Goal: Task Accomplishment & Management: Use online tool/utility

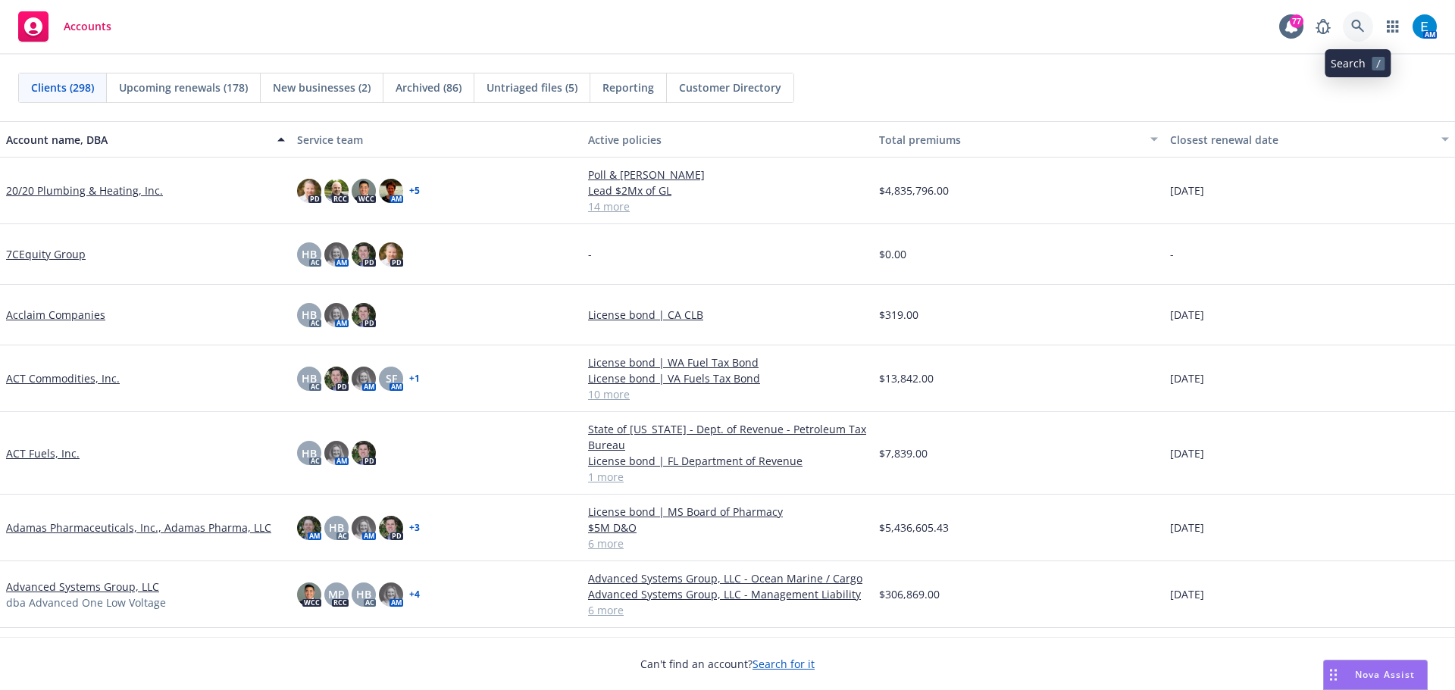
click at [1359, 29] on icon at bounding box center [1358, 27] width 14 height 14
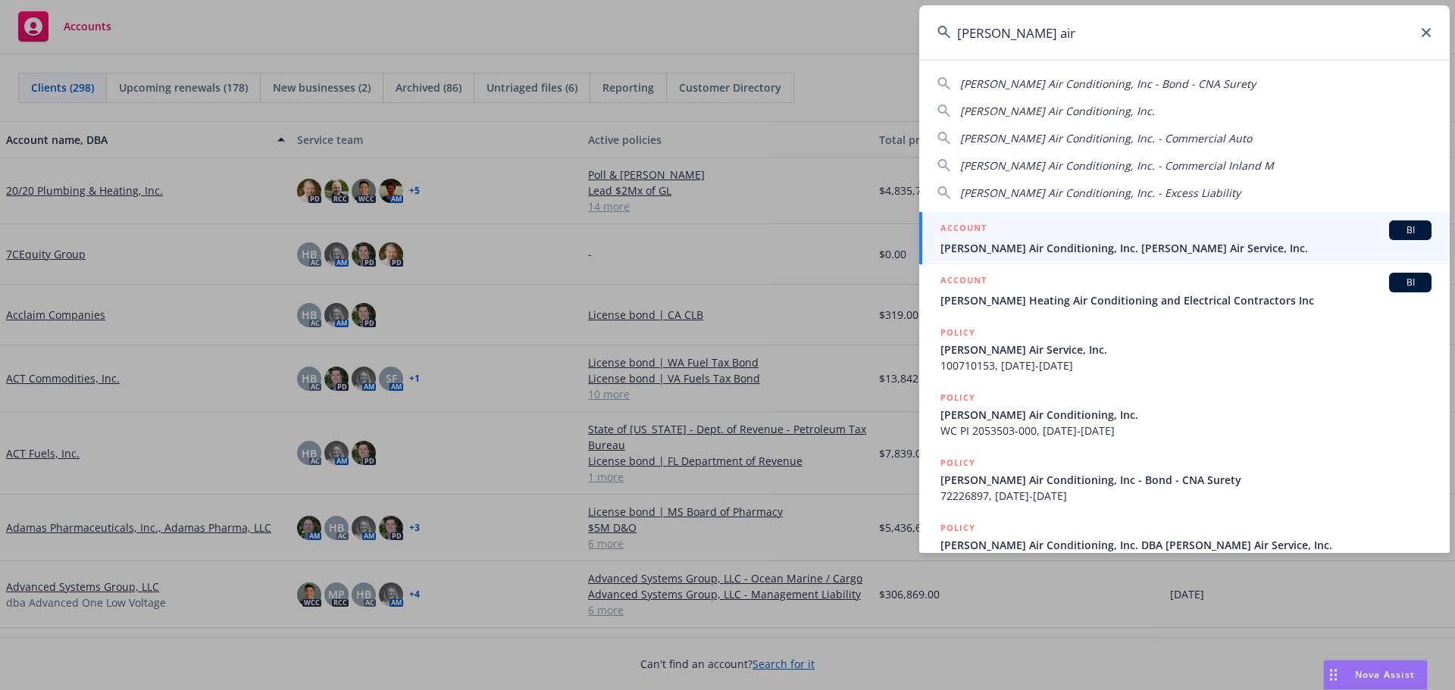
type input "brady air"
click at [1088, 252] on span "Brady Air Conditioning, Inc. Brady Air Service, Inc." at bounding box center [1185, 248] width 491 height 16
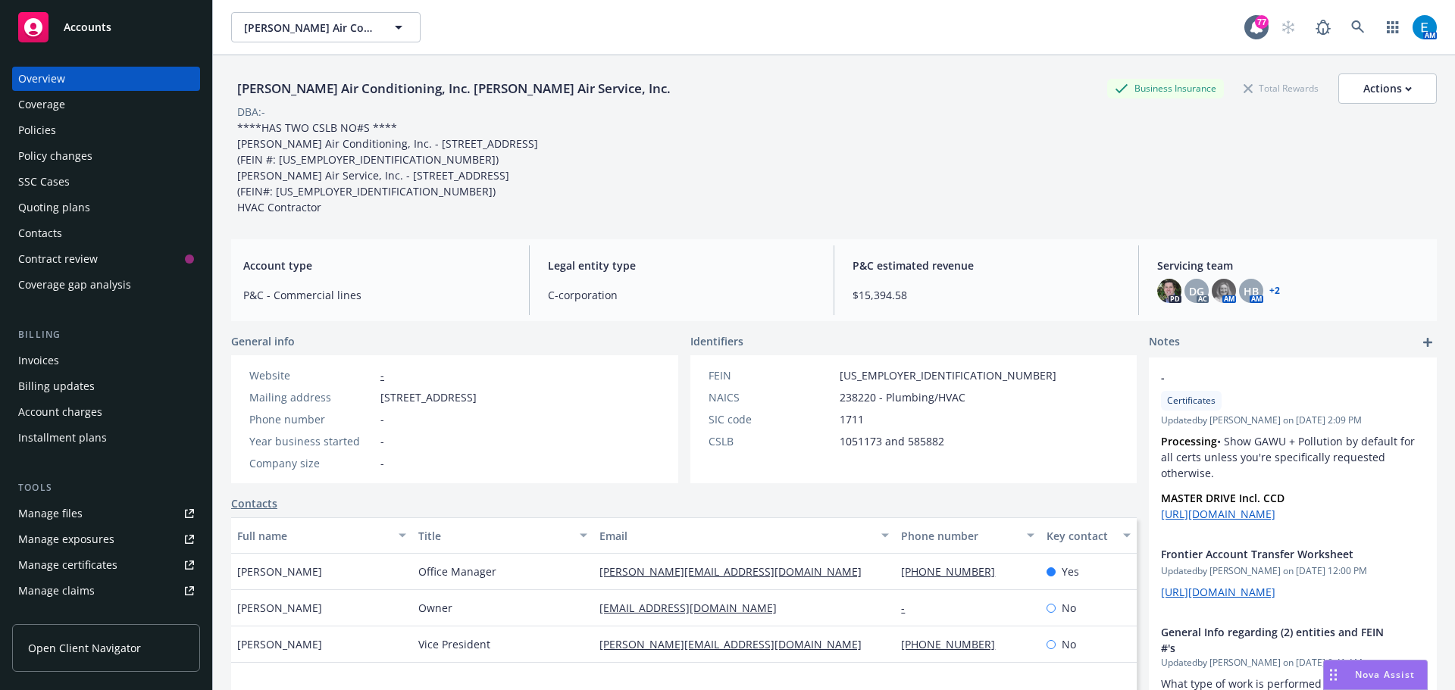
click at [45, 355] on div "Invoices" at bounding box center [38, 361] width 41 height 24
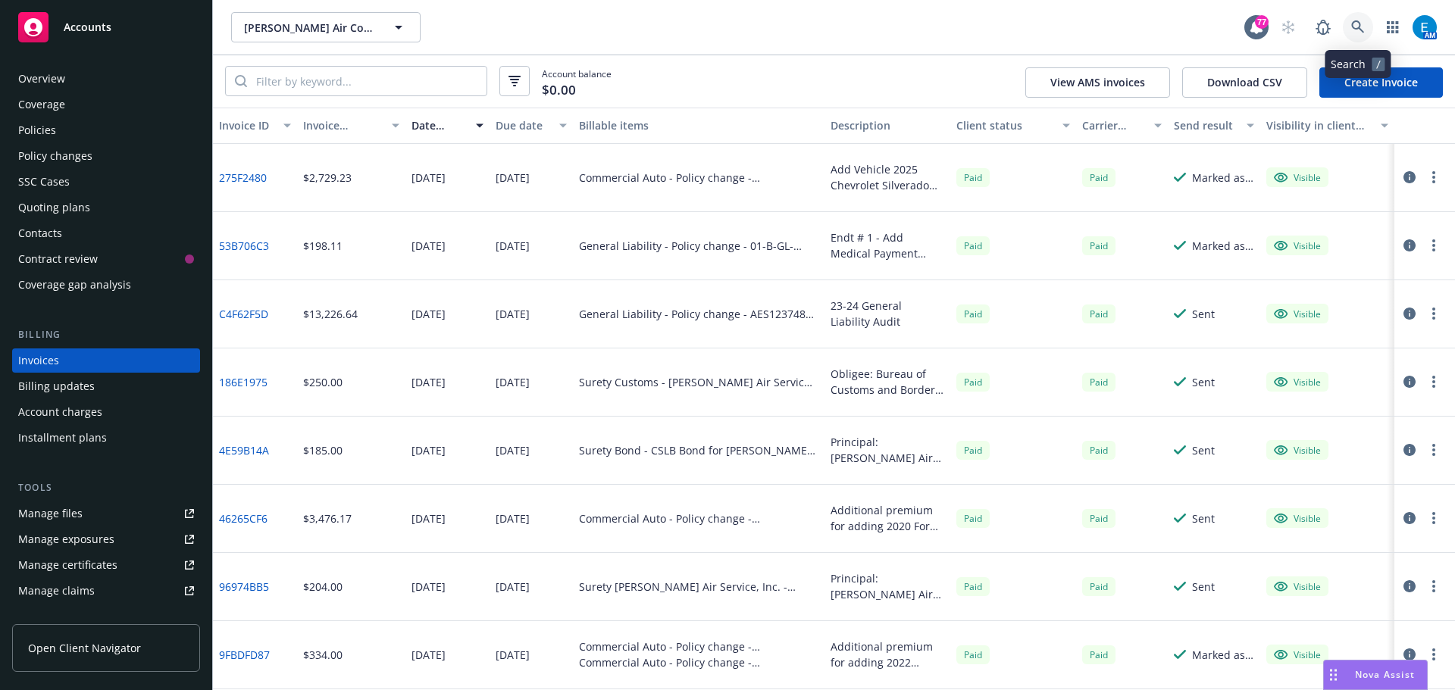
click at [1353, 26] on icon at bounding box center [1358, 27] width 14 height 14
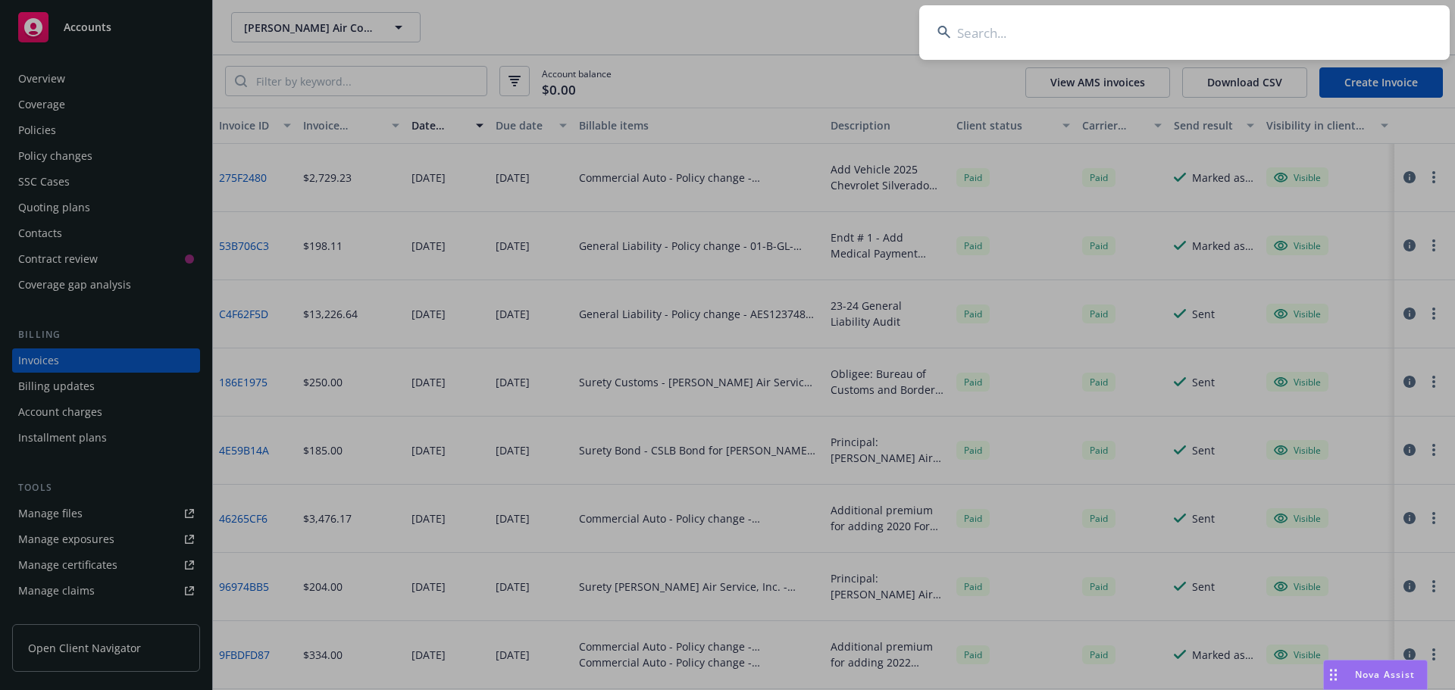
click at [1344, 27] on input at bounding box center [1184, 32] width 530 height 55
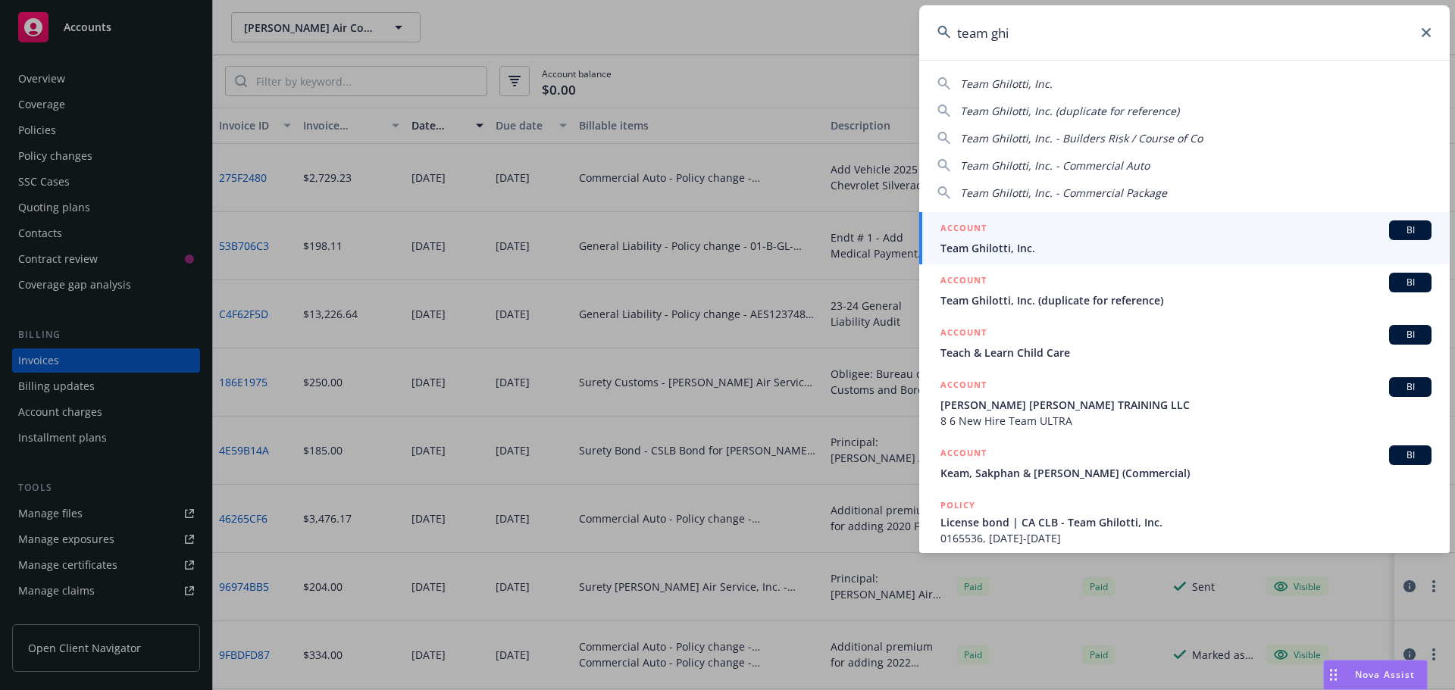
type input "team ghi"
click at [983, 241] on span "Team Ghilotti, Inc." at bounding box center [1185, 248] width 491 height 16
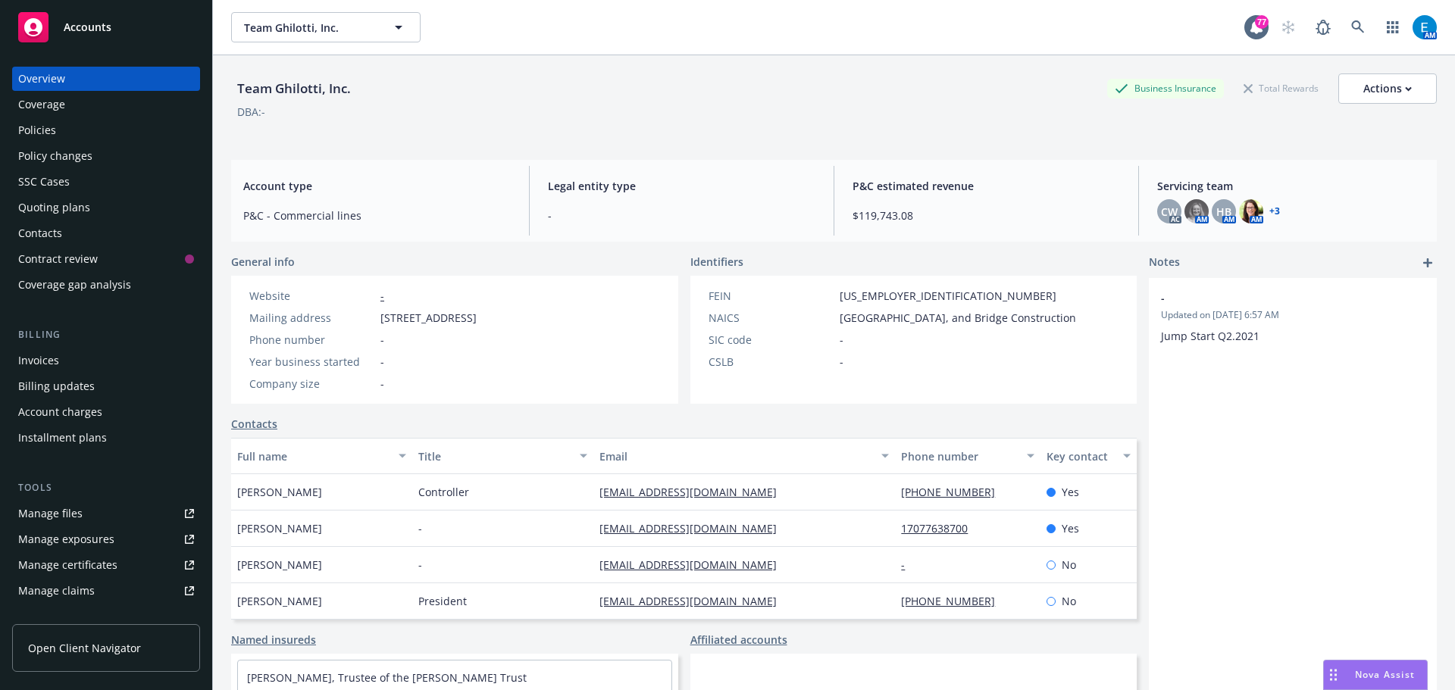
click at [34, 130] on div "Policies" at bounding box center [37, 130] width 38 height 24
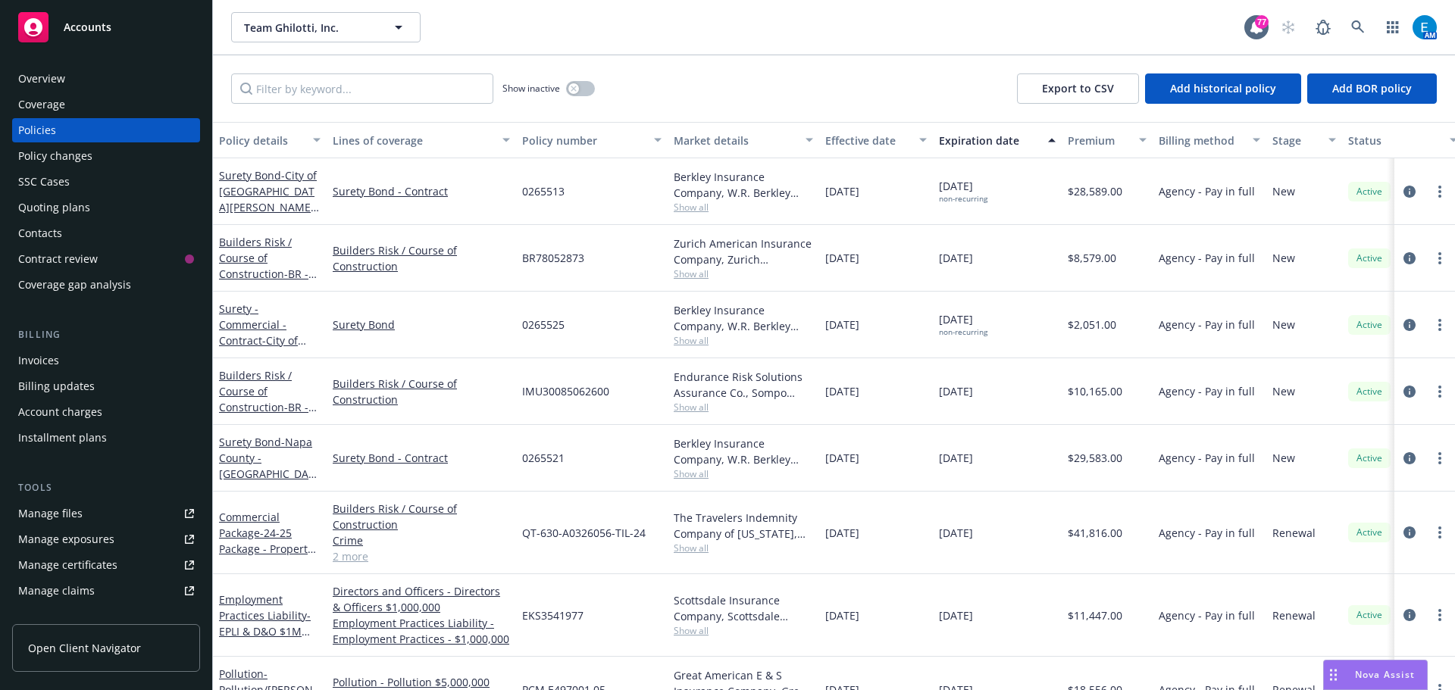
click at [42, 202] on div "Quoting plans" at bounding box center [54, 208] width 72 height 24
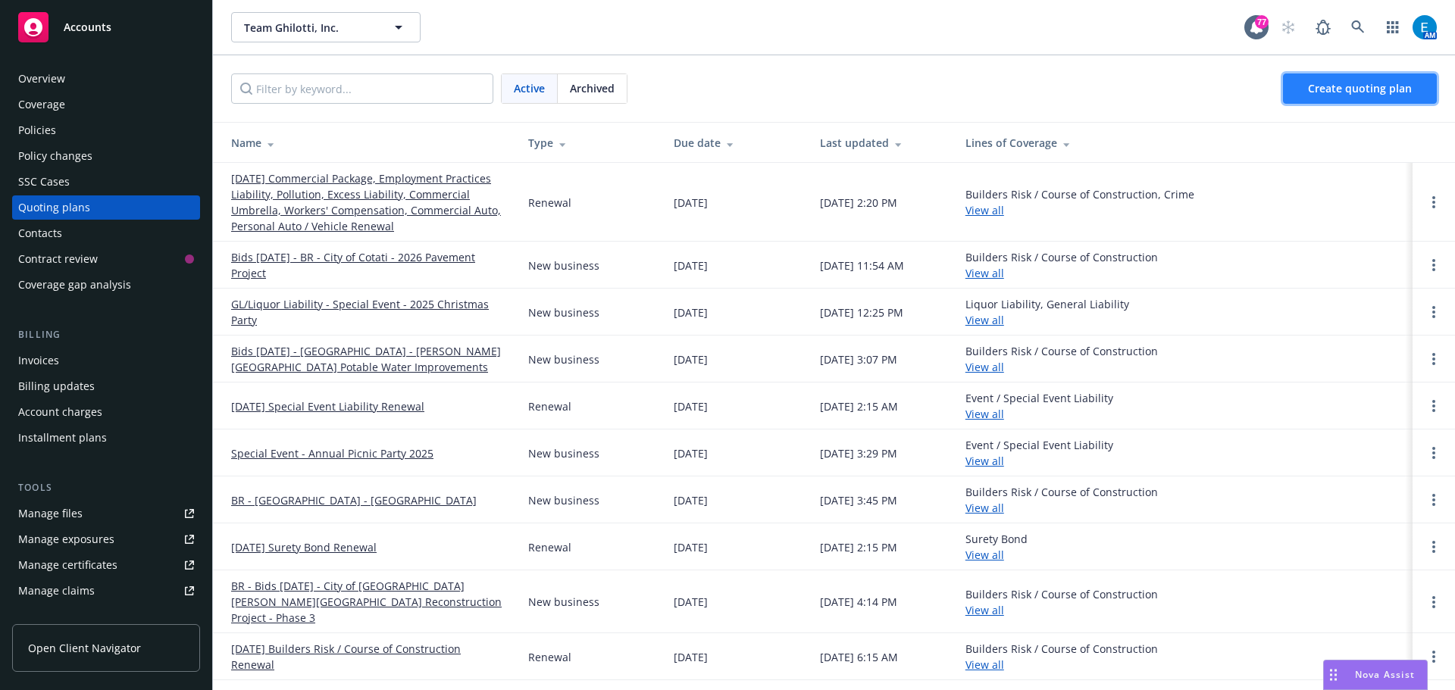
click at [1323, 91] on span "Create quoting plan" at bounding box center [1360, 88] width 104 height 14
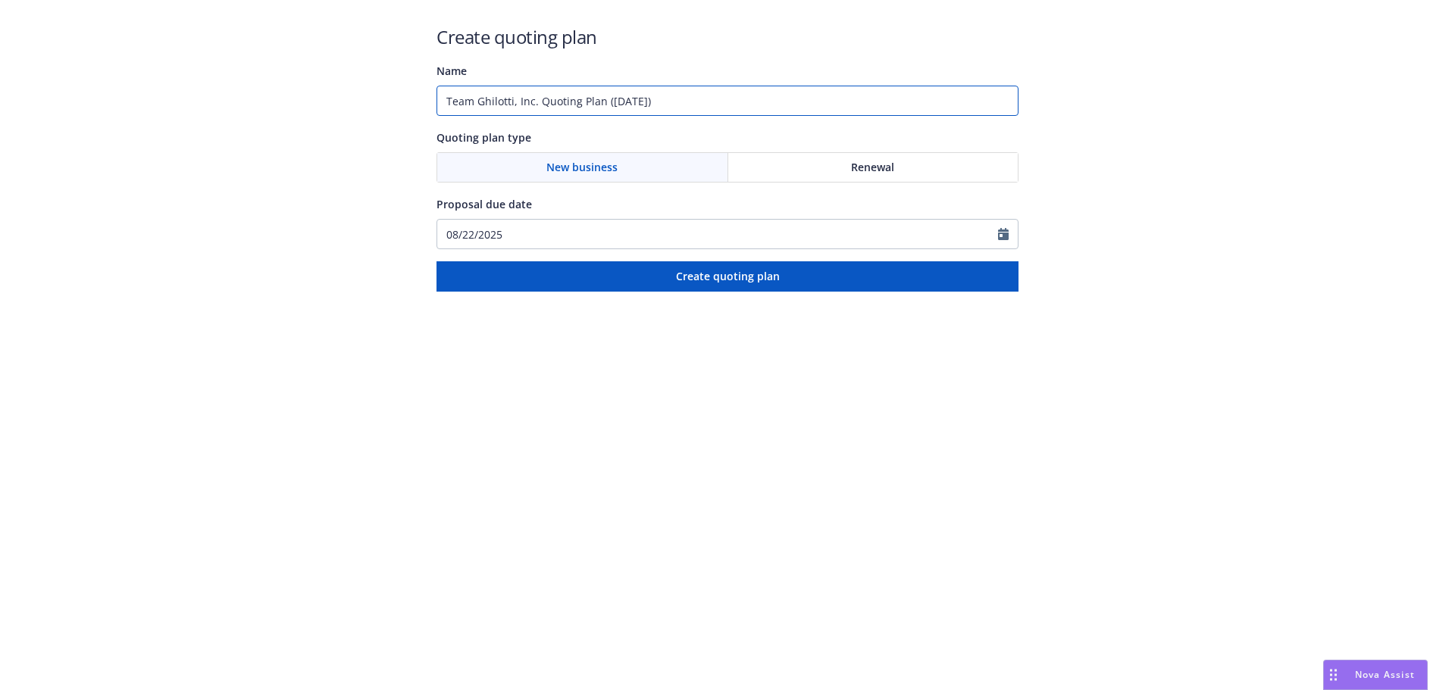
drag, startPoint x: 693, startPoint y: 103, endPoint x: 358, endPoint y: 74, distance: 337.0
click at [358, 74] on div "Create quoting plan Name Team Ghilotti, Inc. Quoting Plan (2025-08-22) Quoting …" at bounding box center [727, 146] width 1455 height 292
type input "#0265526 - City of Napa Westwood Interior"
click at [909, 168] on div "Renewal" at bounding box center [873, 167] width 290 height 29
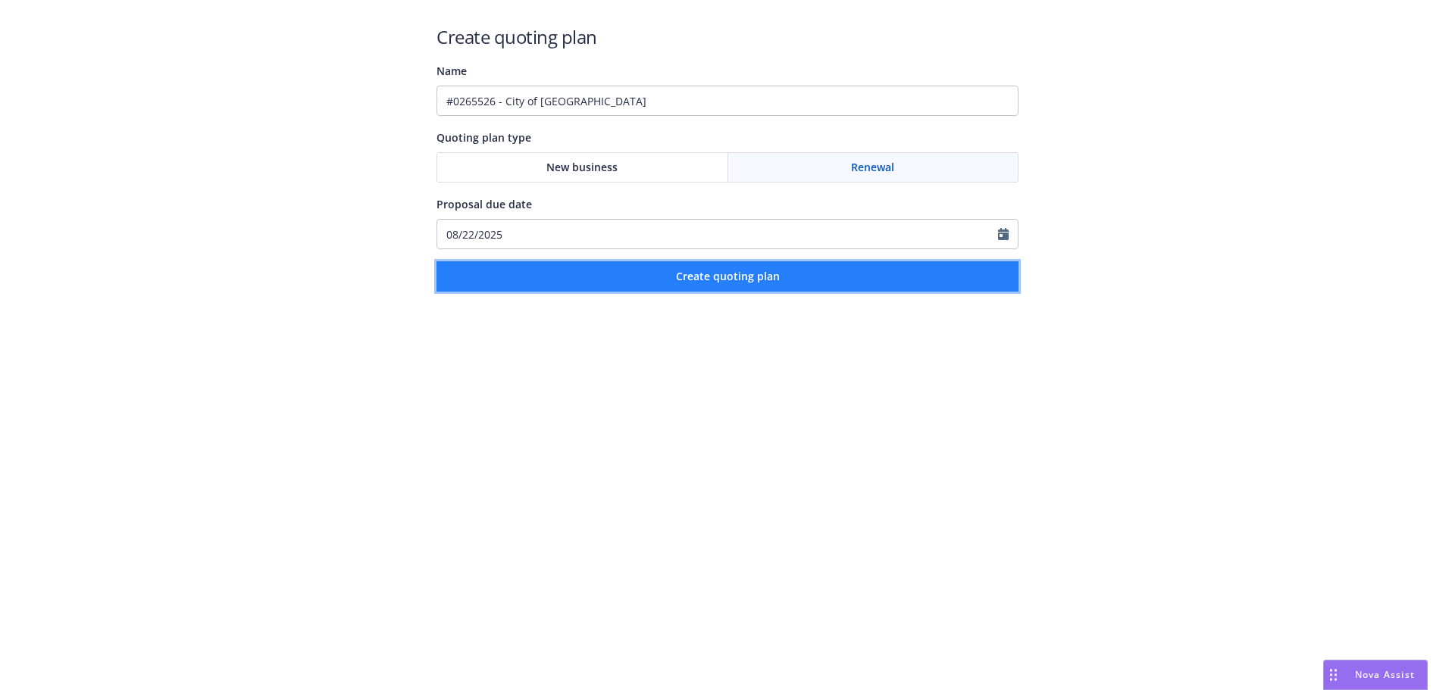
click at [740, 276] on span "Create quoting plan" at bounding box center [728, 276] width 104 height 14
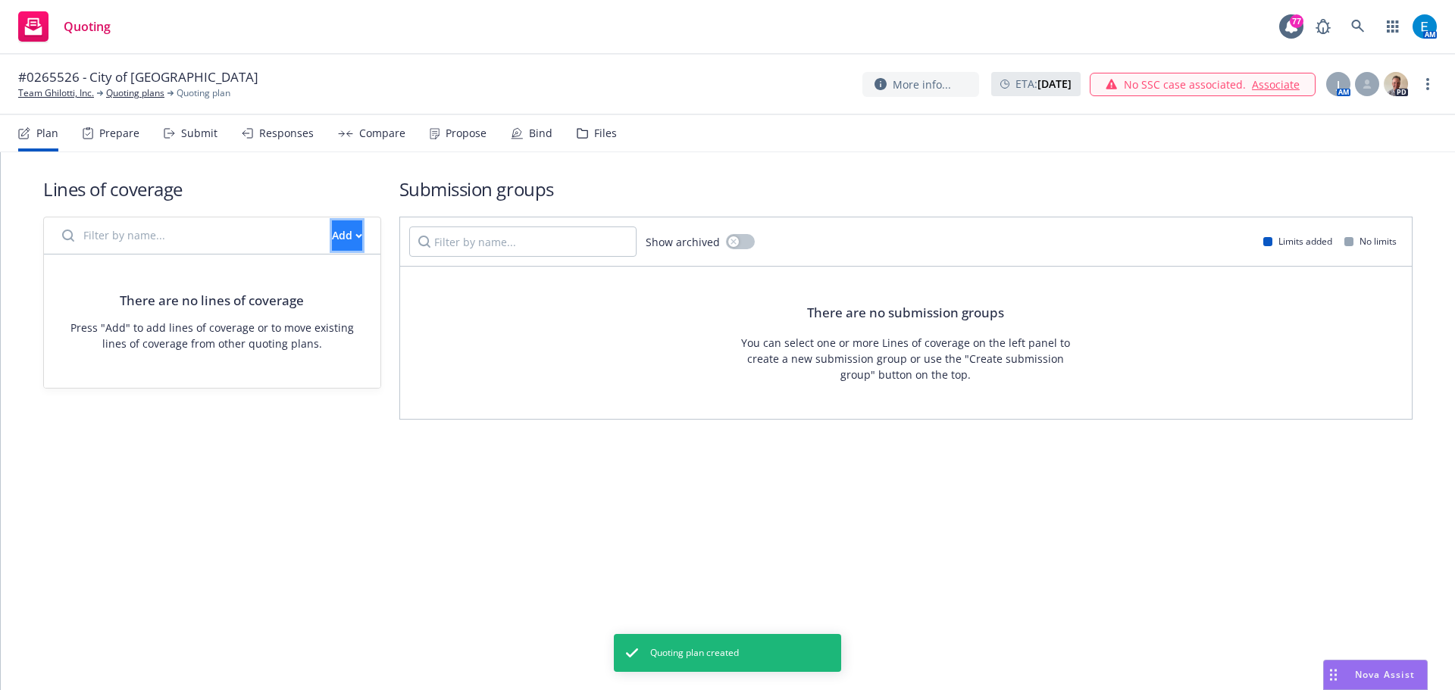
click at [332, 240] on div "Add" at bounding box center [347, 235] width 30 height 29
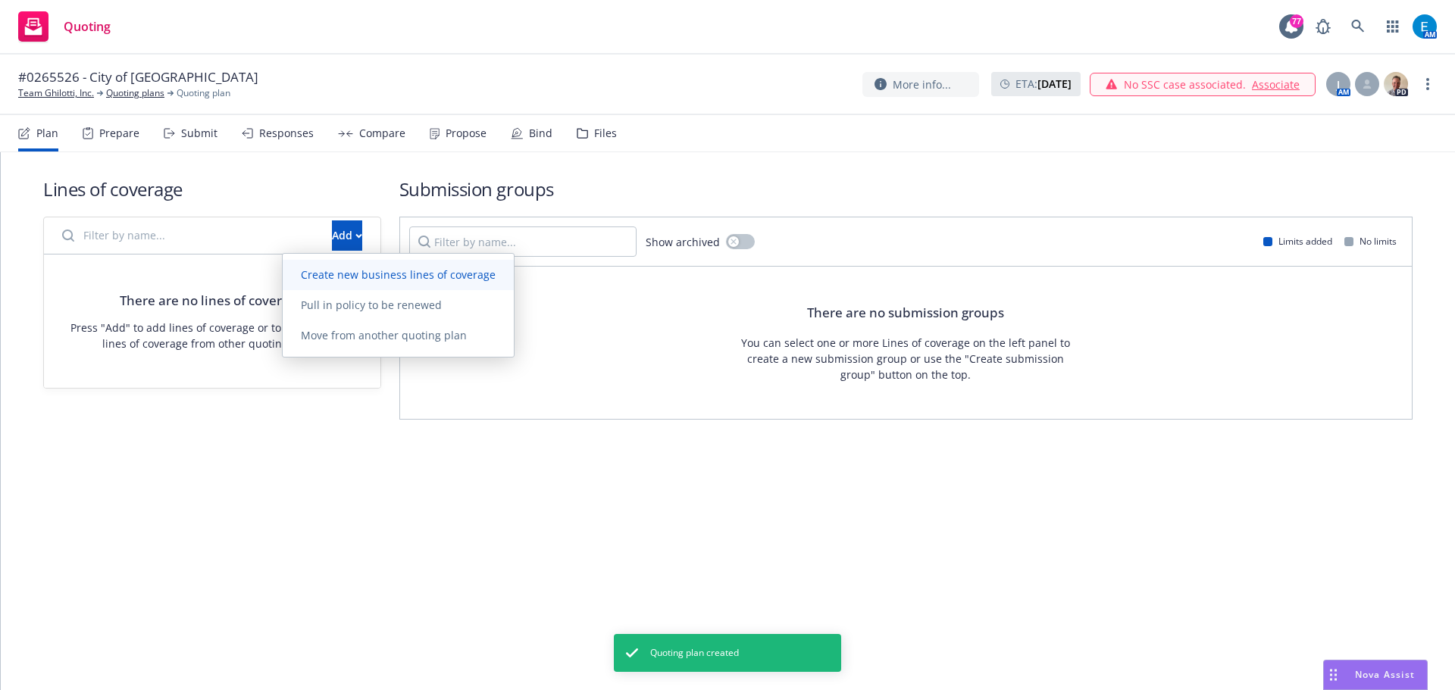
click at [367, 278] on span "Create new business lines of coverage" at bounding box center [398, 275] width 231 height 14
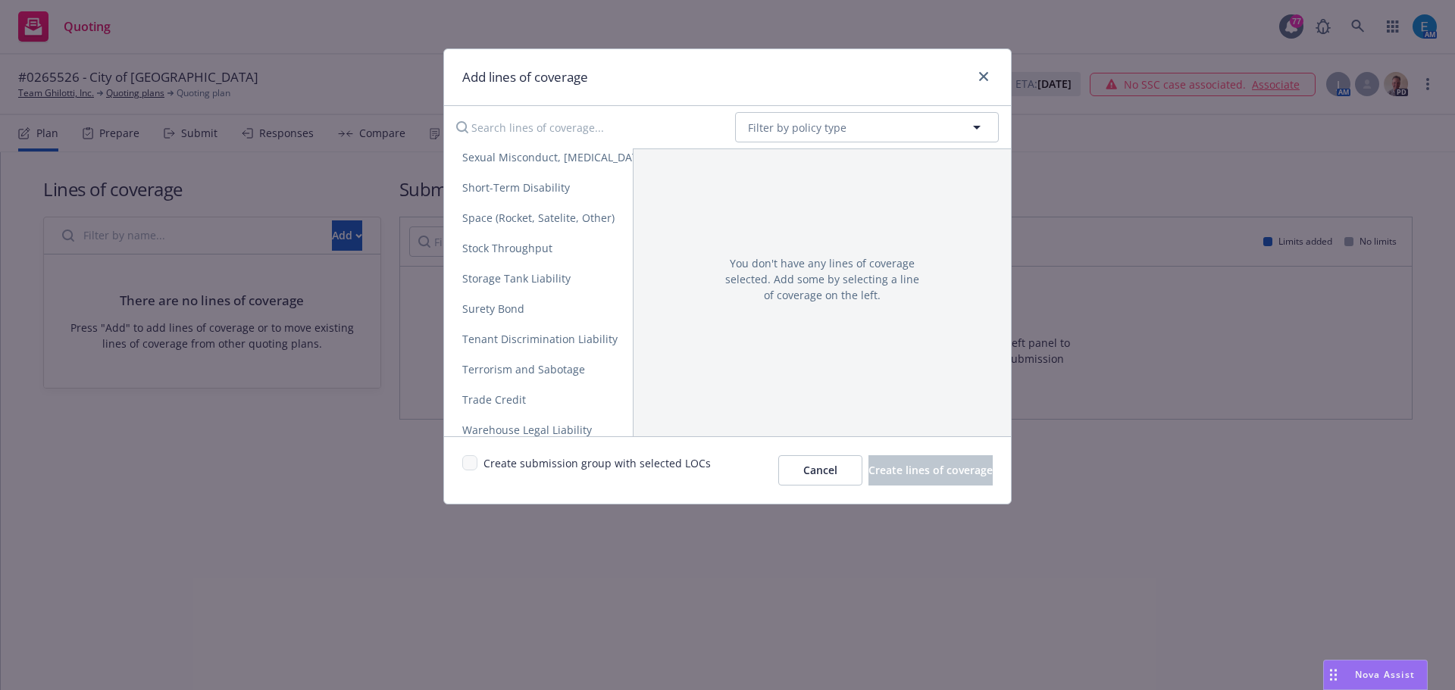
scroll to position [2971, 0]
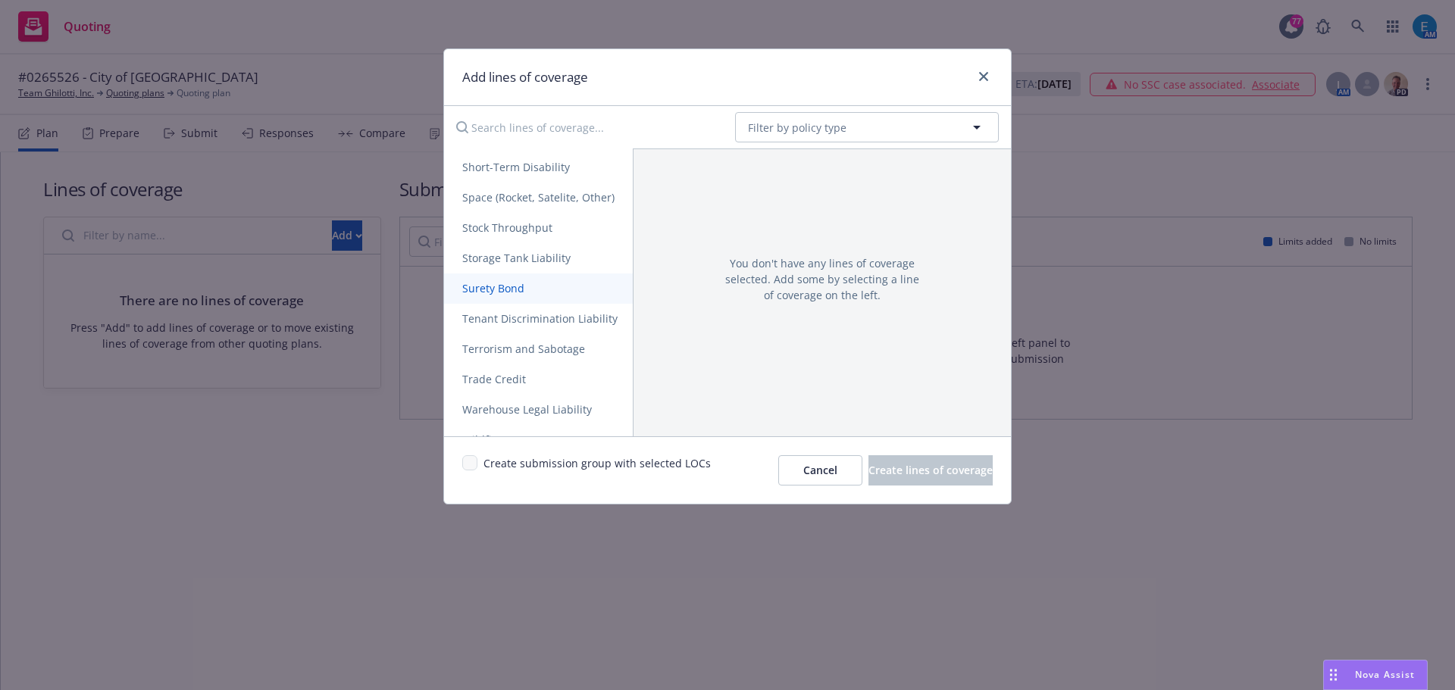
click at [509, 287] on span "Surety Bond" at bounding box center [493, 288] width 99 height 14
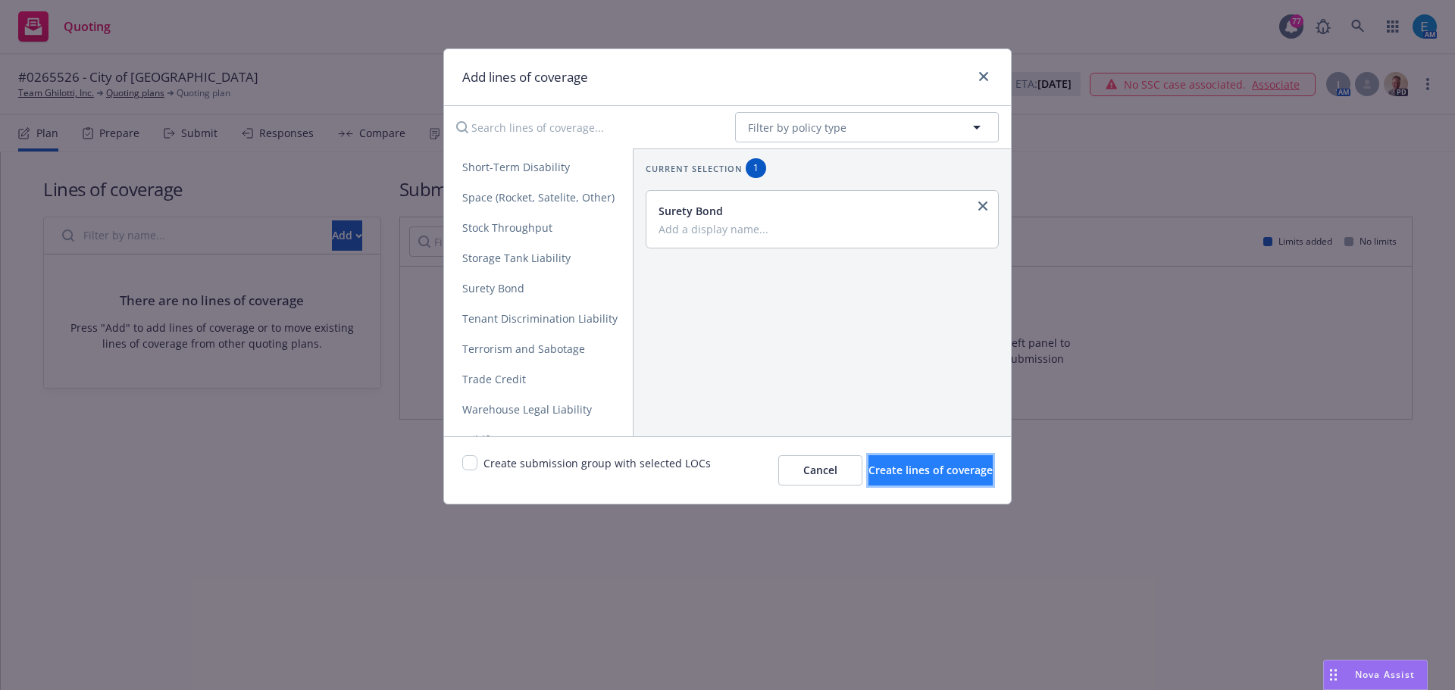
click at [886, 473] on span "Create lines of coverage" at bounding box center [930, 470] width 124 height 14
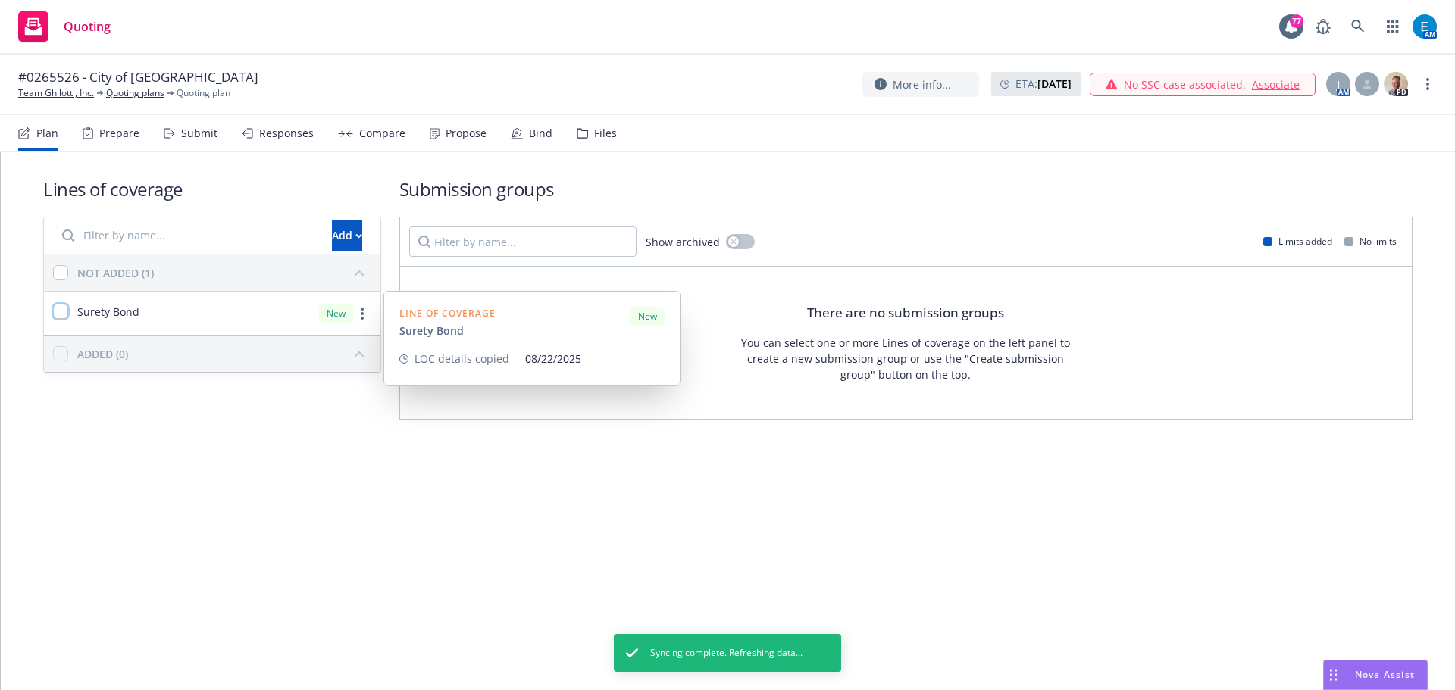
click at [59, 313] on input "checkbox" at bounding box center [60, 311] width 15 height 15
checkbox input "true"
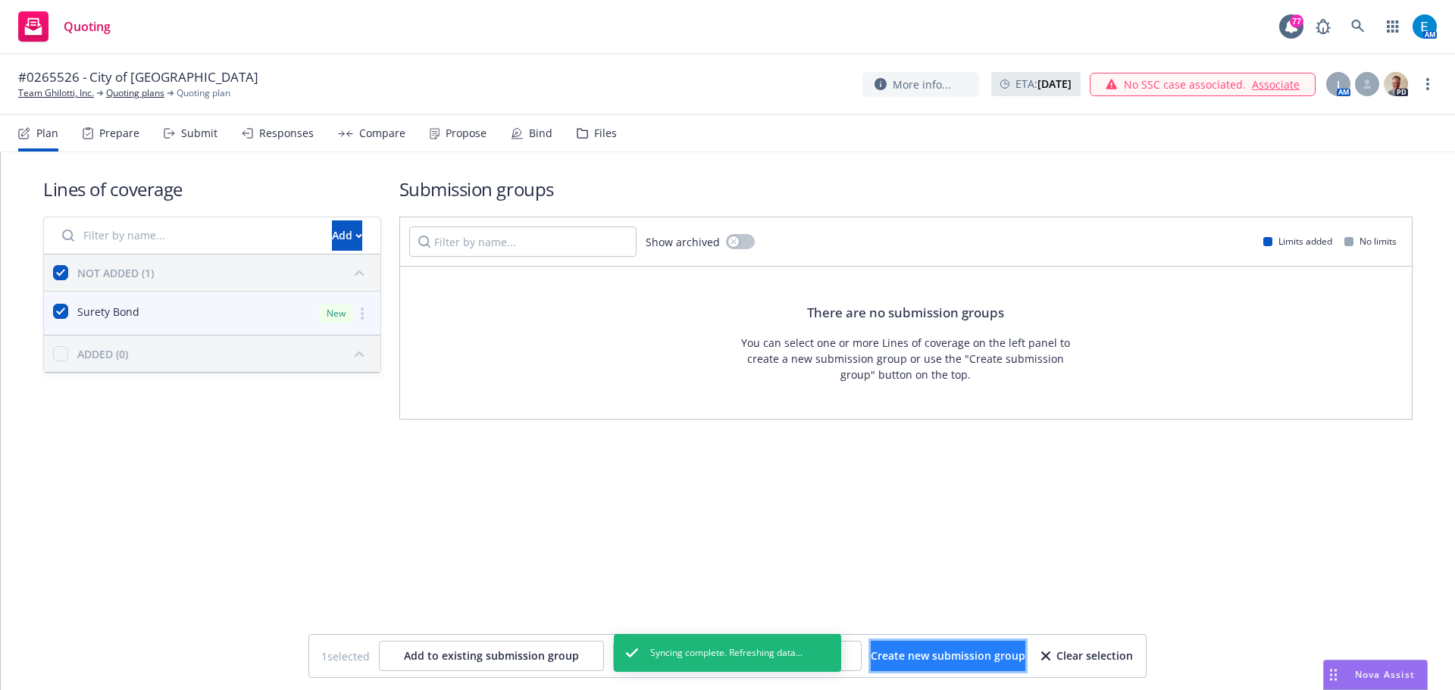
click at [915, 660] on span "Create new submission group" at bounding box center [948, 656] width 155 height 14
checkbox input "false"
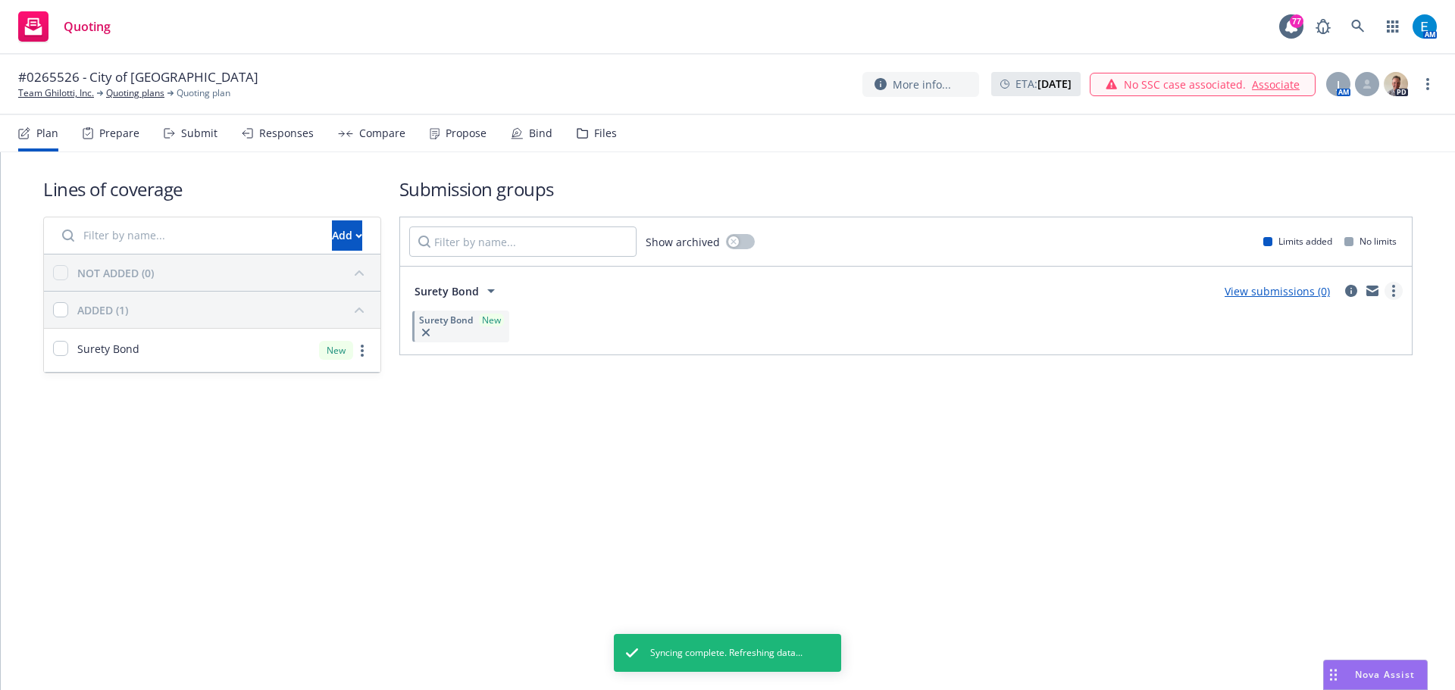
click at [1394, 289] on icon "more" at bounding box center [1393, 291] width 3 height 12
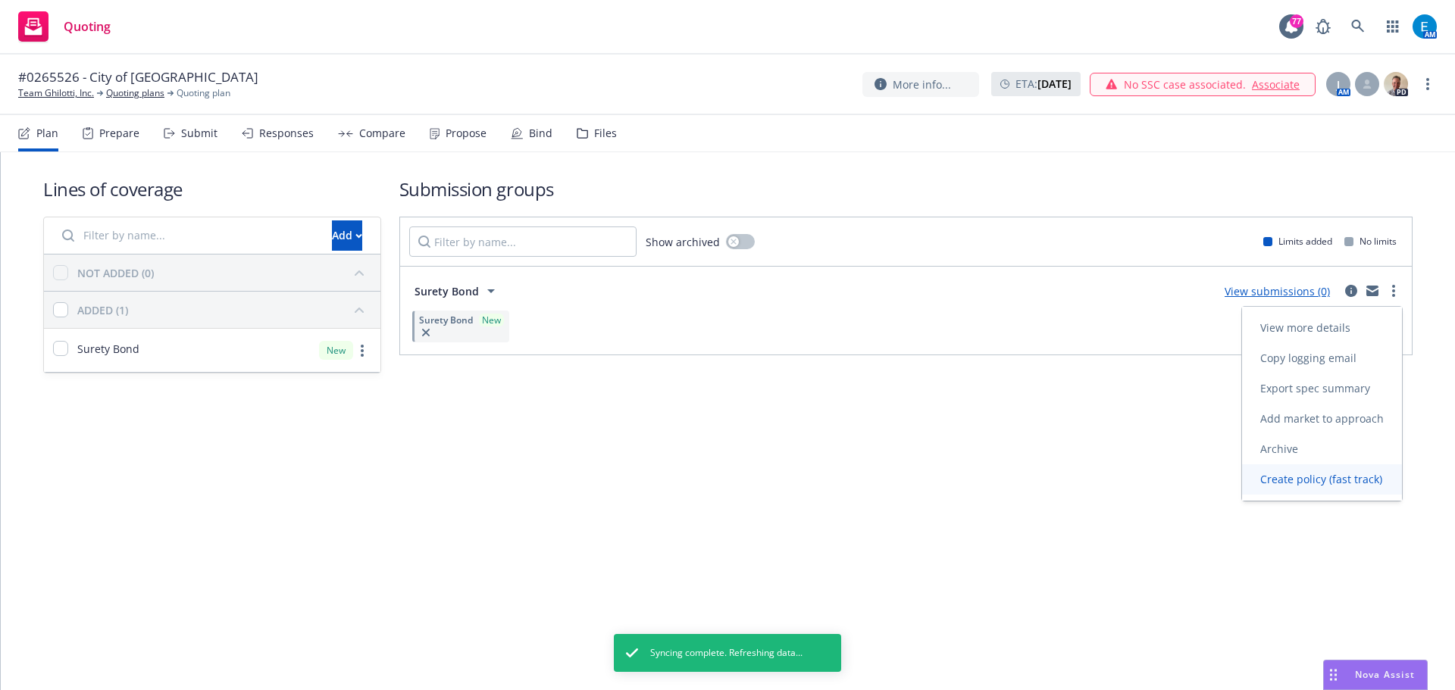
click at [1281, 483] on span "Create policy (fast track)" at bounding box center [1321, 479] width 158 height 14
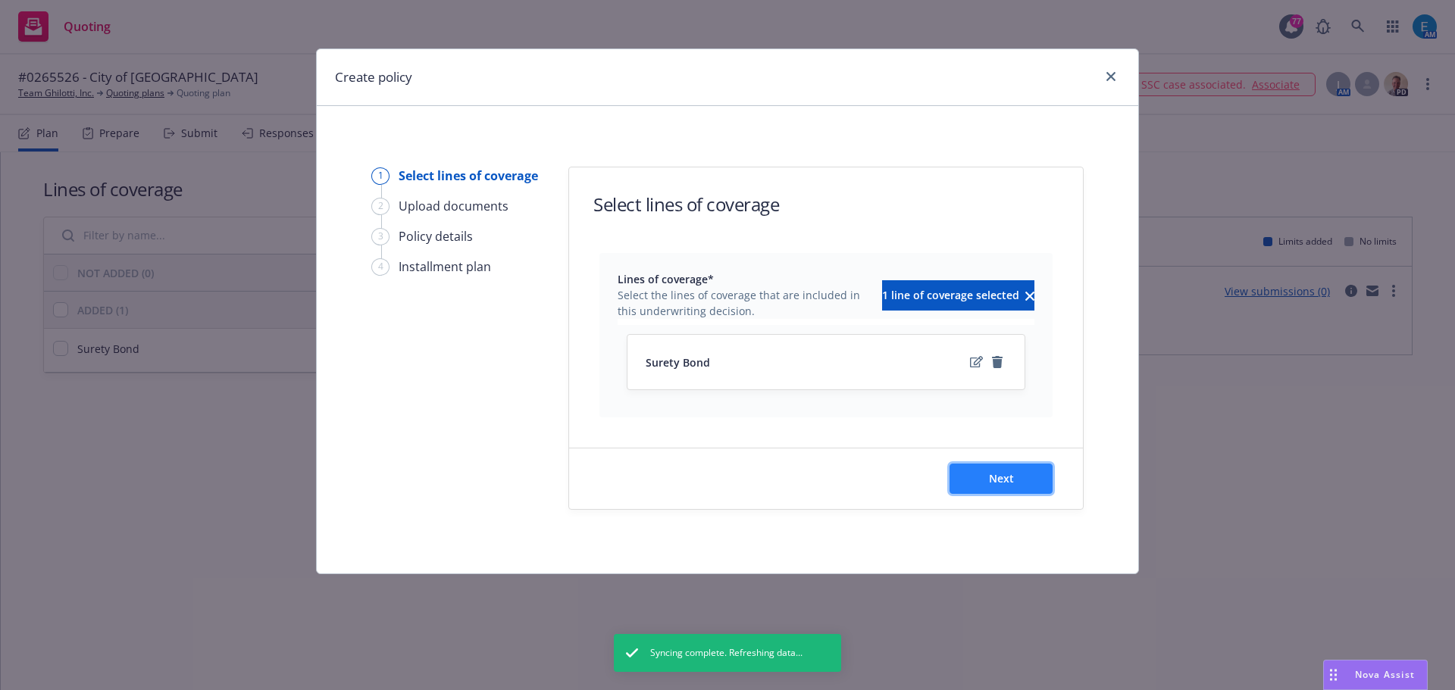
click at [999, 481] on span "Next" at bounding box center [1001, 478] width 25 height 14
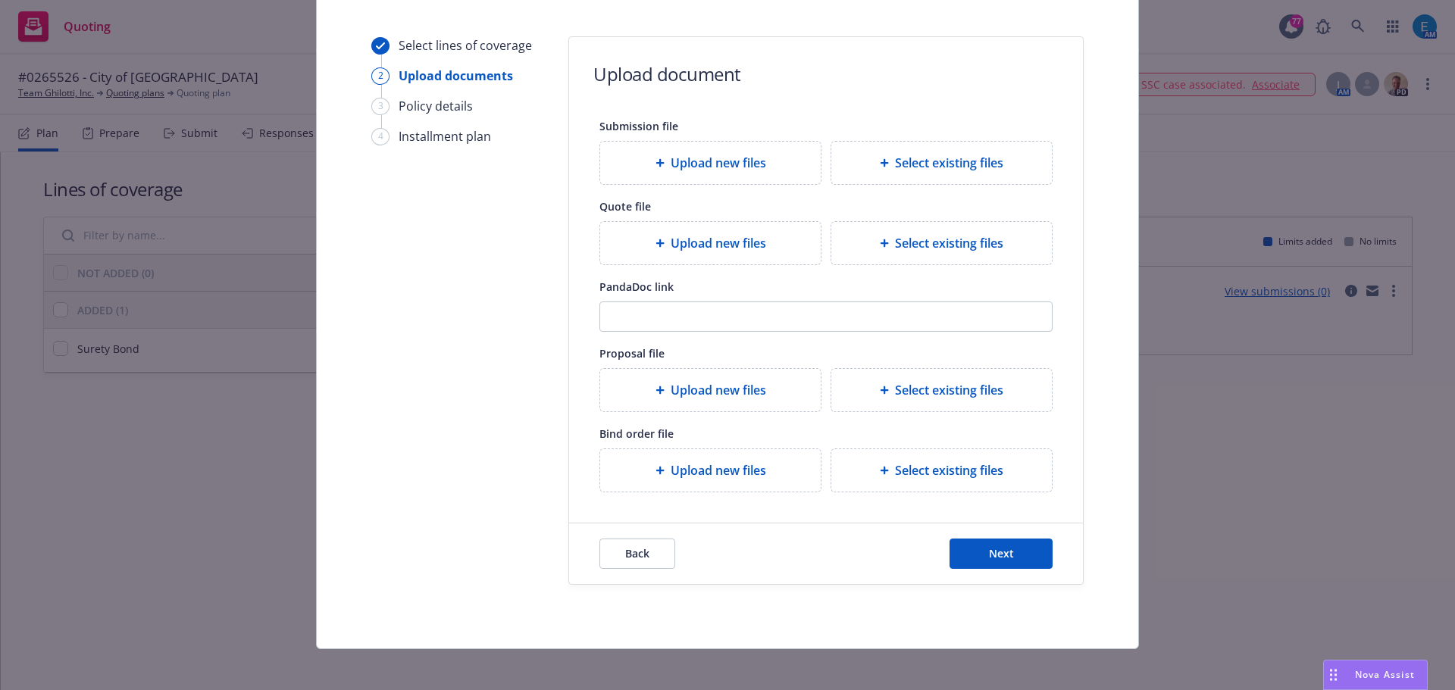
scroll to position [138, 0]
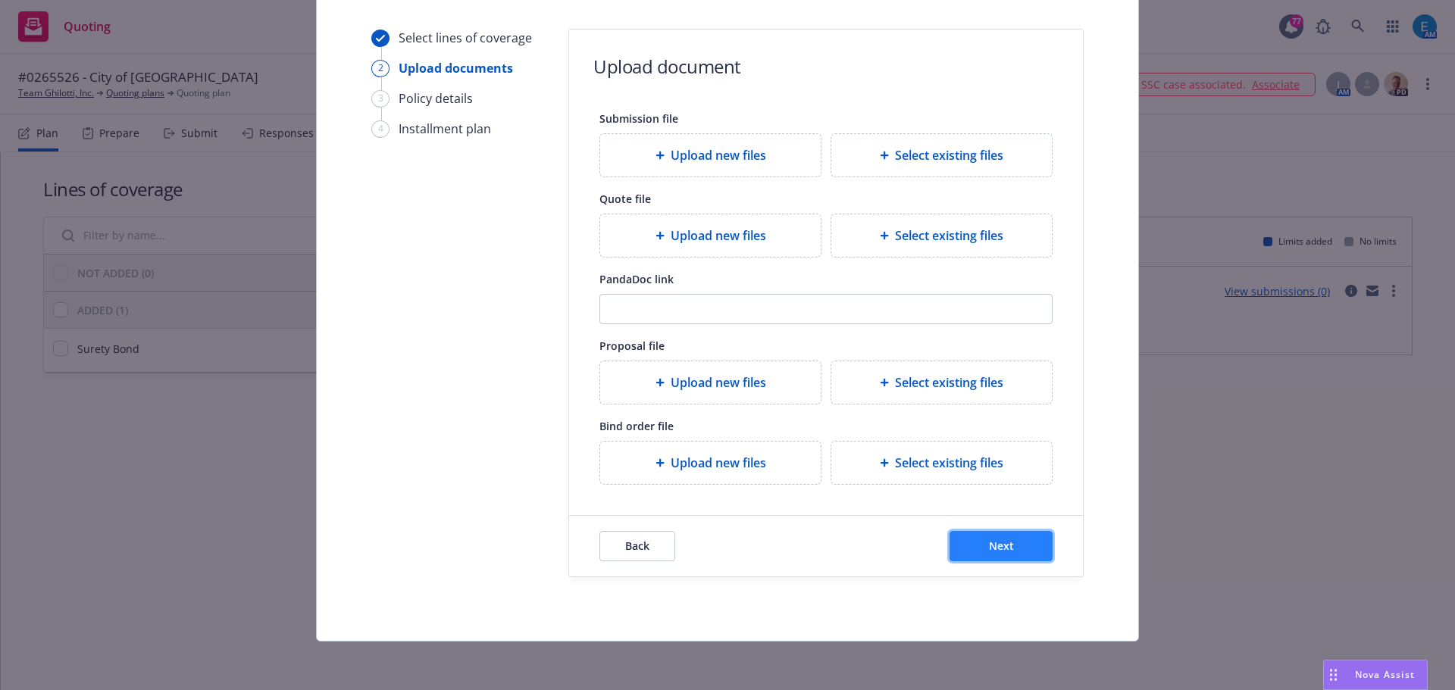
click at [989, 546] on span "Next" at bounding box center [1001, 546] width 25 height 14
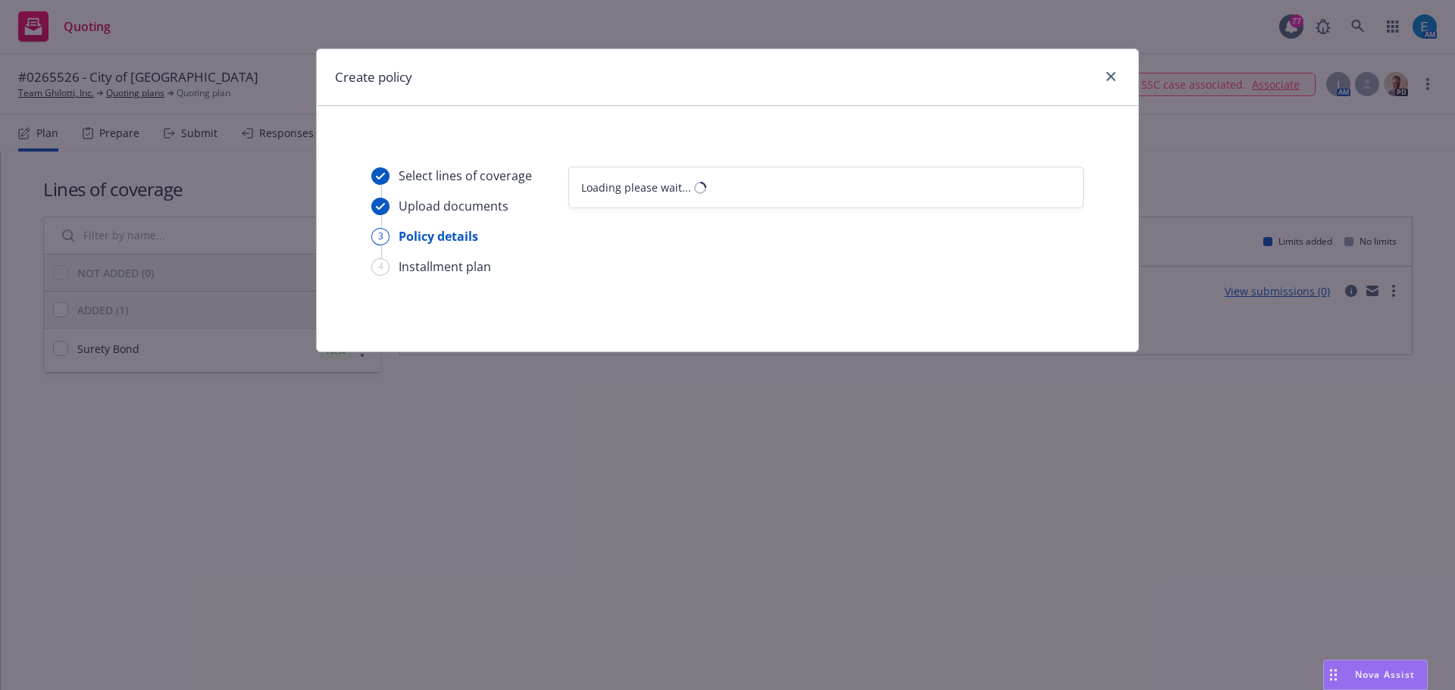
scroll to position [0, 0]
select select "12"
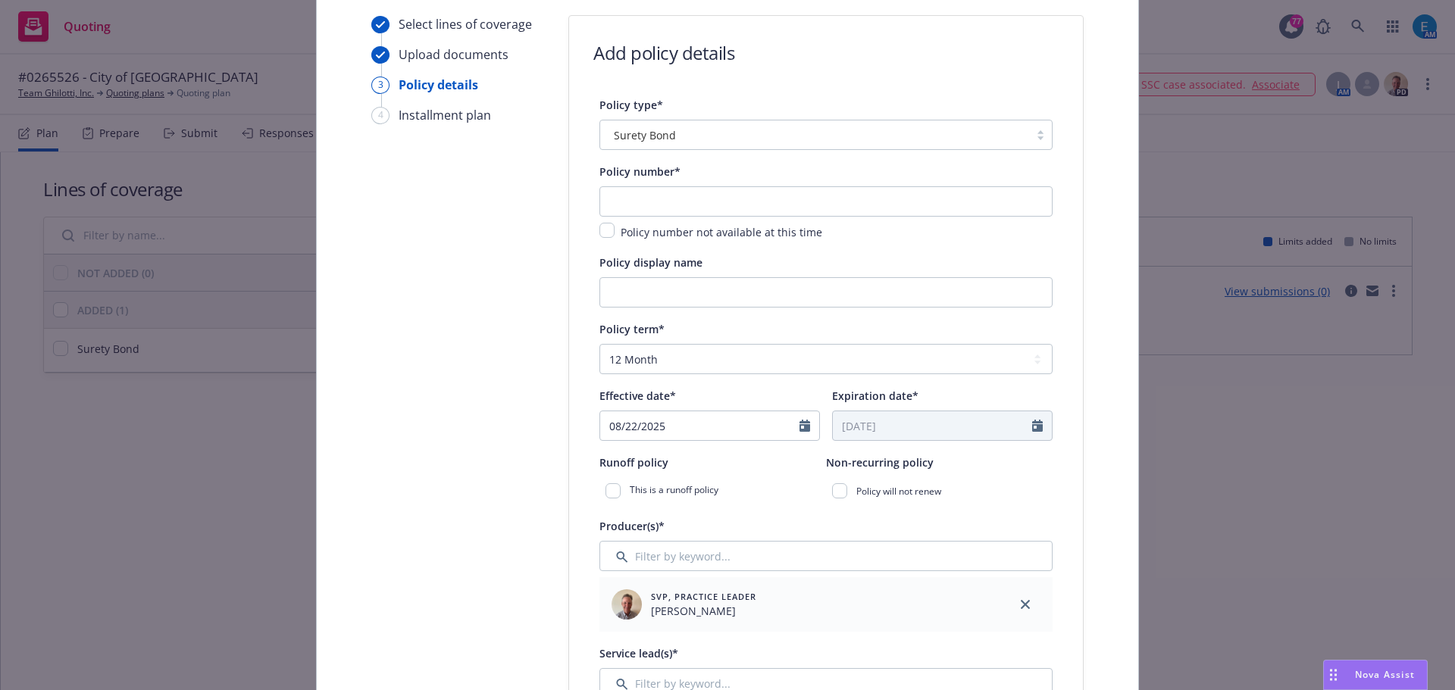
scroll to position [76, 0]
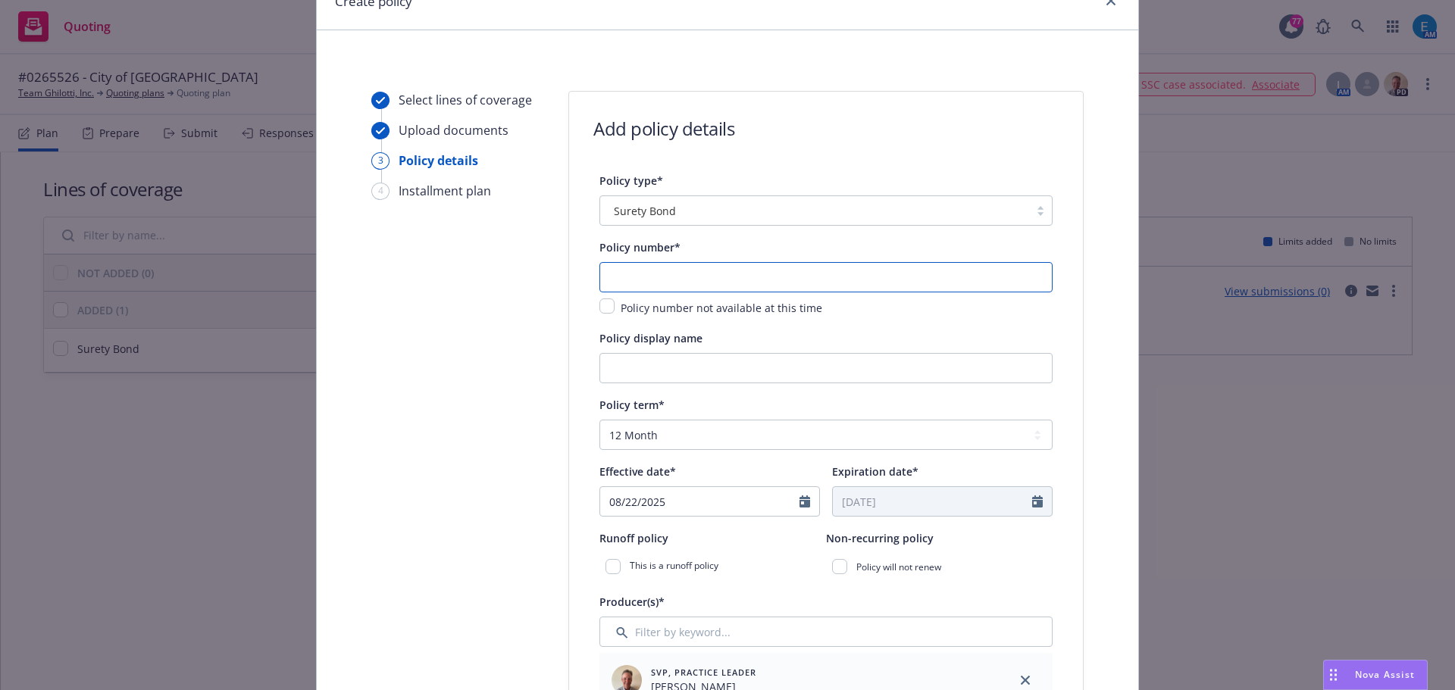
click at [668, 280] on input "text" at bounding box center [825, 277] width 453 height 30
type input "0265526"
click at [685, 366] on input "Policy display name" at bounding box center [825, 368] width 453 height 30
drag, startPoint x: 805, startPoint y: 370, endPoint x: 827, endPoint y: 365, distance: 22.4
click at [805, 370] on input "Policy display name" at bounding box center [825, 368] width 453 height 30
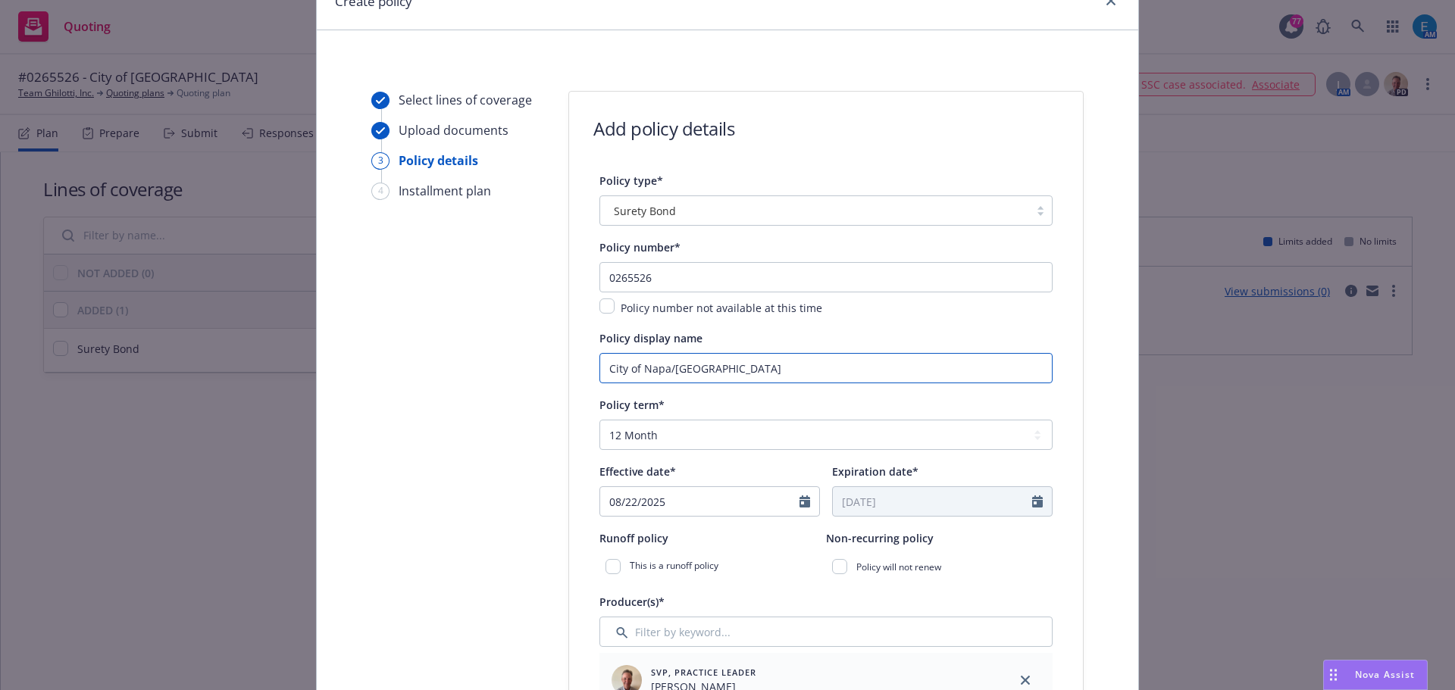
type input "City of Napa/Westwood Interior Streets"
click at [634, 433] on select "Select policy term 12 Month 6 Month 4 Month 3 Month 2 Month 1 Month 36 Month (3…" at bounding box center [825, 435] width 453 height 30
select select "other"
click at [599, 420] on select "Select policy term 12 Month 6 Month 4 Month 3 Month 2 Month 1 Month 36 Month (3…" at bounding box center [825, 435] width 453 height 30
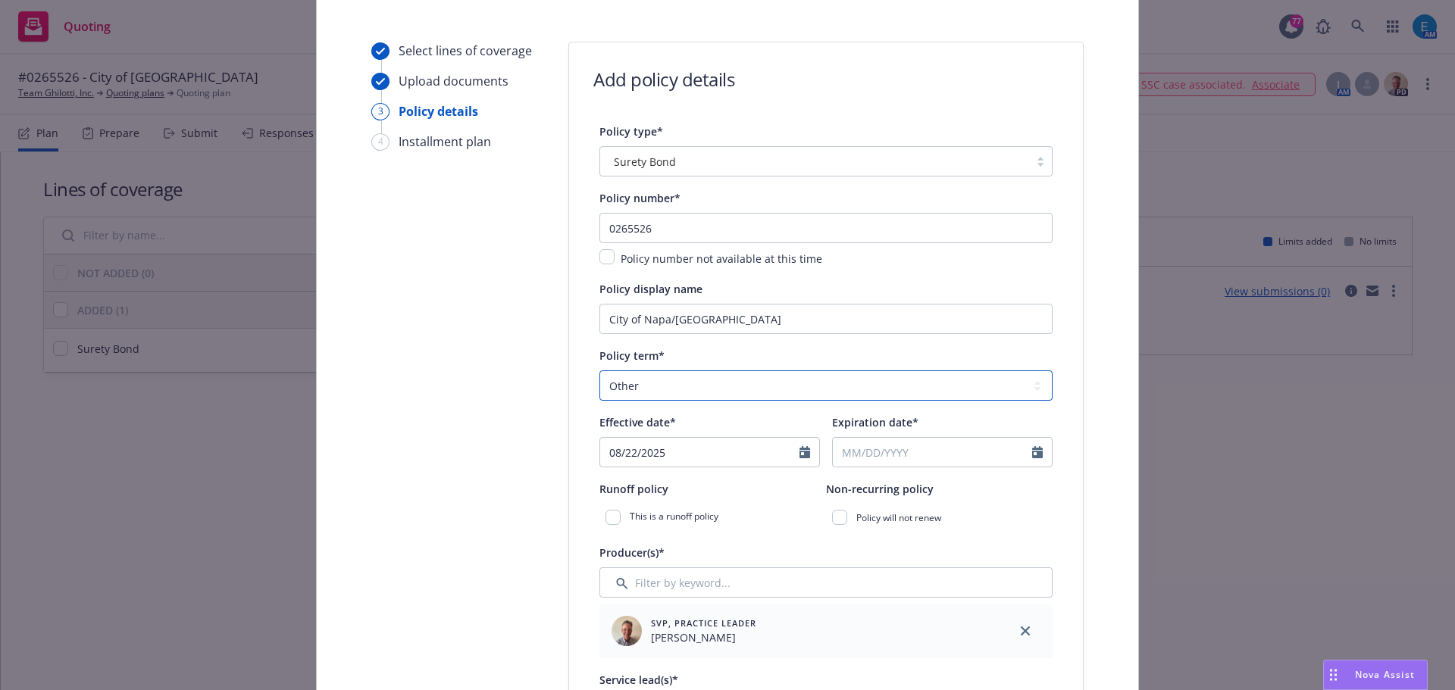
scroll to position [227, 0]
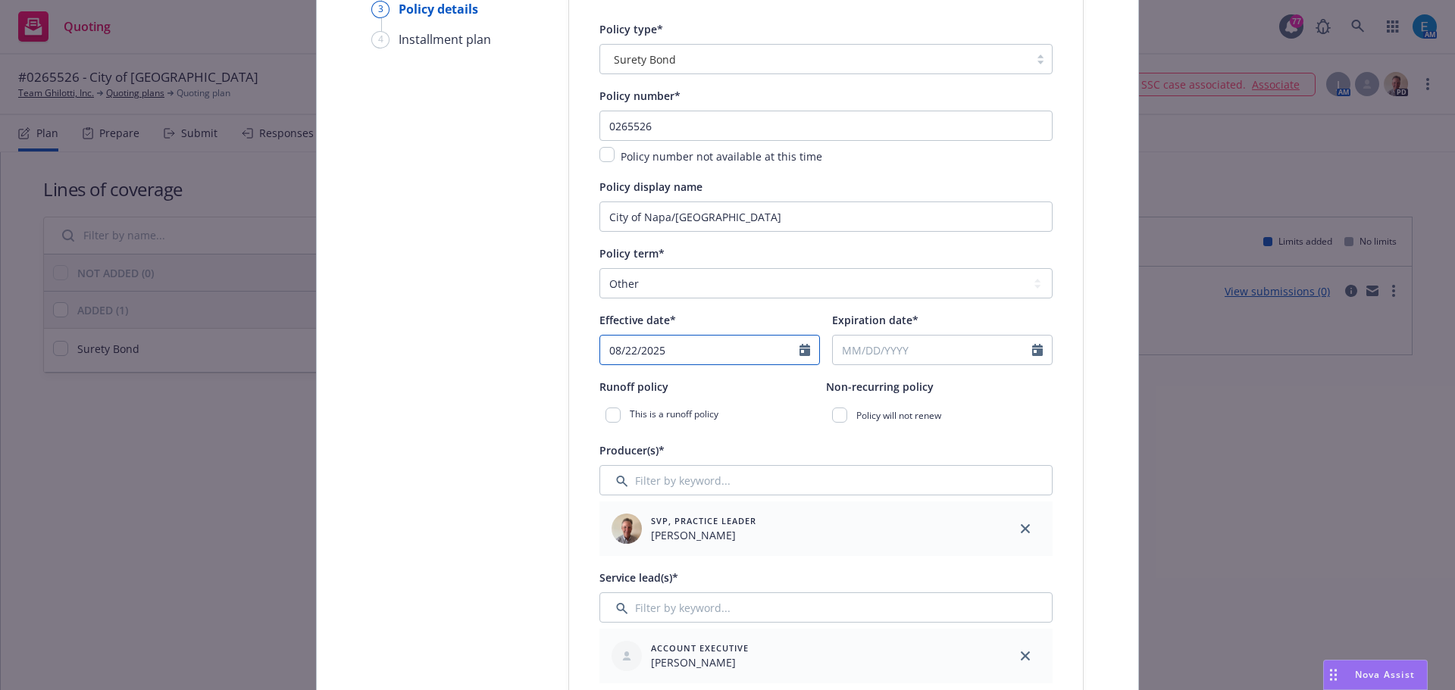
select select "8"
click at [790, 357] on input "08/22/2025" at bounding box center [699, 350] width 199 height 29
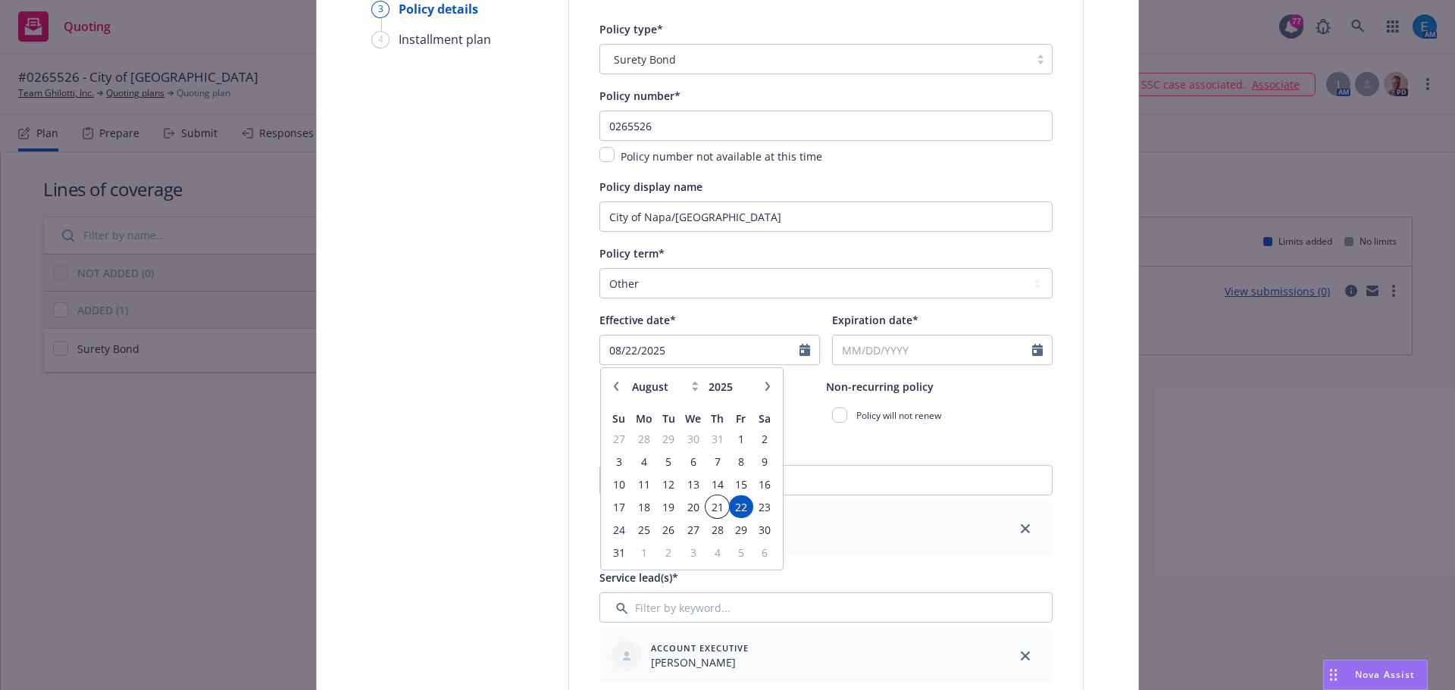
click at [713, 505] on span "21" at bounding box center [717, 507] width 20 height 19
type input "08/21/2025"
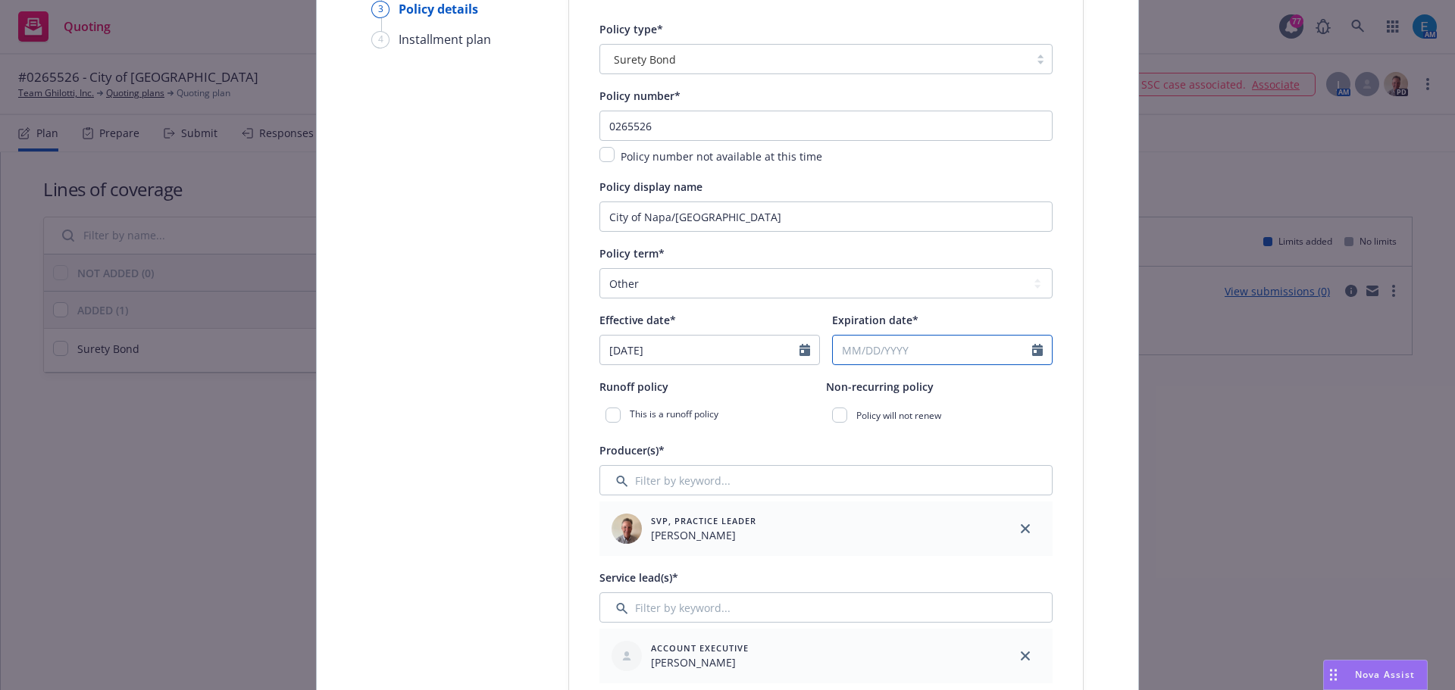
select select "8"
click at [897, 349] on input "Expiration date*" at bounding box center [932, 350] width 199 height 29
type input "07/22/2026"
click at [836, 414] on input "checkbox" at bounding box center [839, 415] width 15 height 15
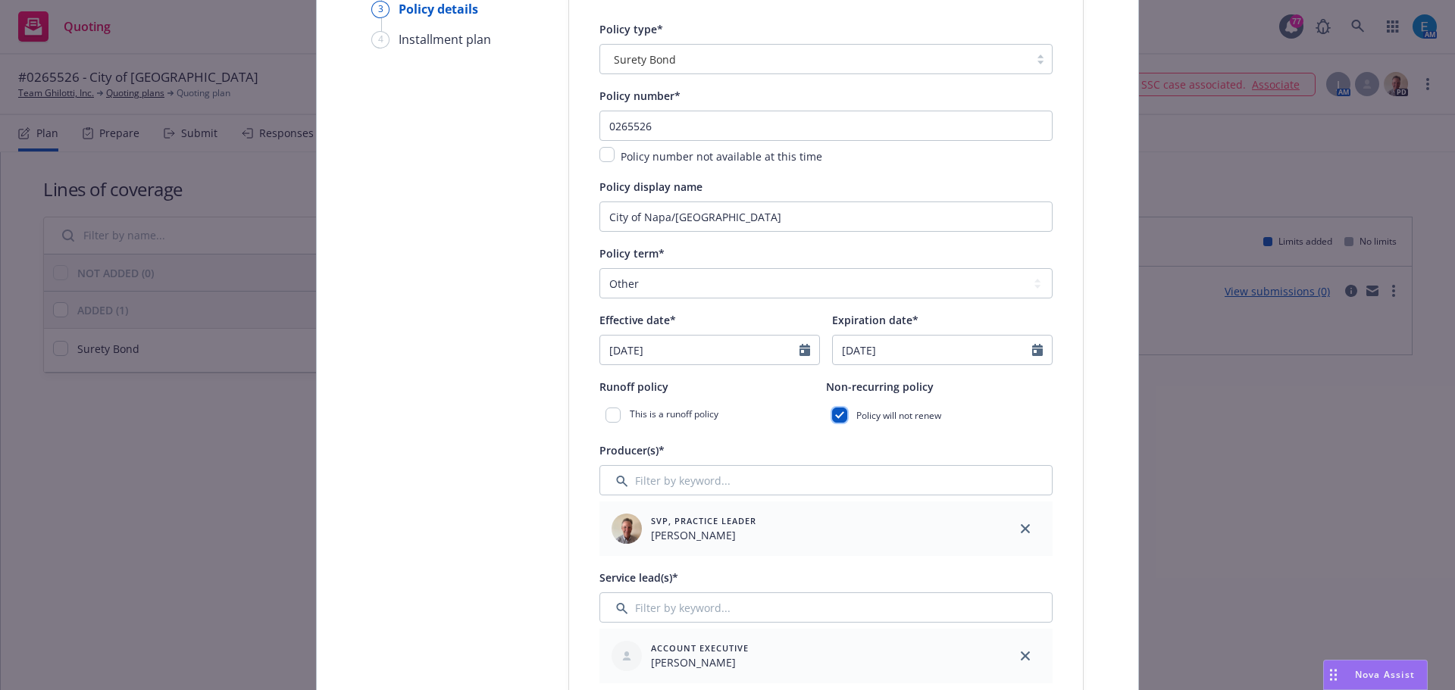
checkbox input "true"
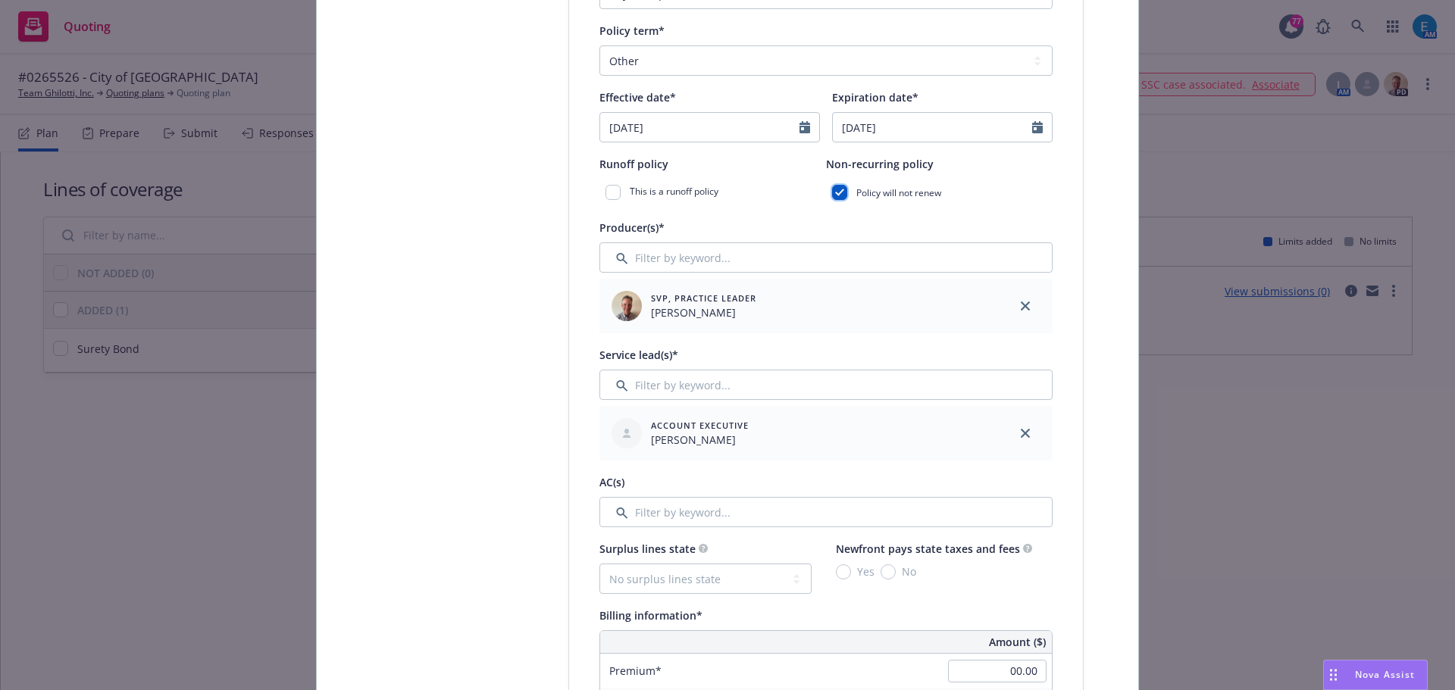
scroll to position [455, 0]
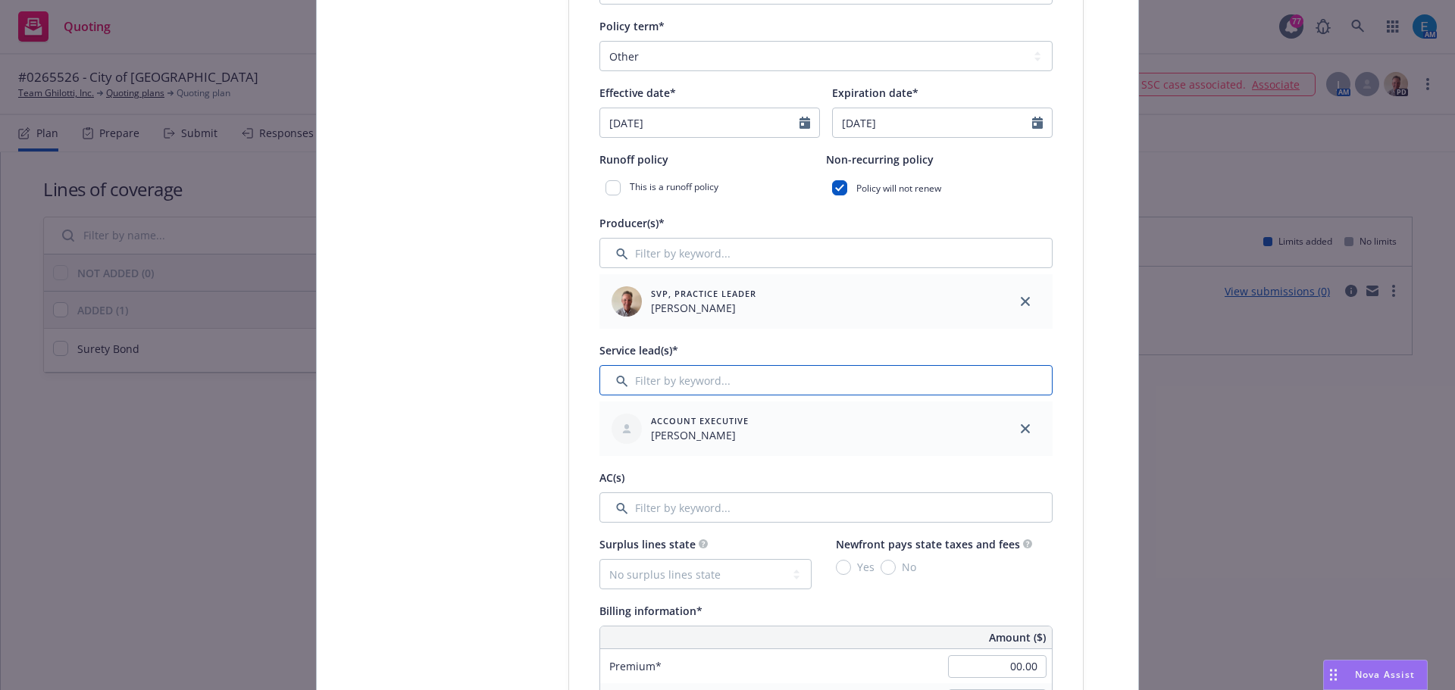
click at [686, 386] on input "Filter by keyword..." at bounding box center [825, 380] width 453 height 30
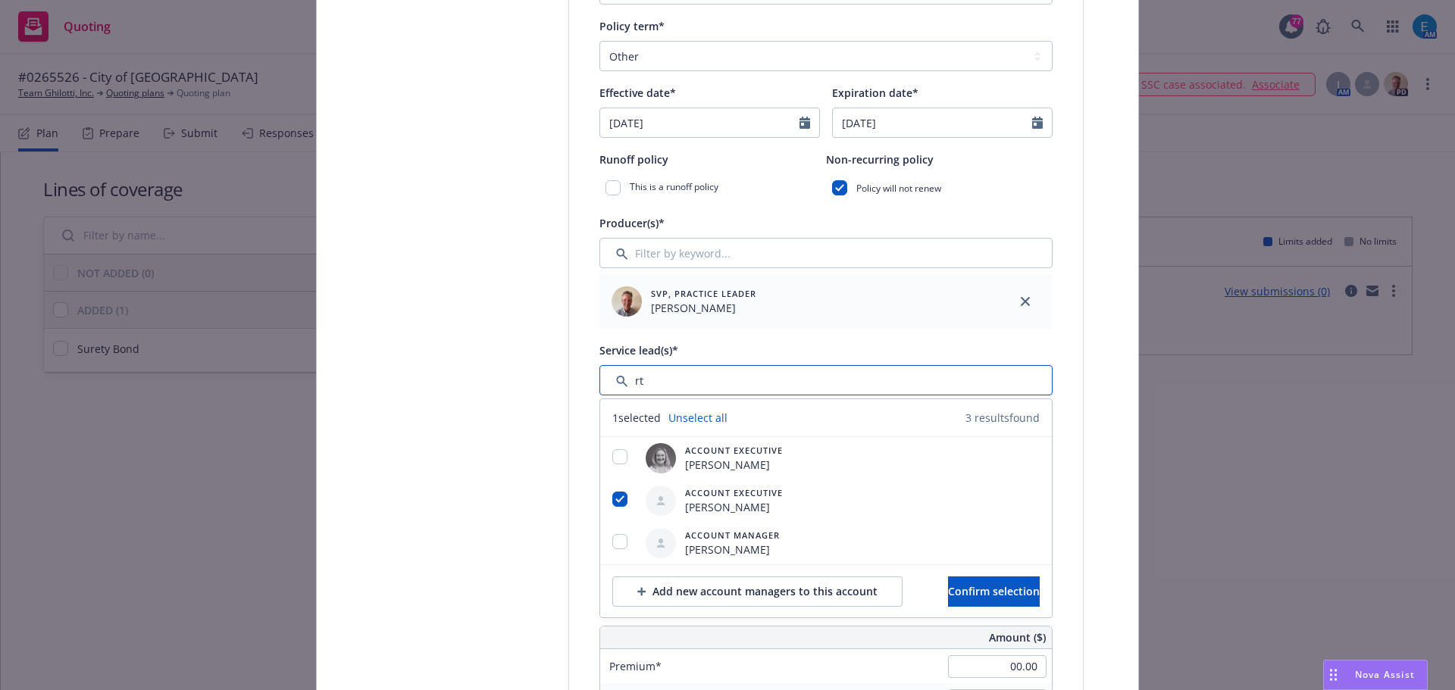
type input "r"
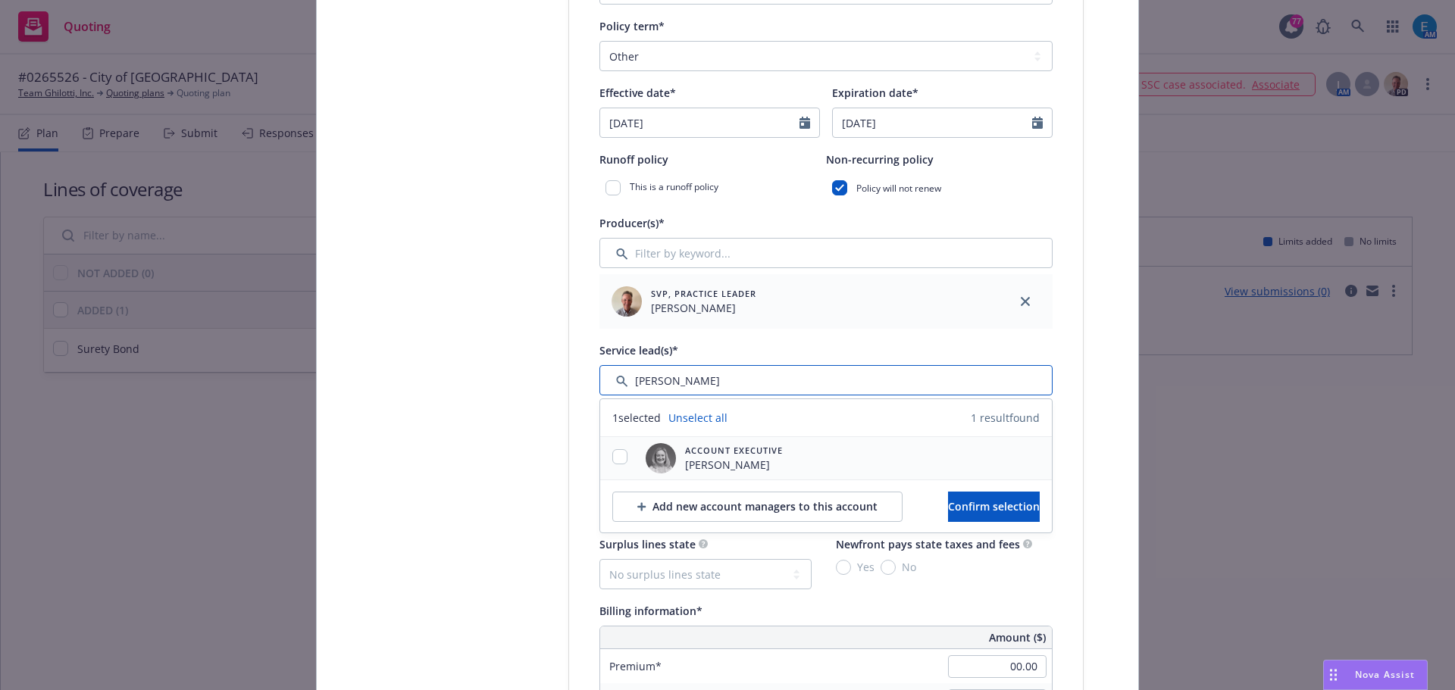
type input "erin"
click at [618, 454] on input "checkbox" at bounding box center [619, 456] width 15 height 15
checkbox input "true"
click at [949, 508] on span "Confirm selection" at bounding box center [994, 506] width 92 height 14
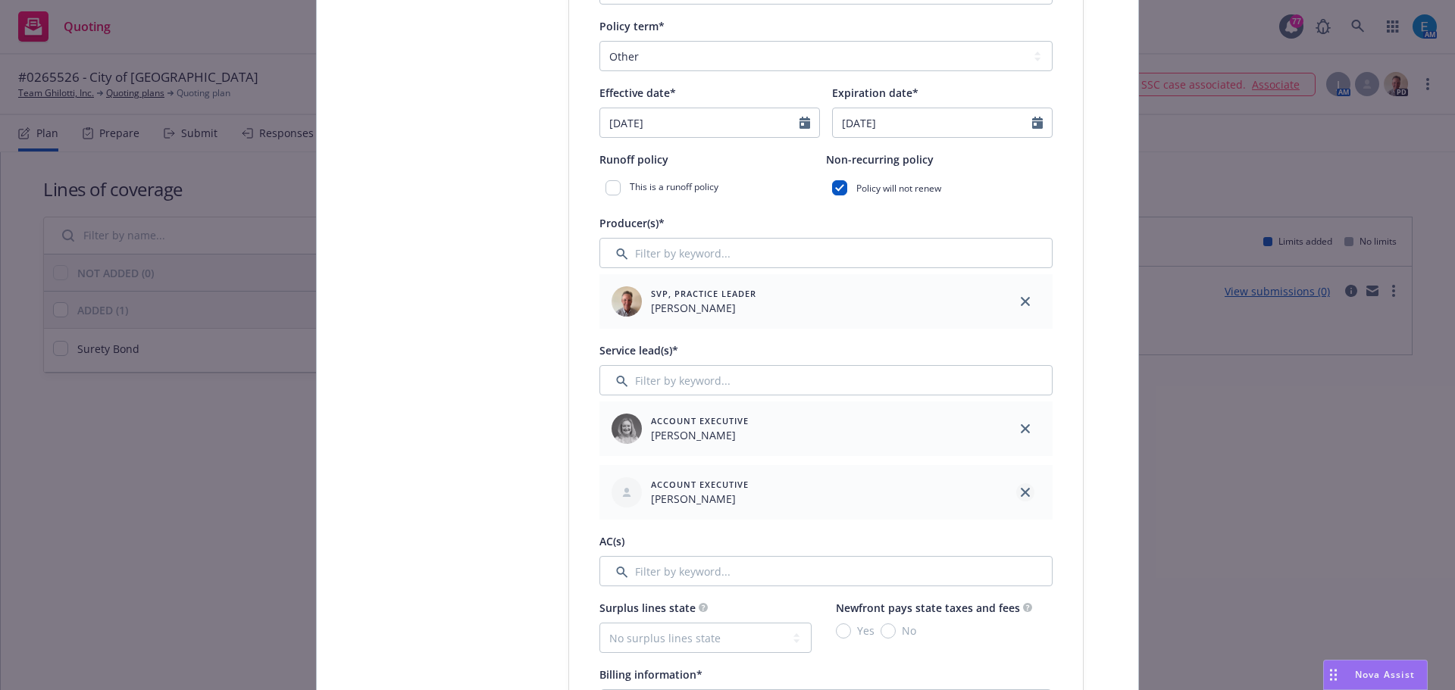
click at [1021, 495] on icon "close" at bounding box center [1025, 492] width 9 height 9
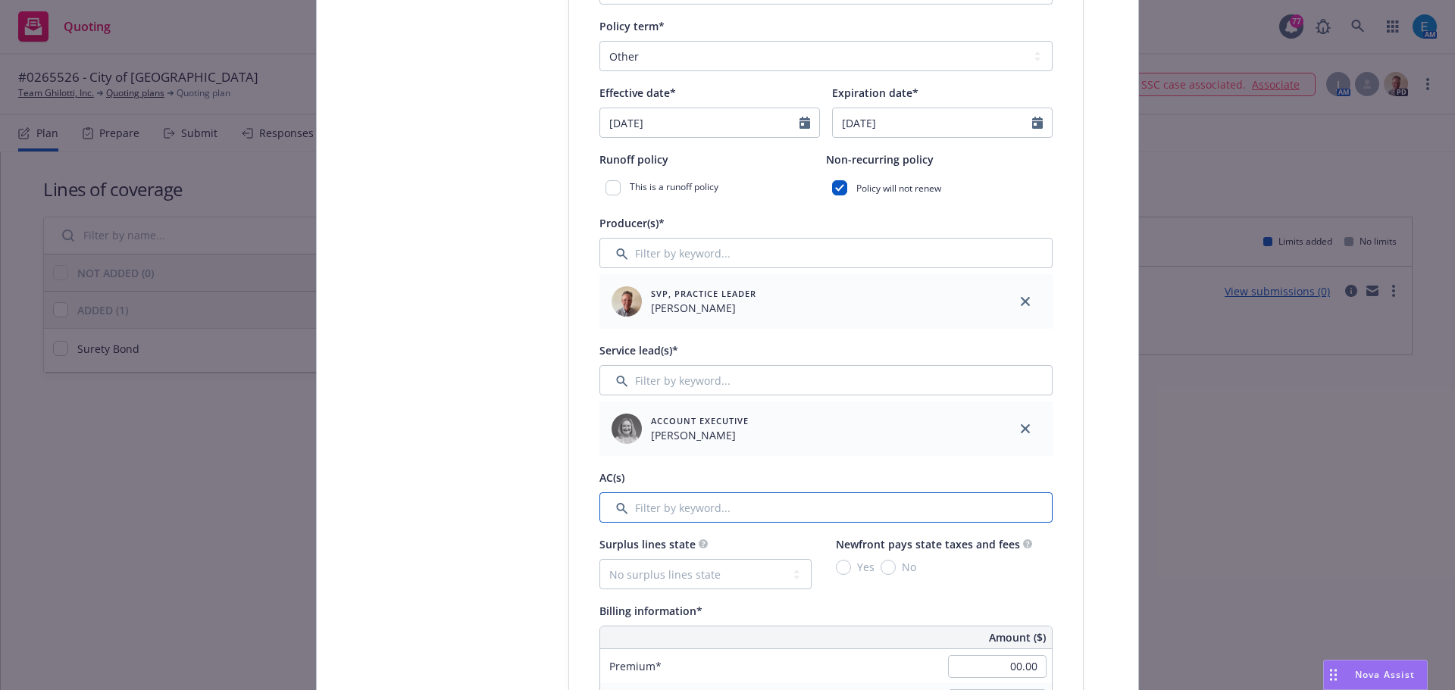
click at [743, 509] on input "Filter by keyword..." at bounding box center [825, 508] width 453 height 30
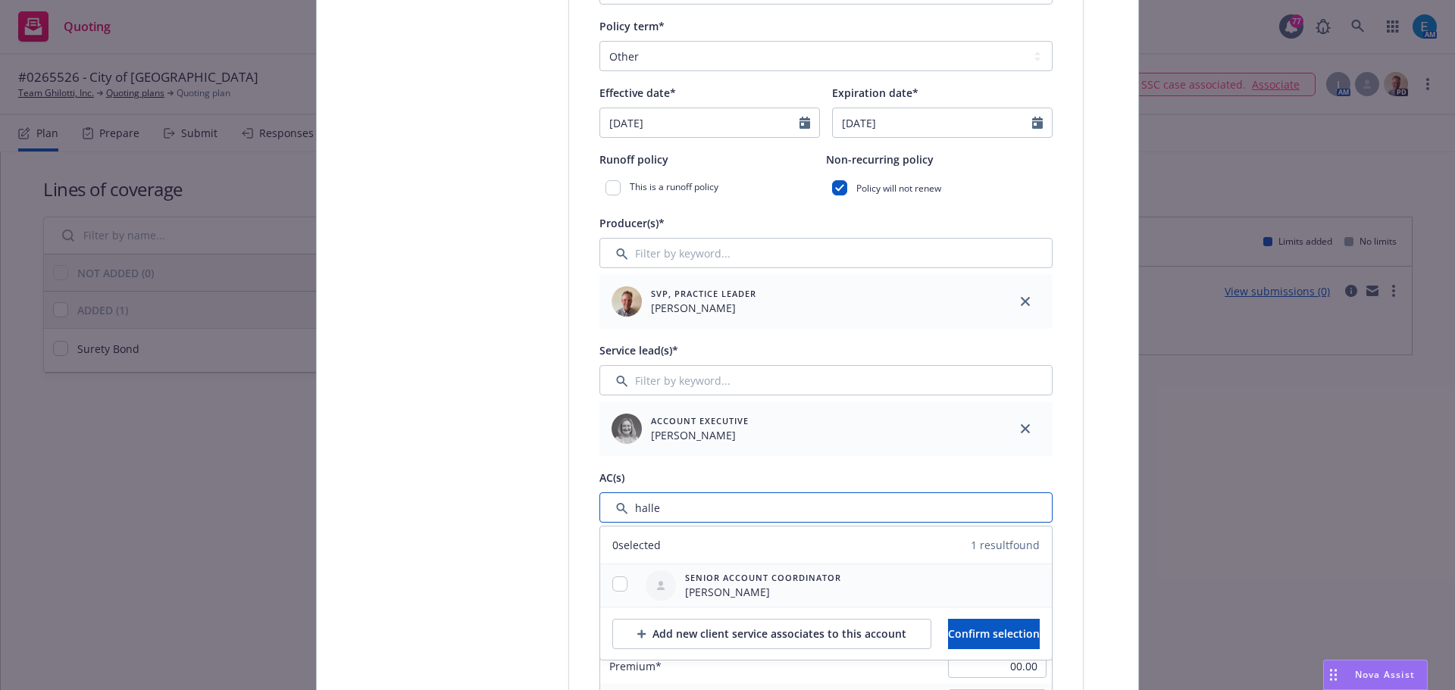
type input "halle"
click at [612, 580] on input "checkbox" at bounding box center [619, 584] width 15 height 15
checkbox input "true"
click at [953, 630] on span "Confirm selection" at bounding box center [994, 634] width 92 height 14
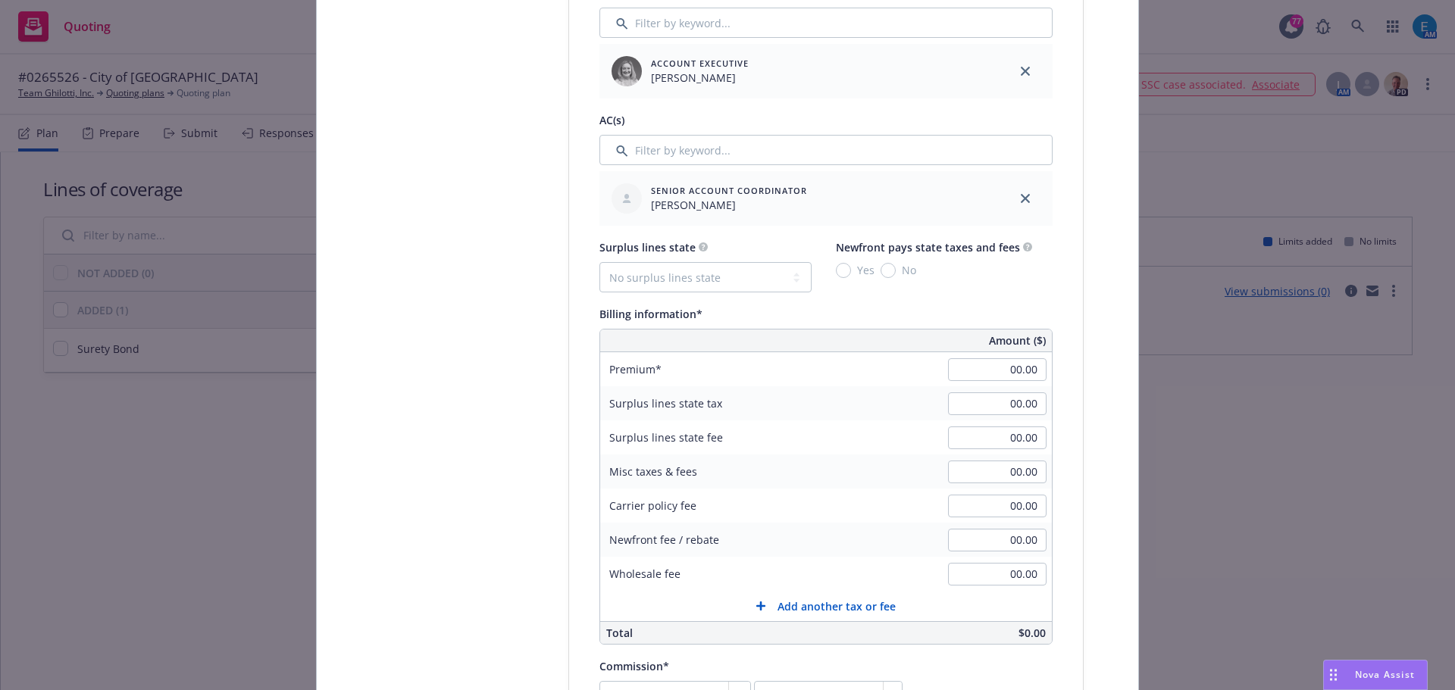
scroll to position [834, 0]
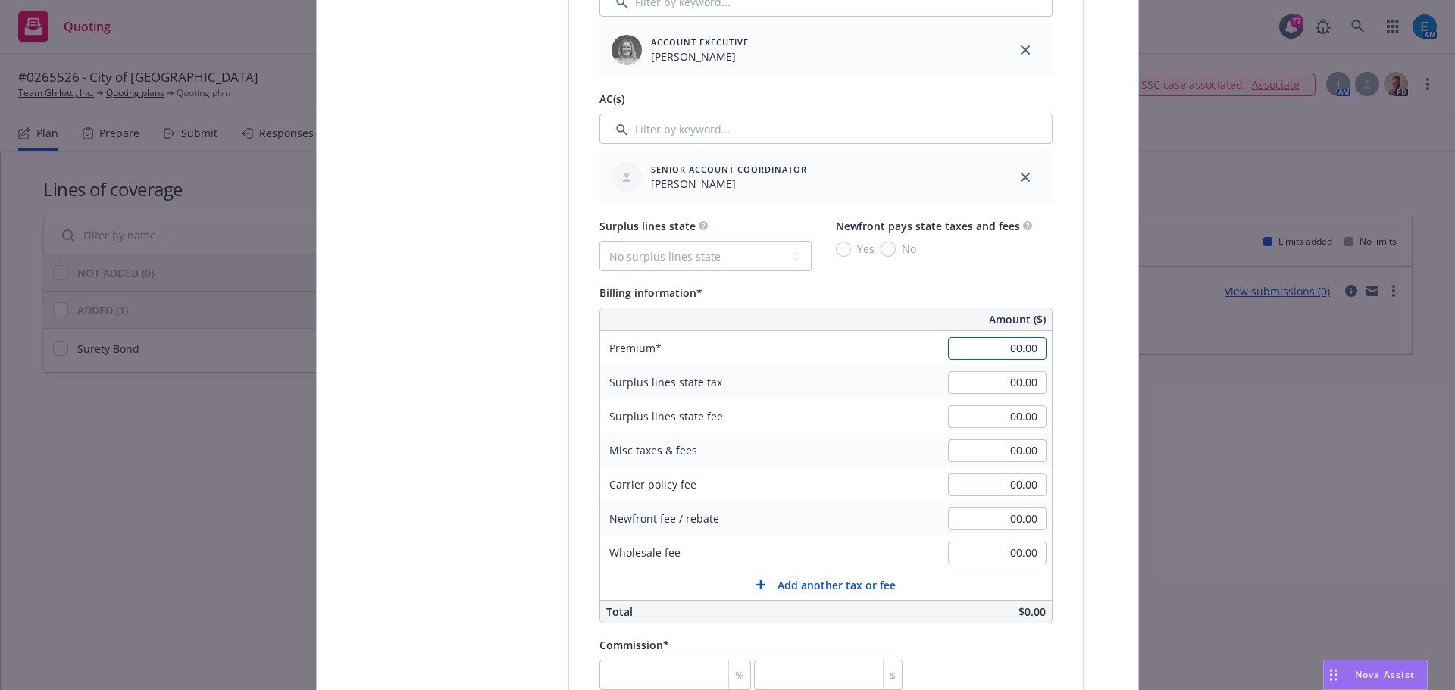
click at [998, 348] on input "00.00" at bounding box center [997, 348] width 99 height 23
type input "37,571.00"
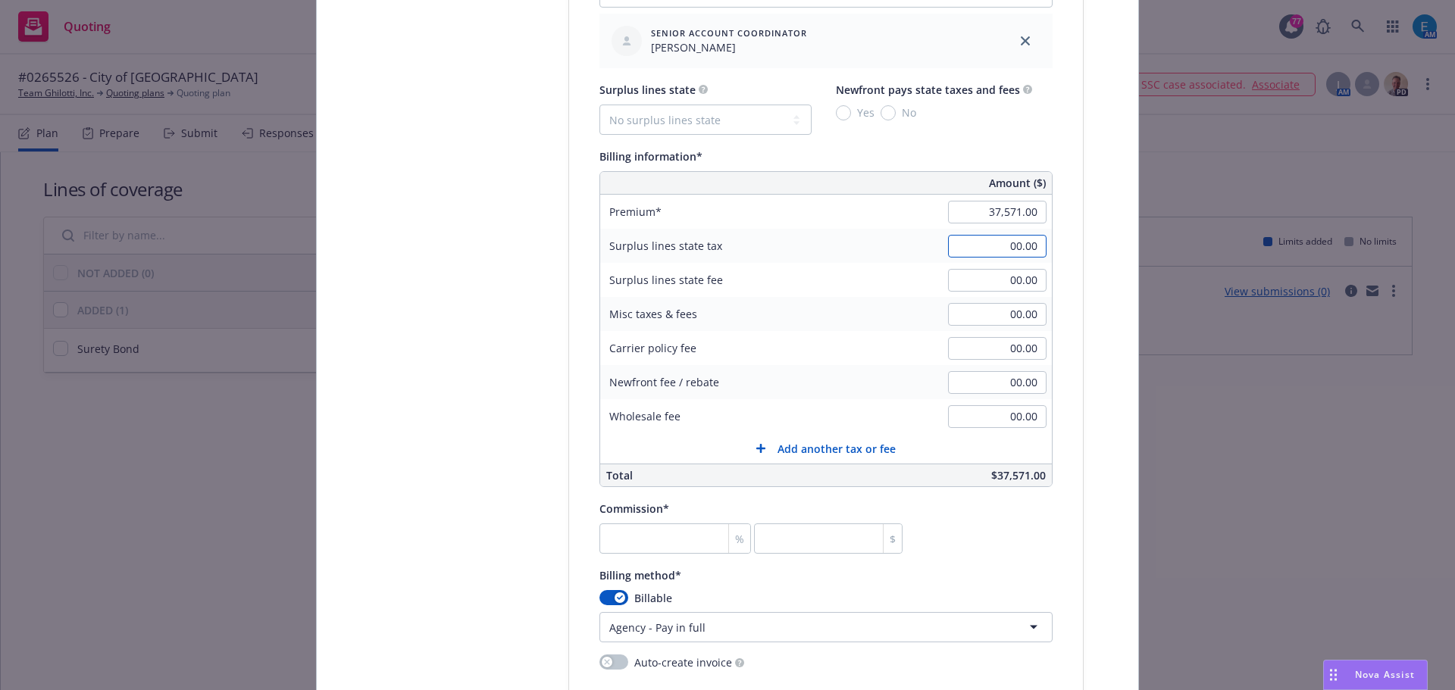
scroll to position [1061, 0]
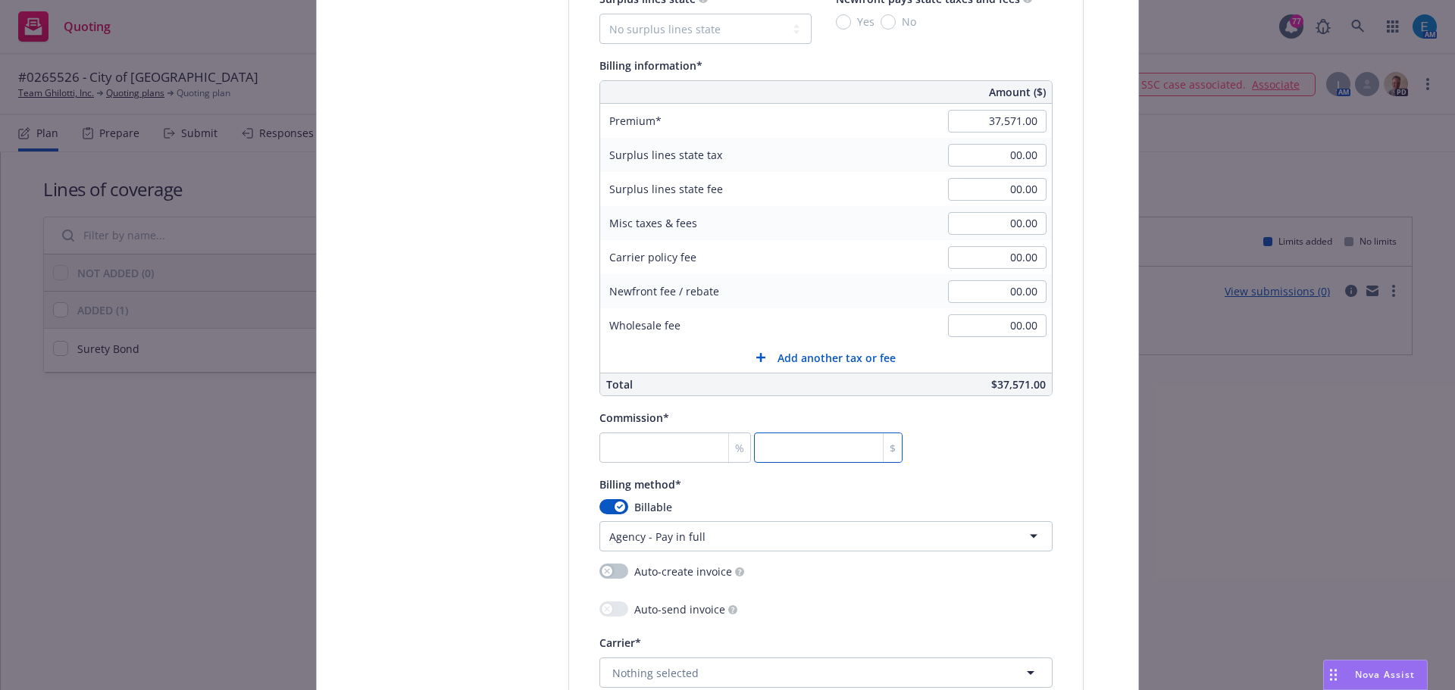
click at [793, 445] on input "number" at bounding box center [828, 448] width 149 height 30
type input "0.021"
type input "8"
type input "0.216"
type input "81"
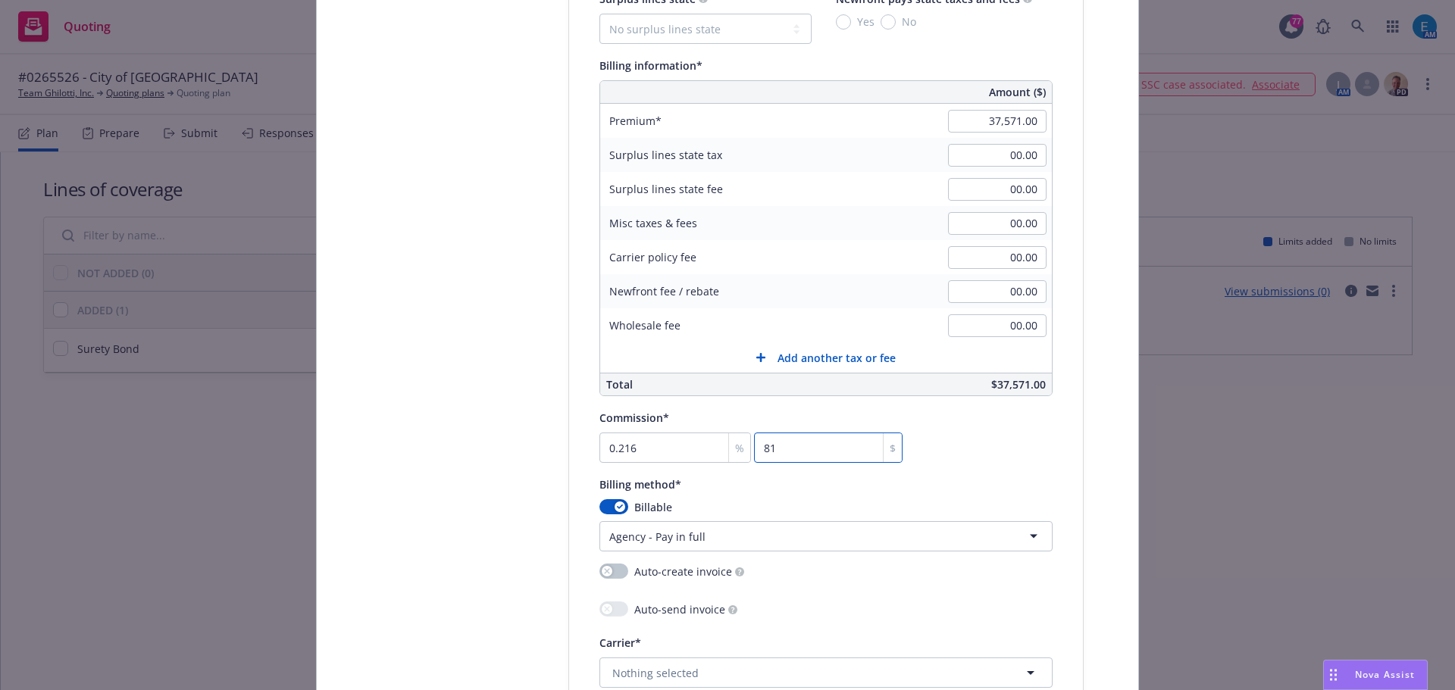
type input "2.167"
type input "814"
type input "21.684"
type input "8147"
type input "21.685"
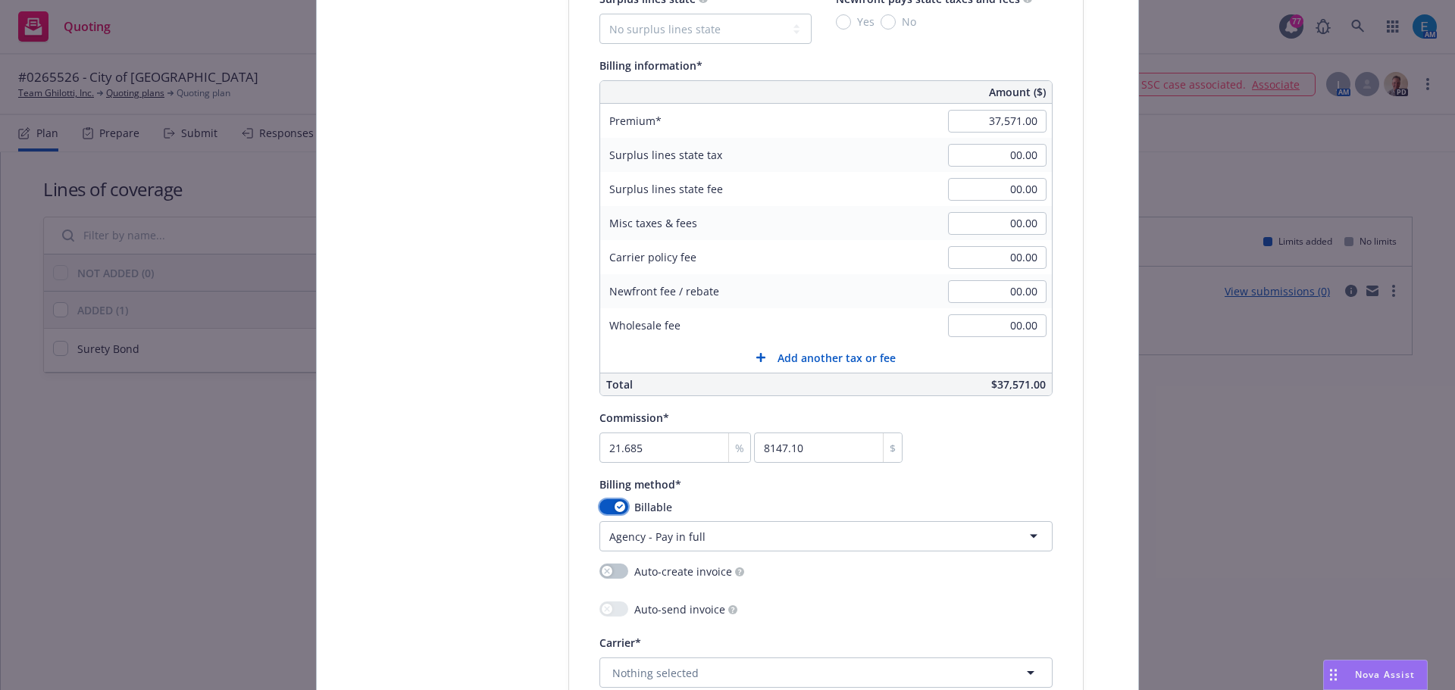
type input "8147.27"
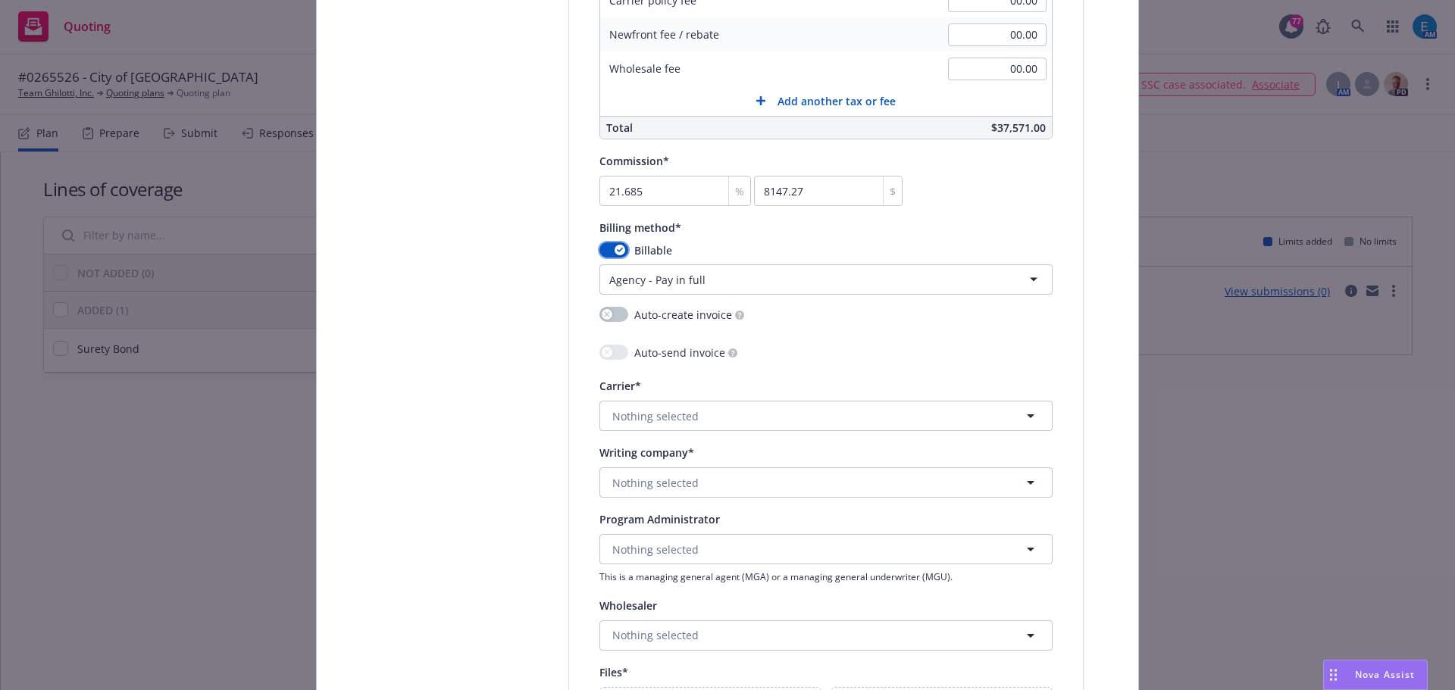
scroll to position [1364, 0]
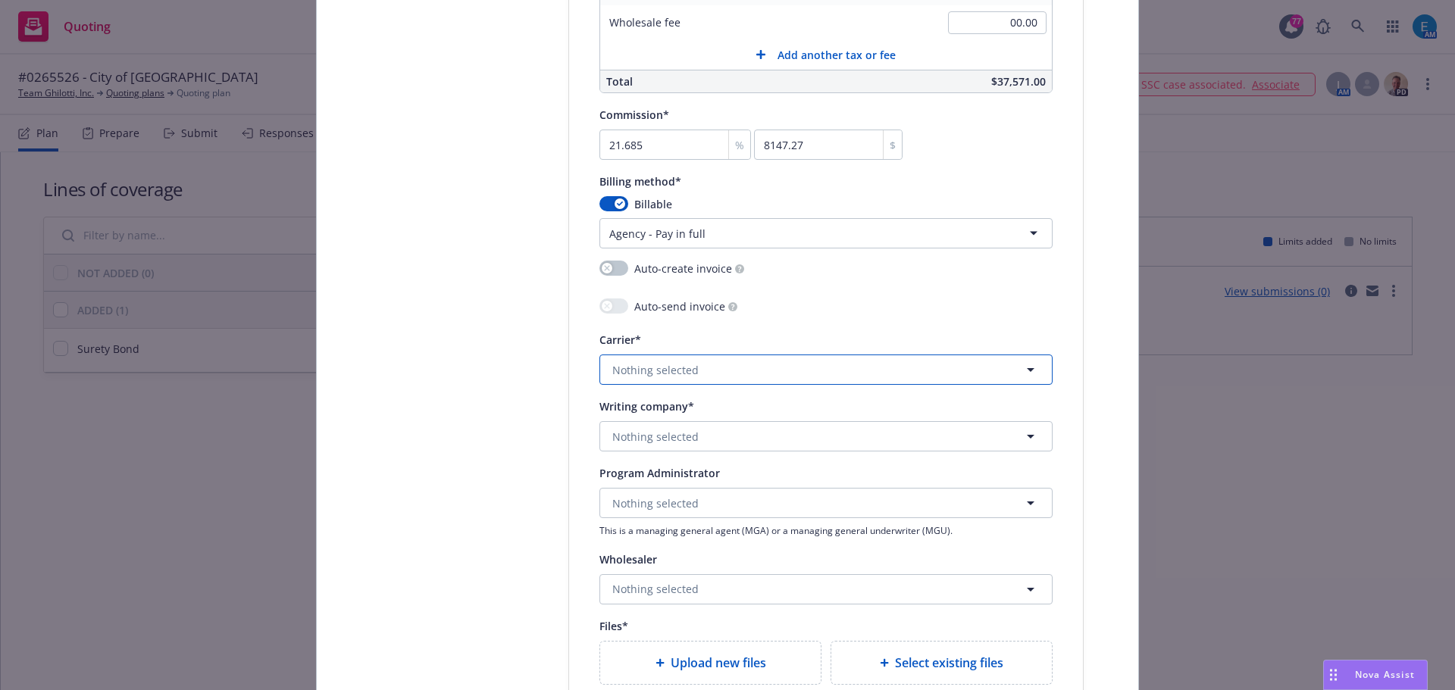
click at [669, 368] on span "Nothing selected" at bounding box center [655, 370] width 86 height 16
type input "berkley"
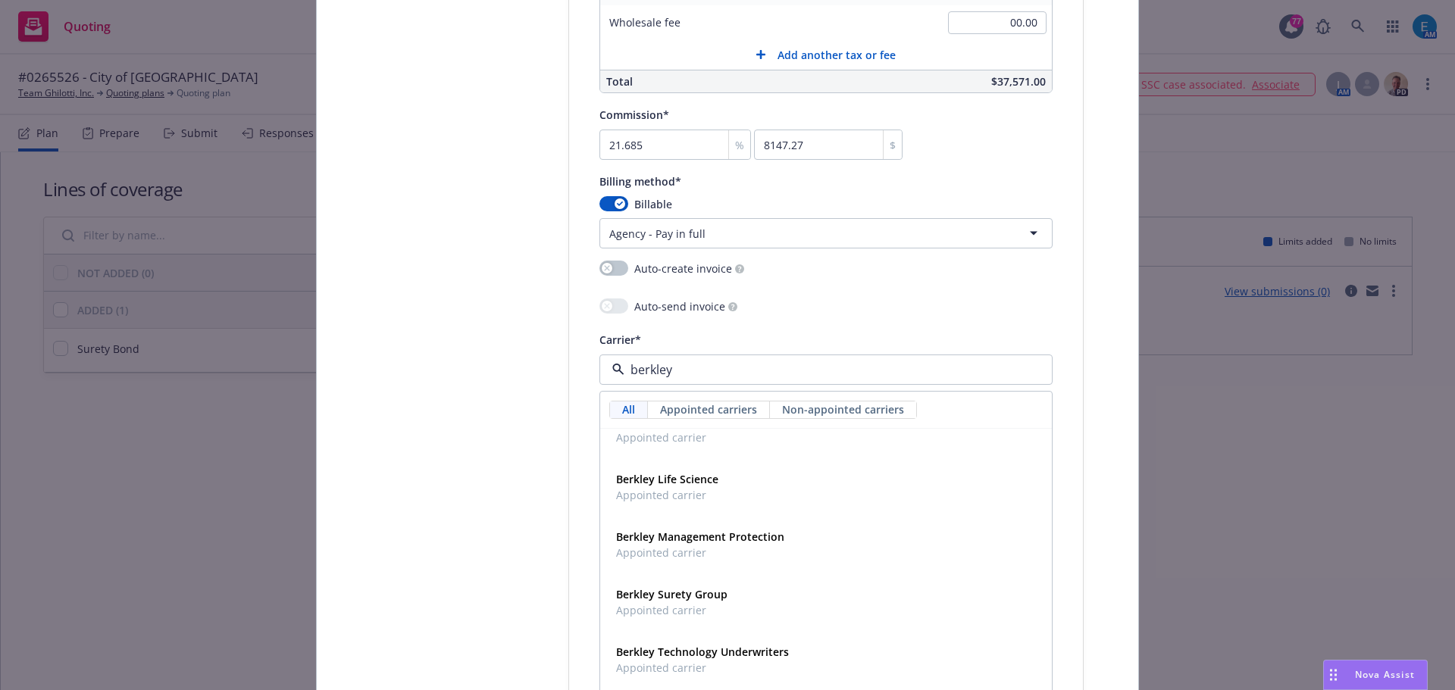
scroll to position [227, 0]
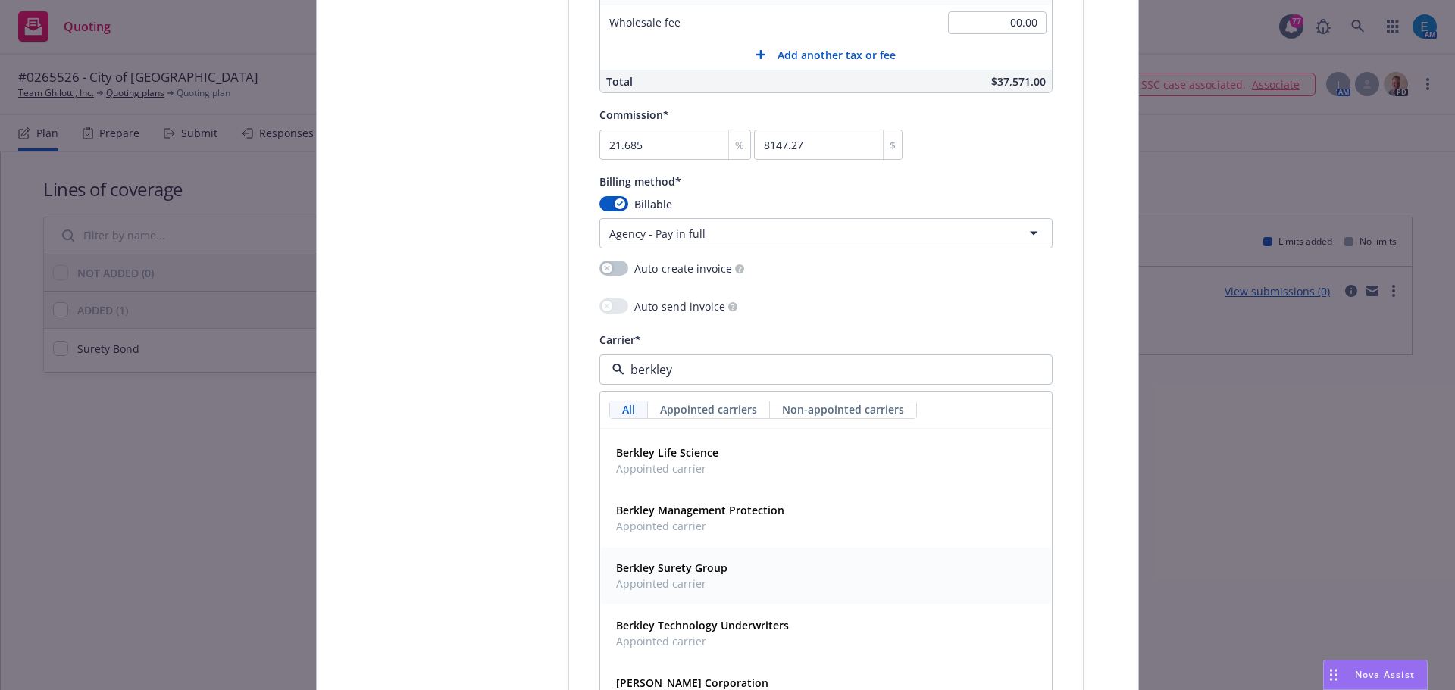
drag, startPoint x: 695, startPoint y: 567, endPoint x: 693, endPoint y: 558, distance: 8.6
click at [694, 568] on strong "Berkley Surety Group" at bounding box center [671, 568] width 111 height 14
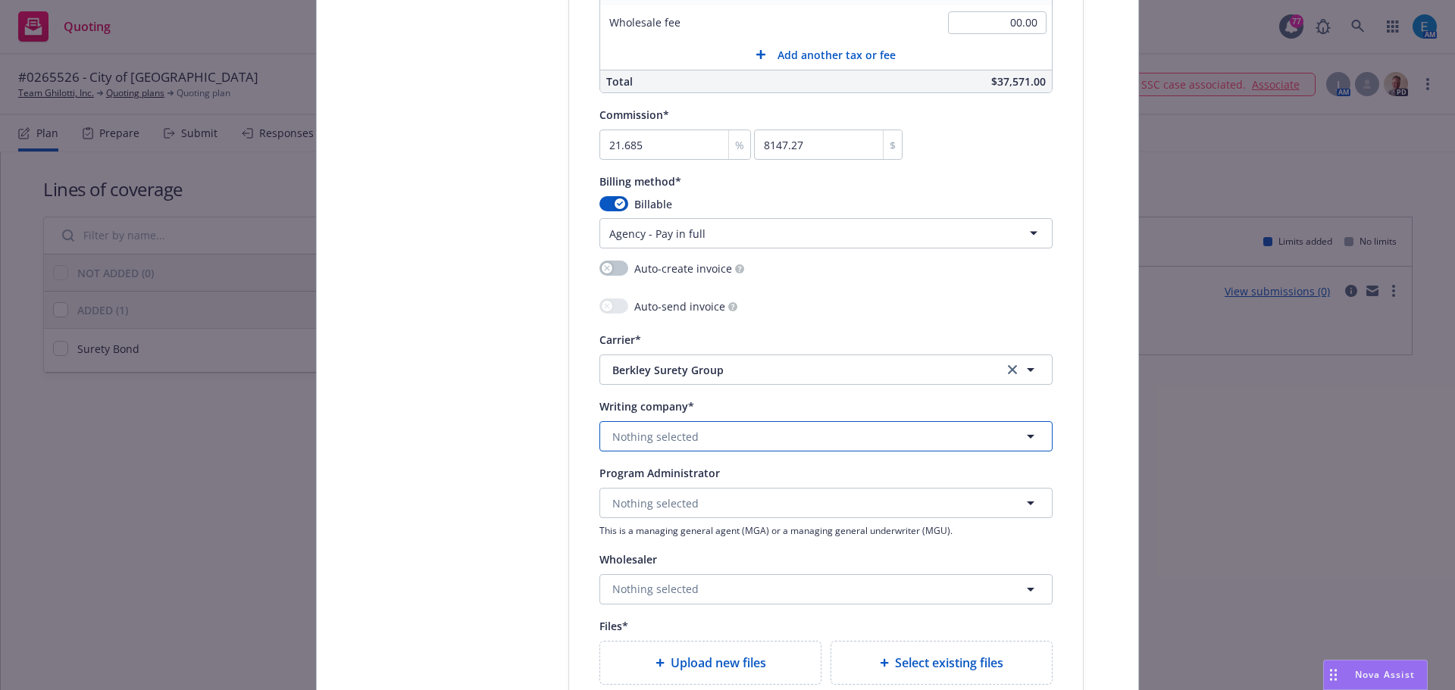
click at [676, 436] on span "Nothing selected" at bounding box center [655, 437] width 86 height 16
type input "b"
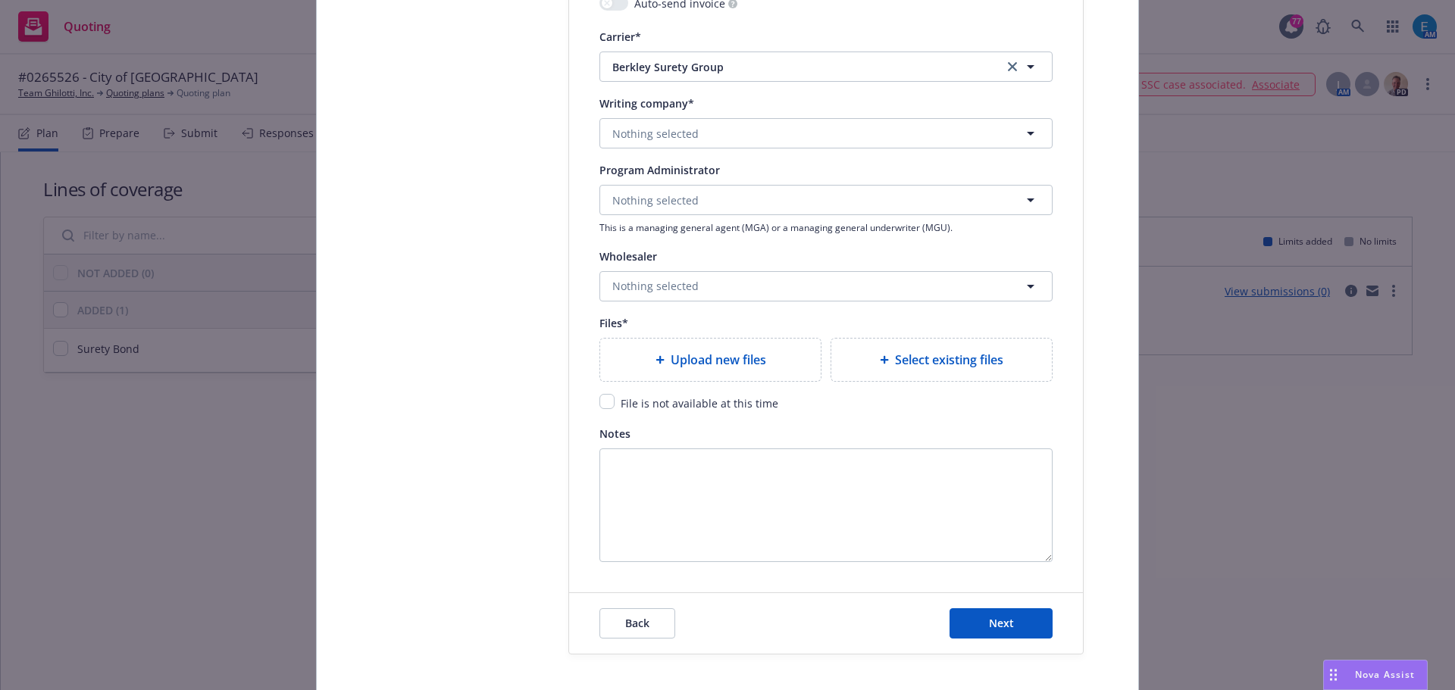
scroll to position [1591, 0]
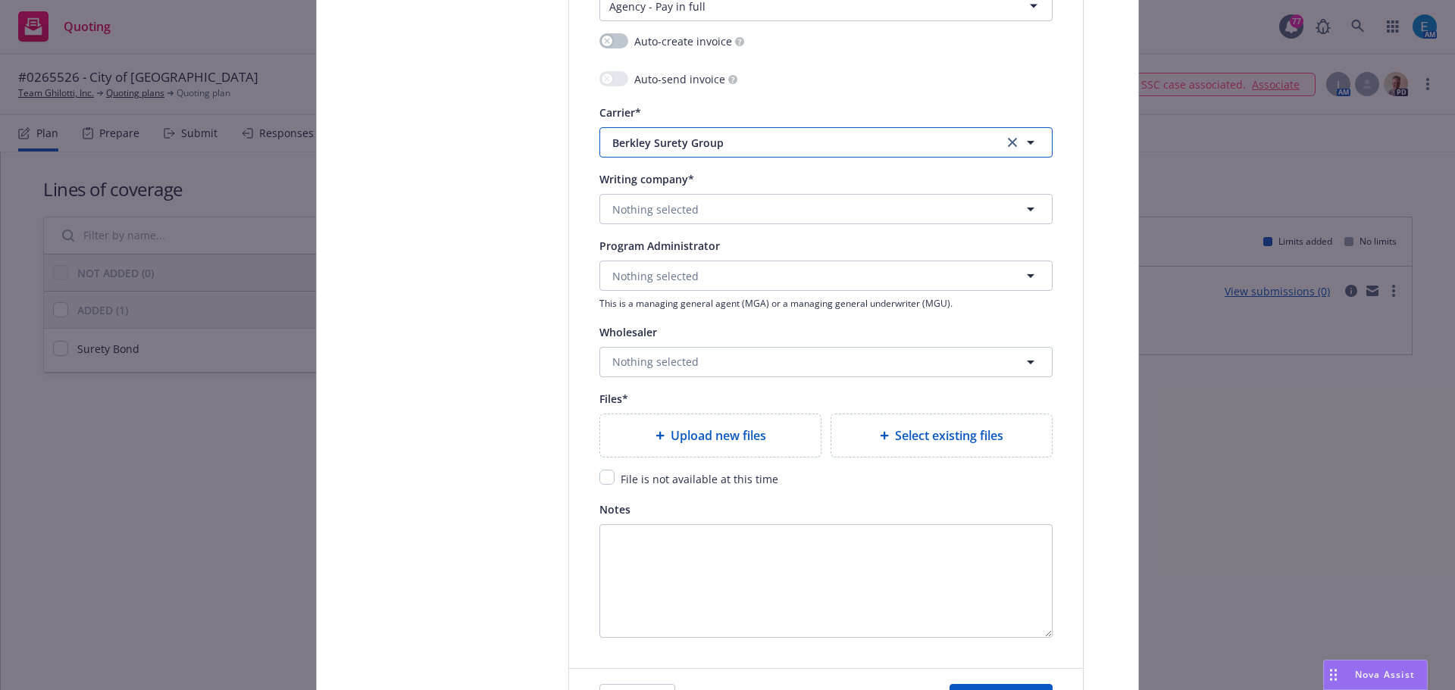
click at [966, 138] on span "Berkley Surety Group" at bounding box center [796, 143] width 368 height 16
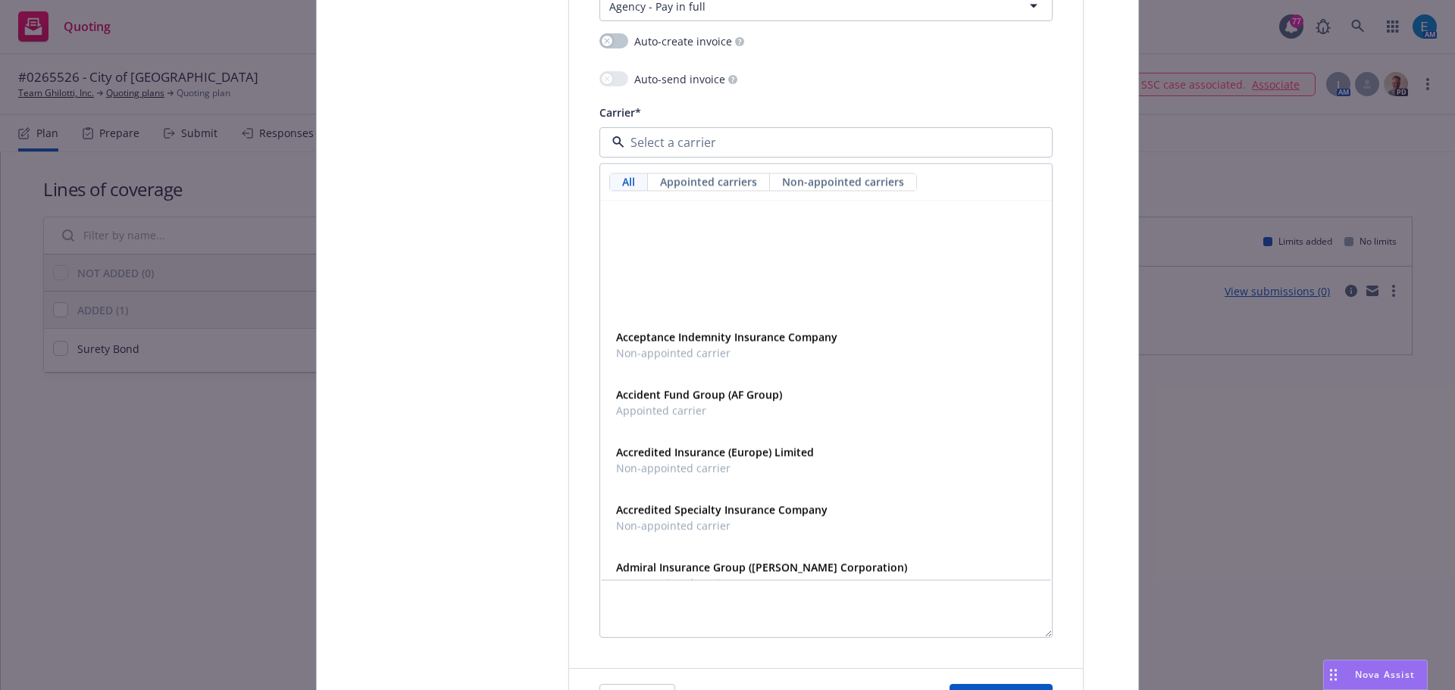
scroll to position [227, 0]
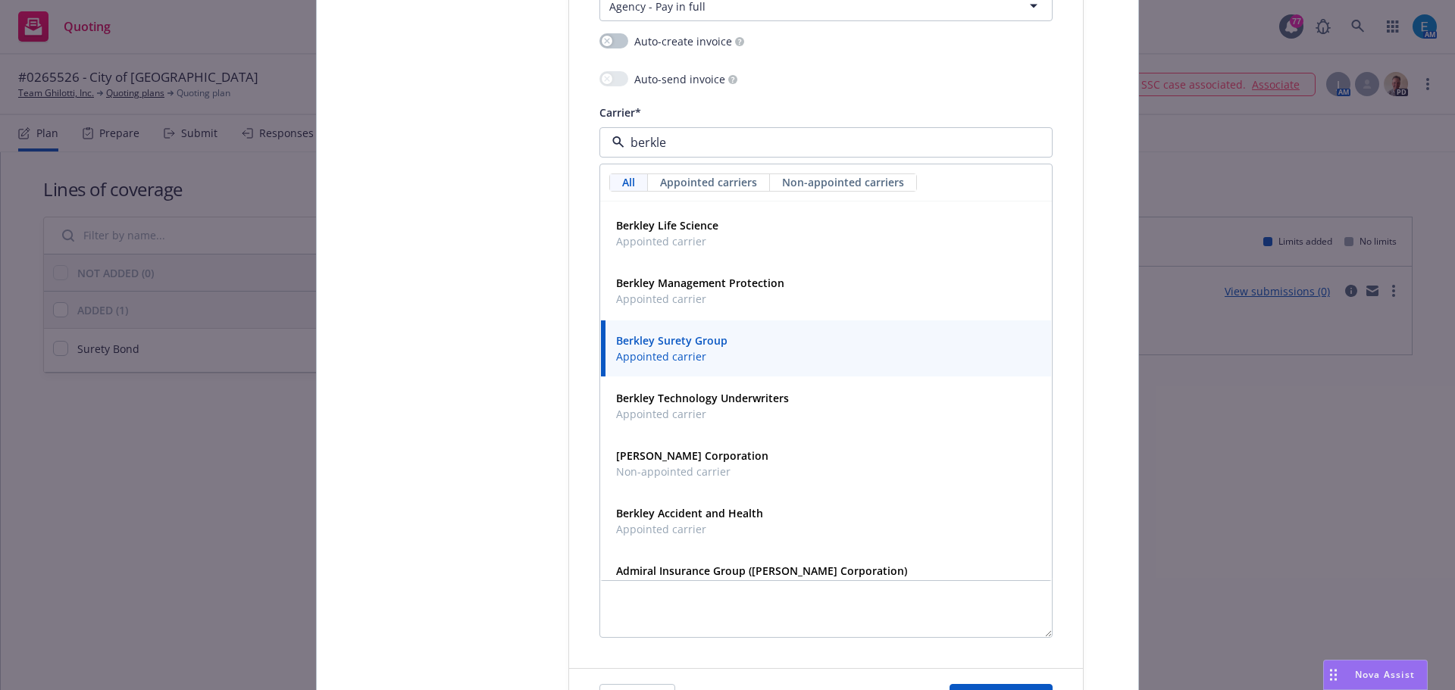
type input "berkley"
click at [679, 454] on strong "W.R. Berkley Corporation" at bounding box center [692, 456] width 152 height 14
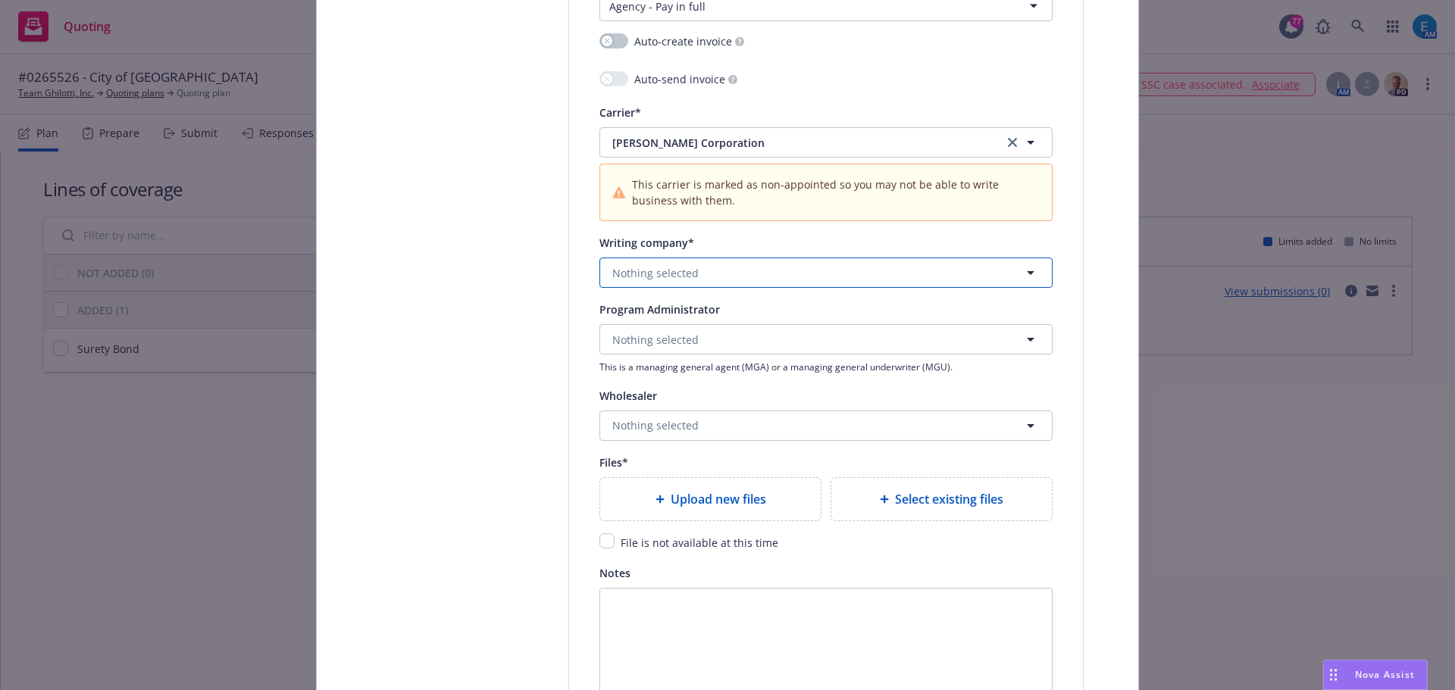
click at [693, 268] on button "Nothing selected" at bounding box center [825, 273] width 453 height 30
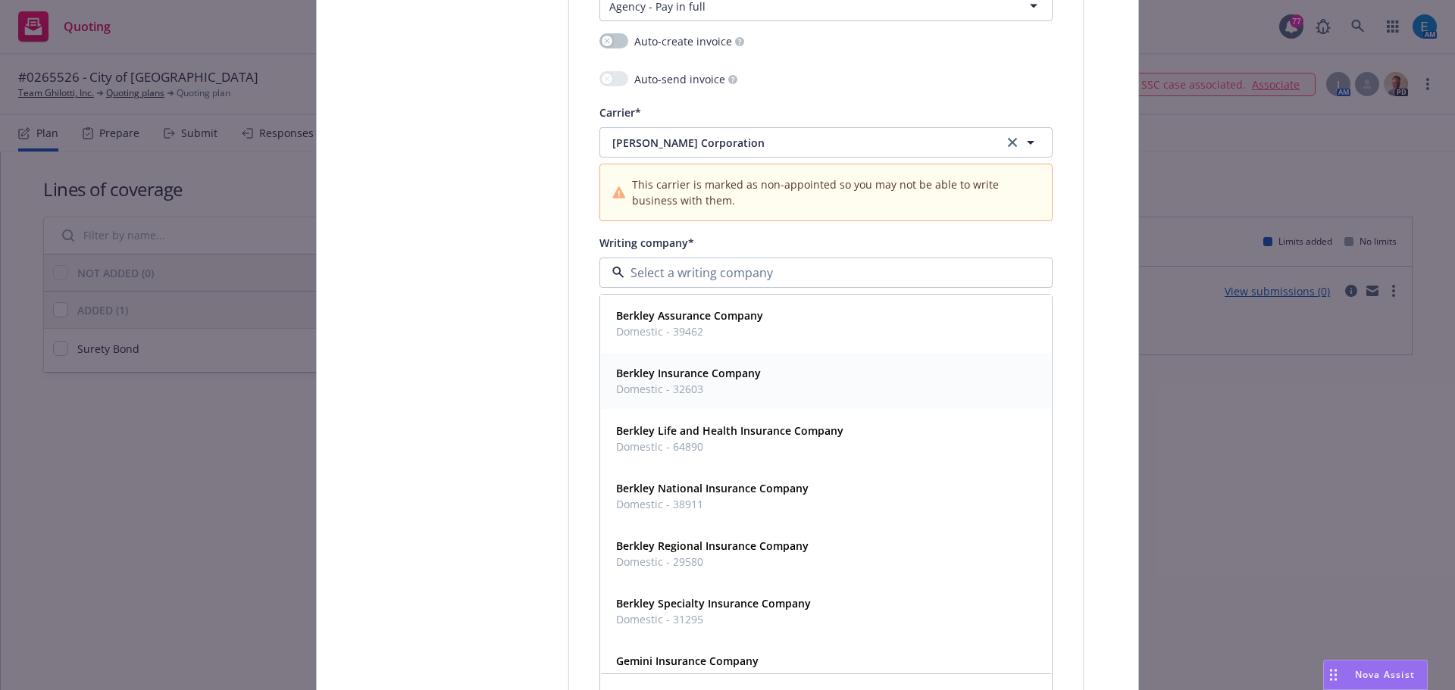
click at [690, 372] on strong "Berkley Insurance Company" at bounding box center [688, 373] width 145 height 14
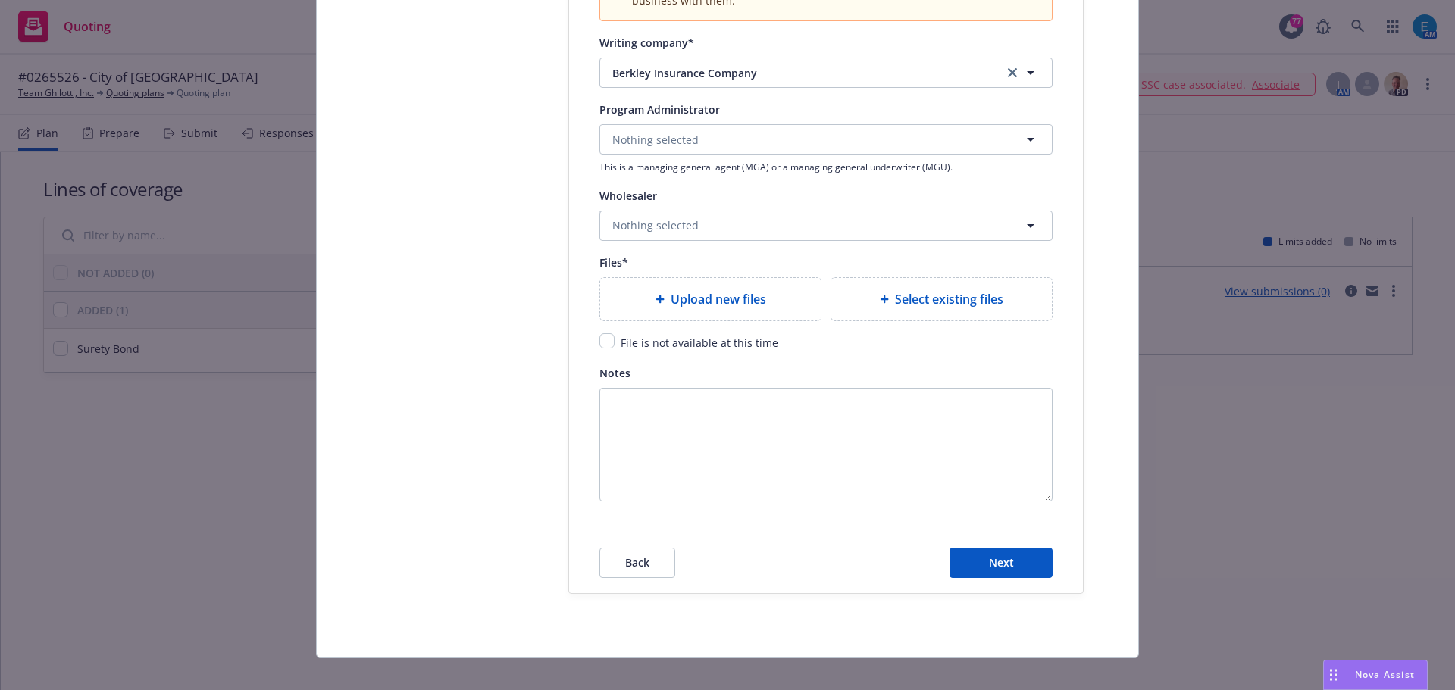
scroll to position [1808, 0]
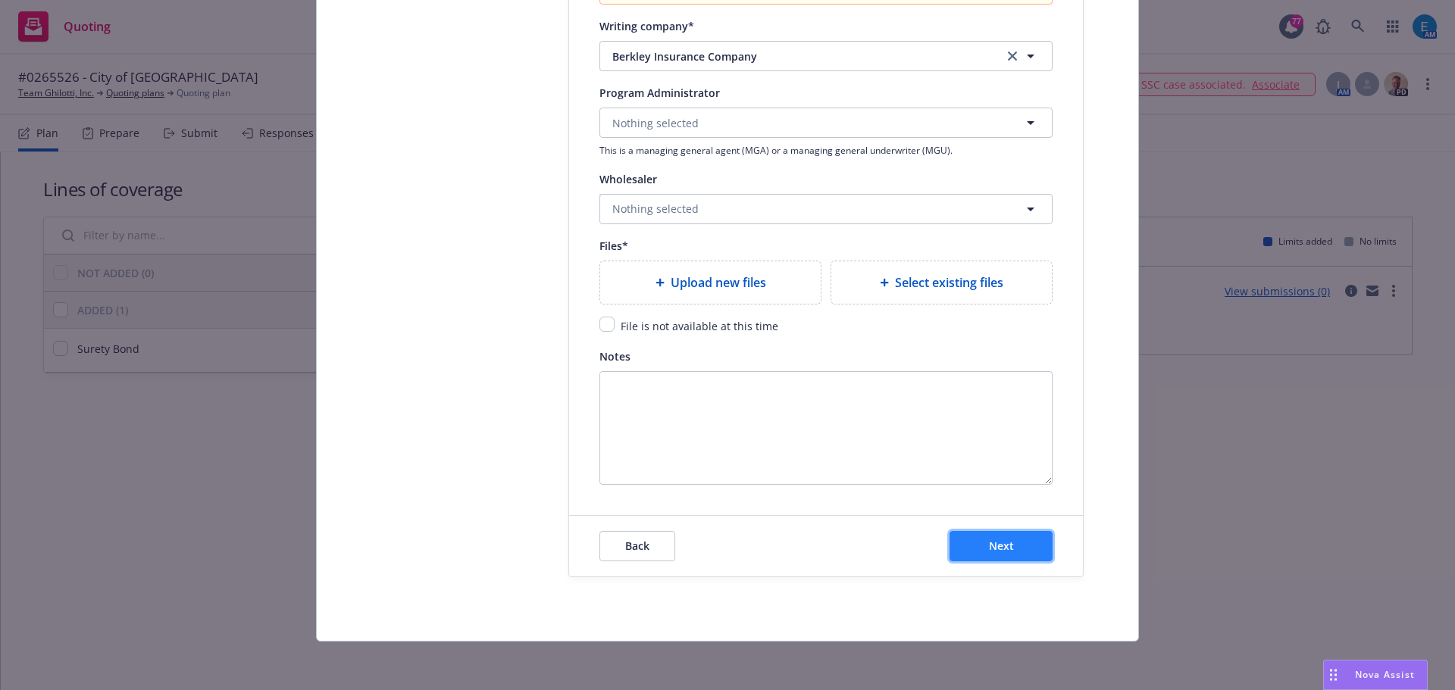
click at [979, 549] on button "Next" at bounding box center [1001, 546] width 103 height 30
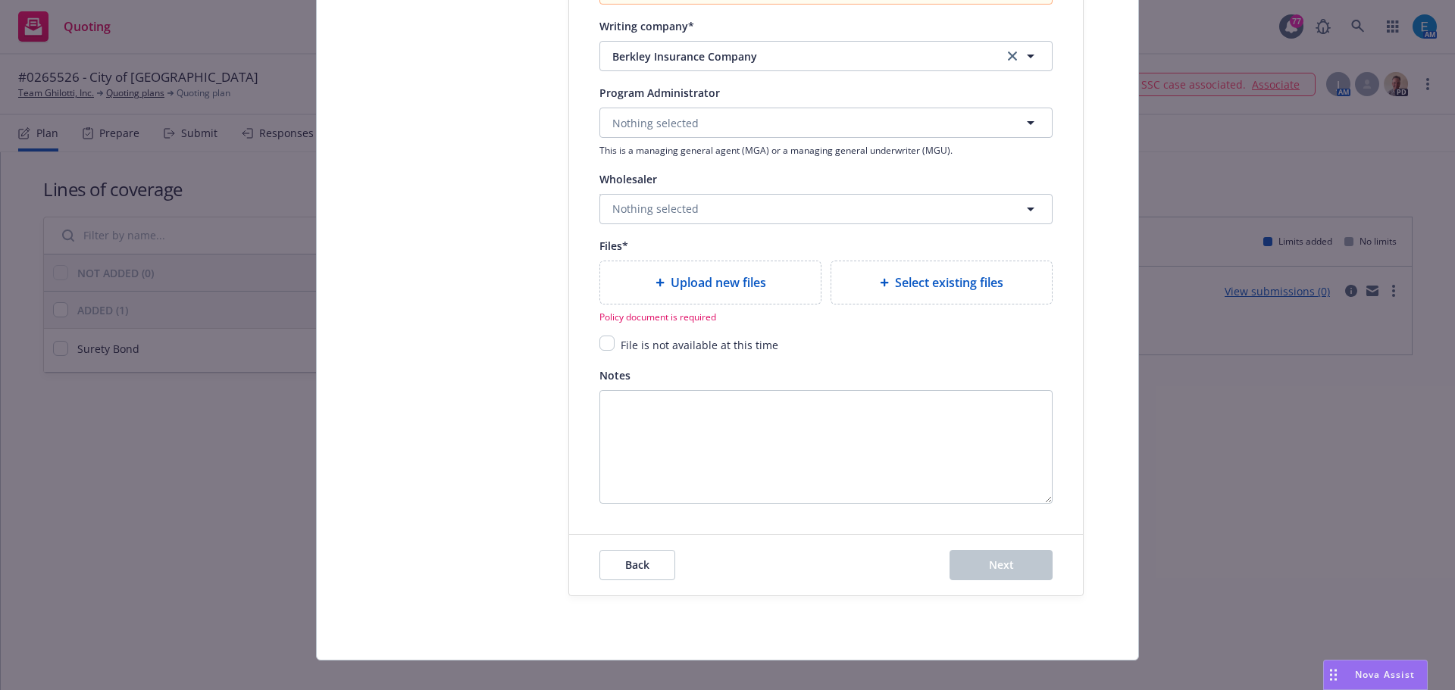
click at [678, 276] on span "Upload new files" at bounding box center [718, 283] width 95 height 18
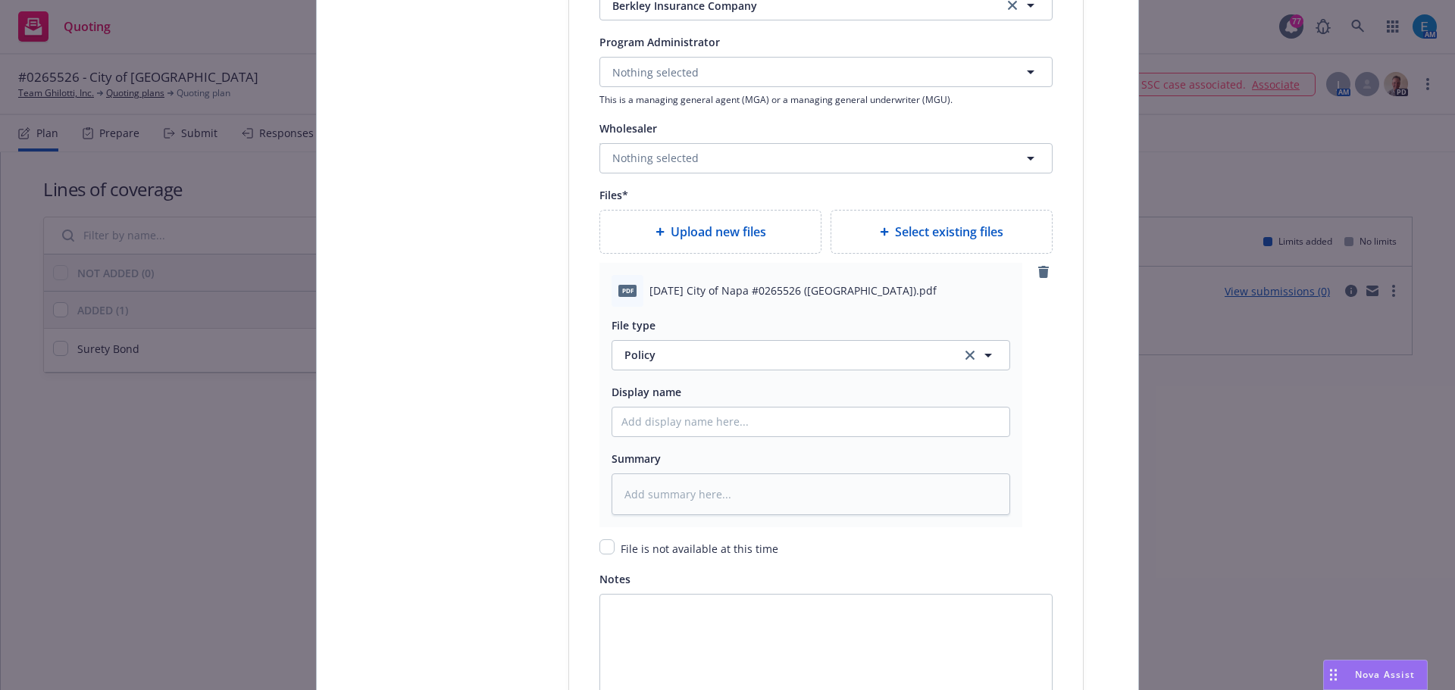
scroll to position [1960, 0]
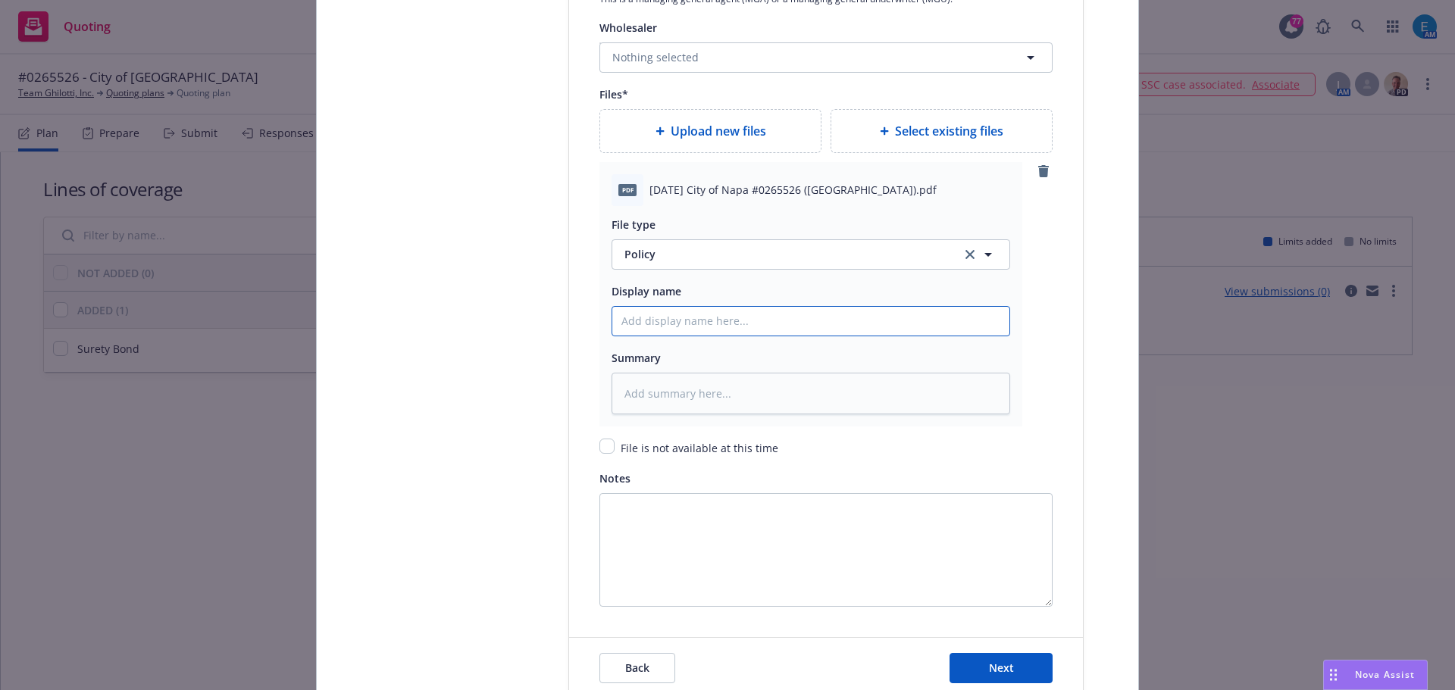
click at [667, 328] on input "Policy display name" at bounding box center [810, 321] width 397 height 29
type input "#"
type textarea "x"
type input "#0"
type textarea "x"
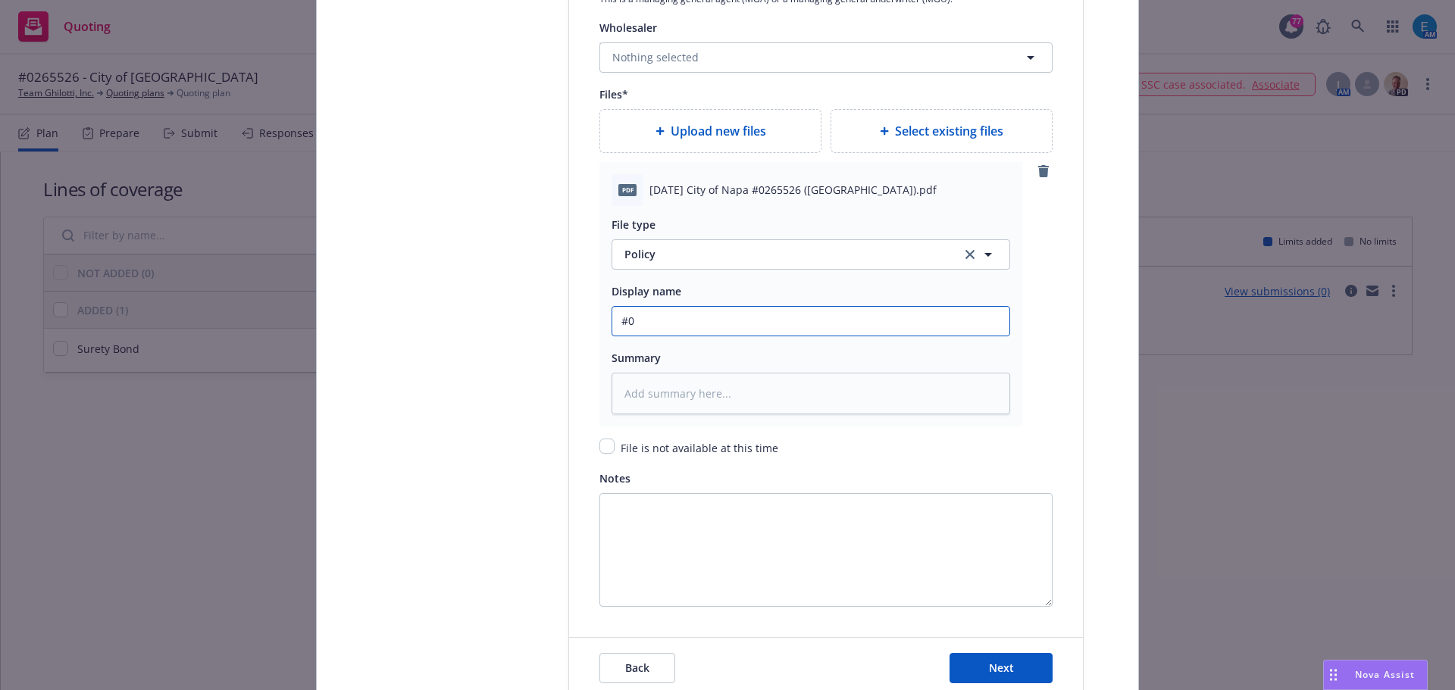
type input "#02"
type textarea "x"
type input "#026"
type textarea "x"
type input "#0265"
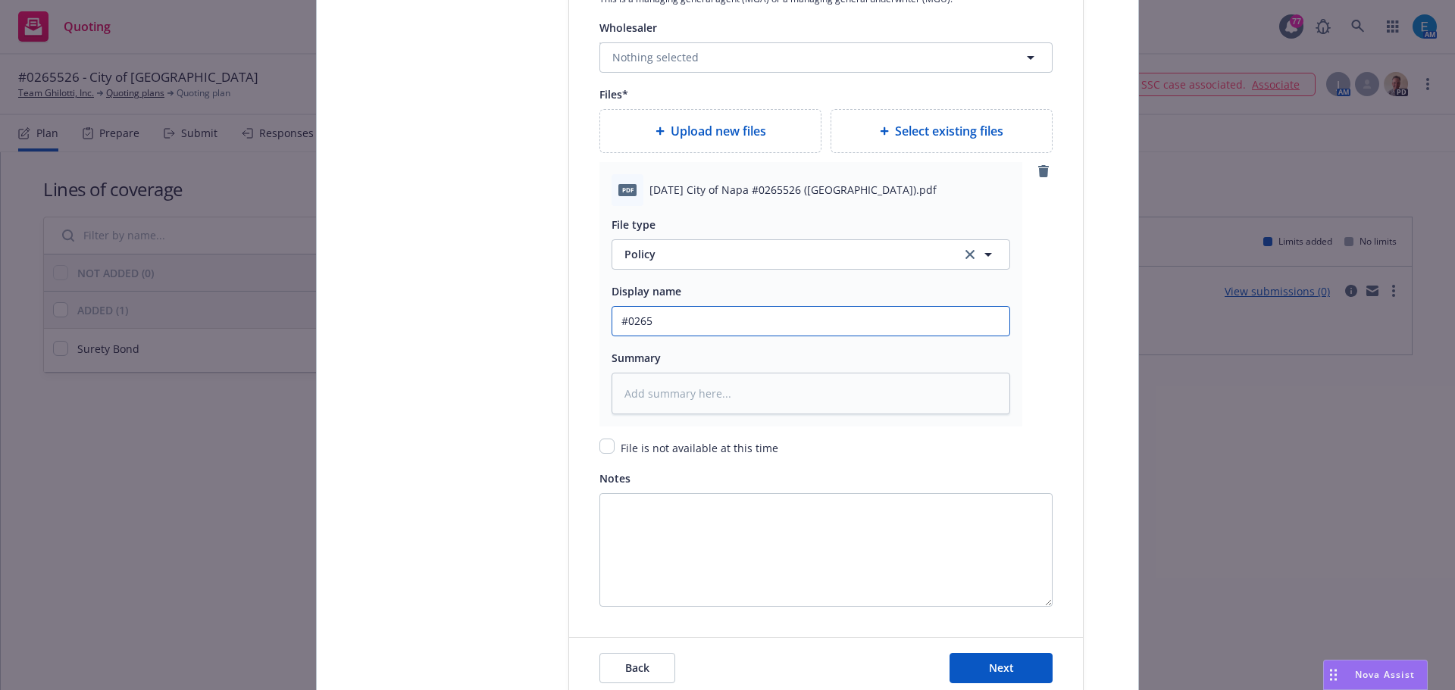
type textarea "x"
type input "#02655"
type textarea "x"
type input "#026552"
type textarea "x"
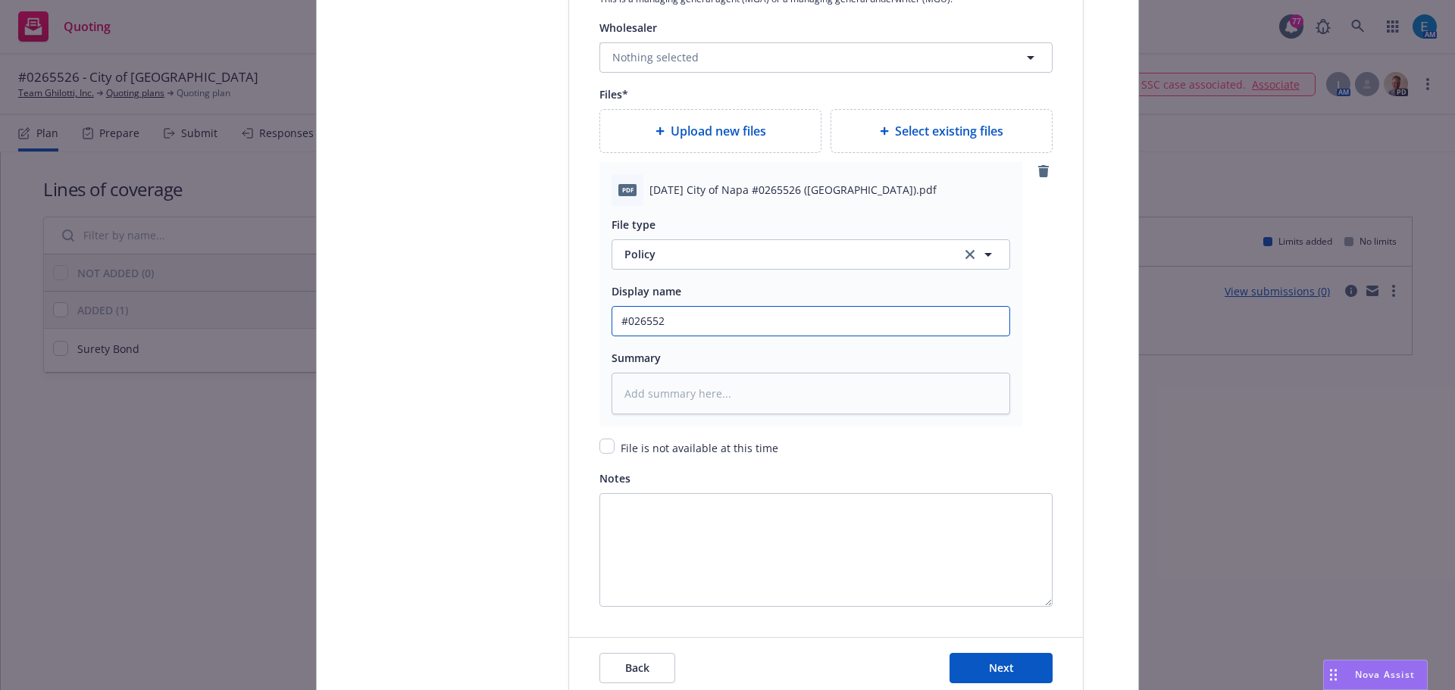
type input "#0265526"
type textarea "x"
type input "#0265526"
type textarea "x"
type input "#0265526 C"
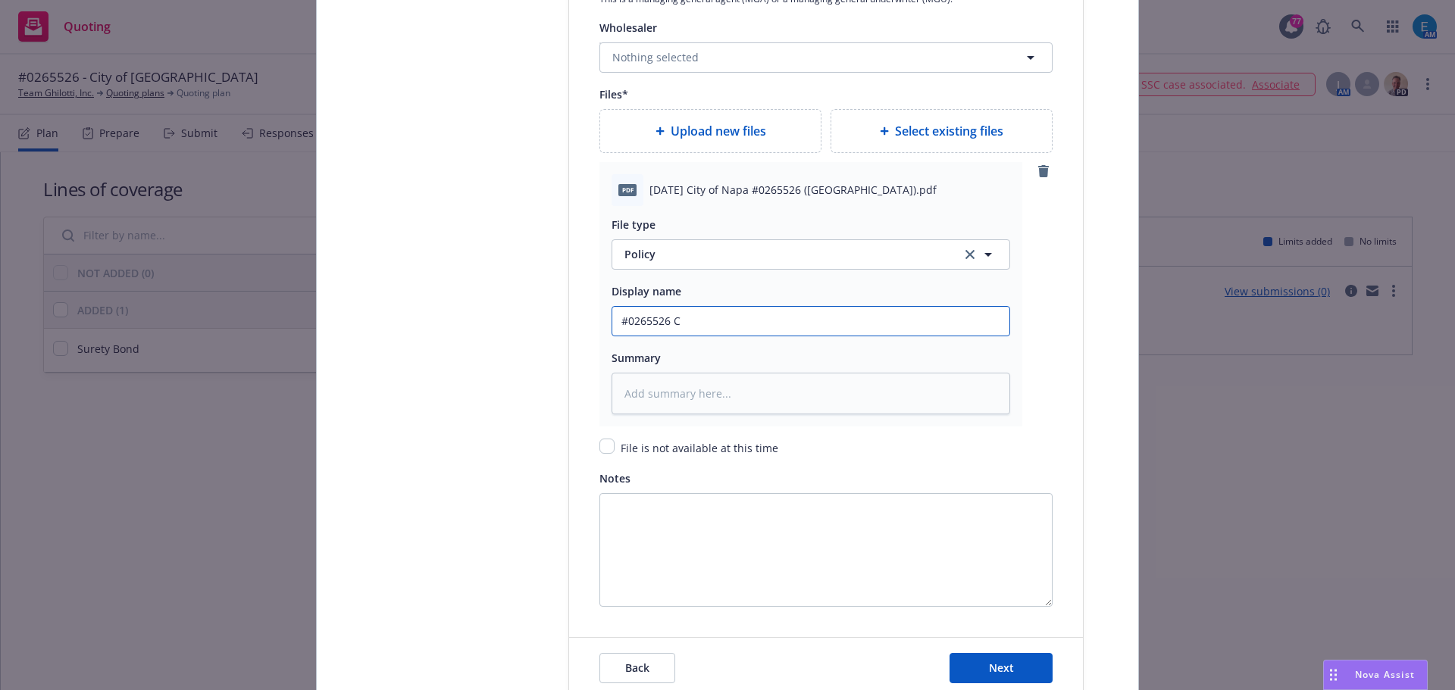
type textarea "x"
type input "#0265526 Cit"
type textarea "x"
type input "#0265526 City"
type textarea "x"
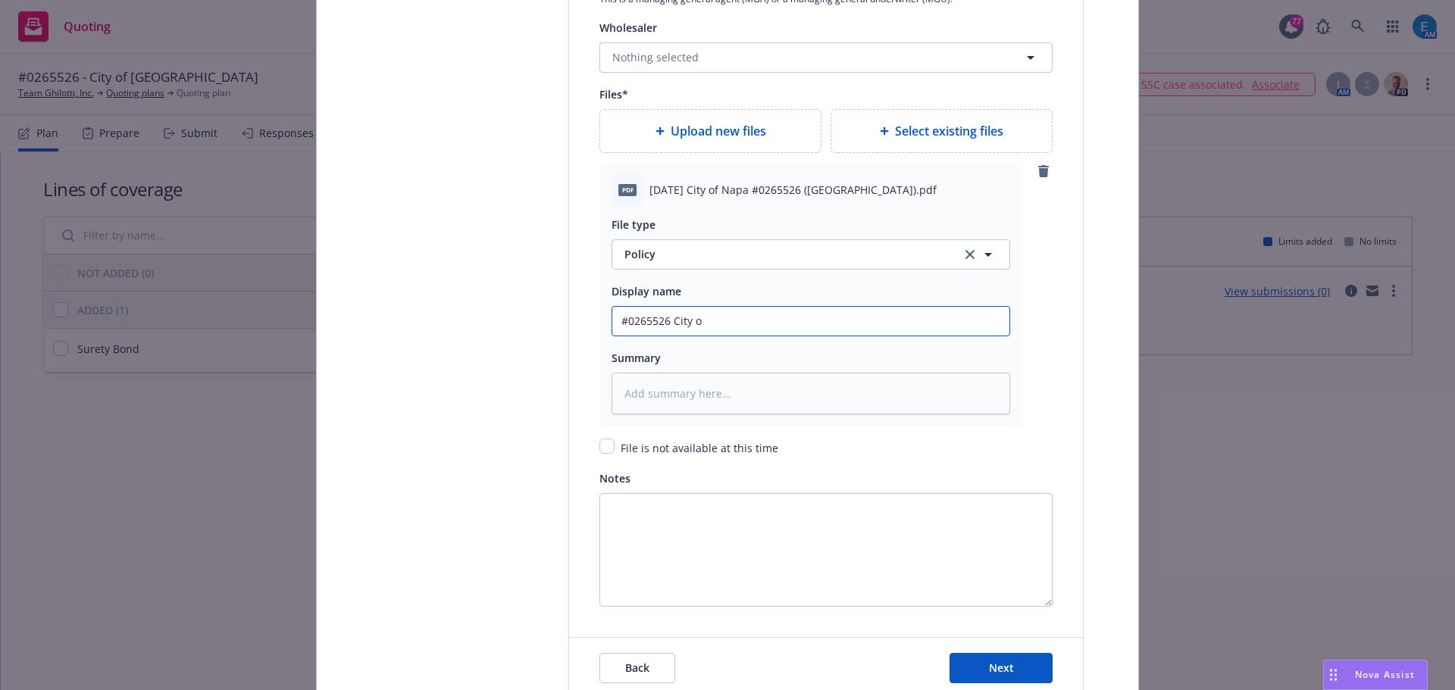
type input "#0265526 City of"
type textarea "x"
type input "#0265526 City of"
type textarea "x"
type input "#0265526 City of N"
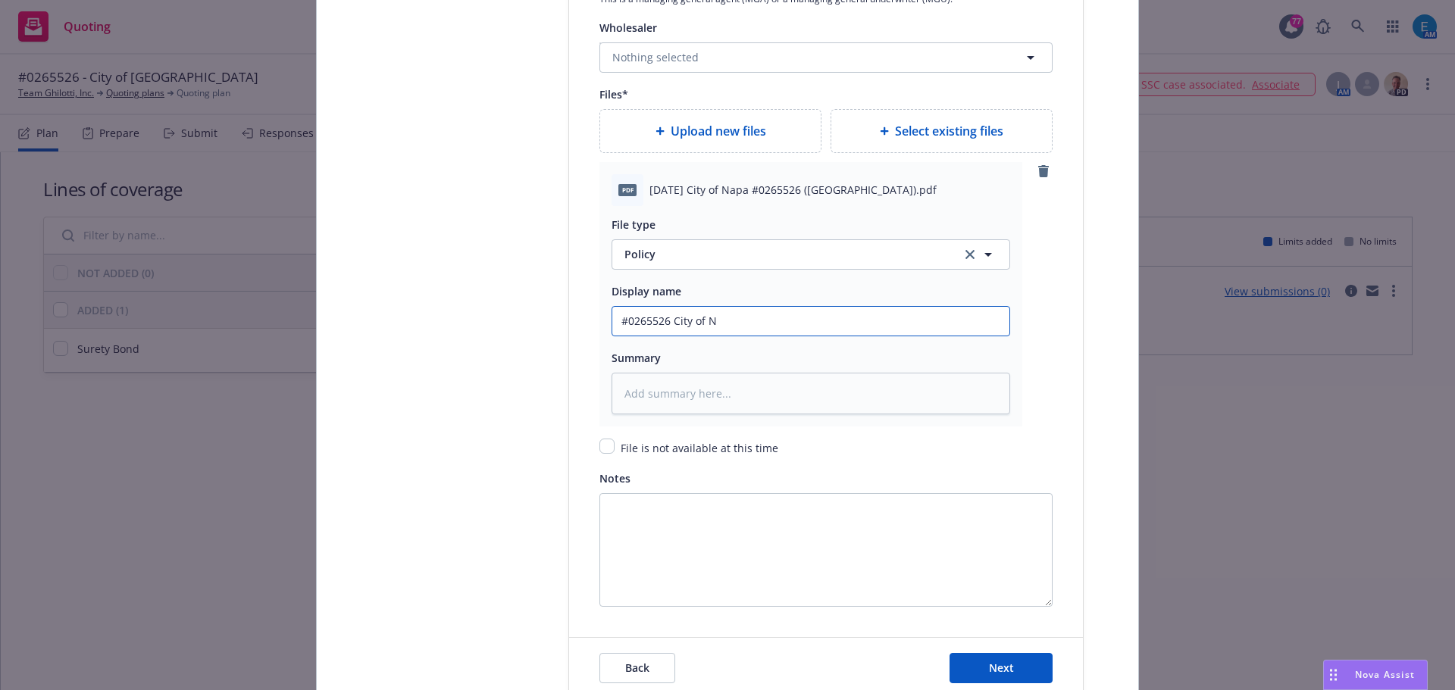
type textarea "x"
type input "#0265526 City of Na"
type textarea "x"
type input "#0265526 City of Nap"
type textarea "x"
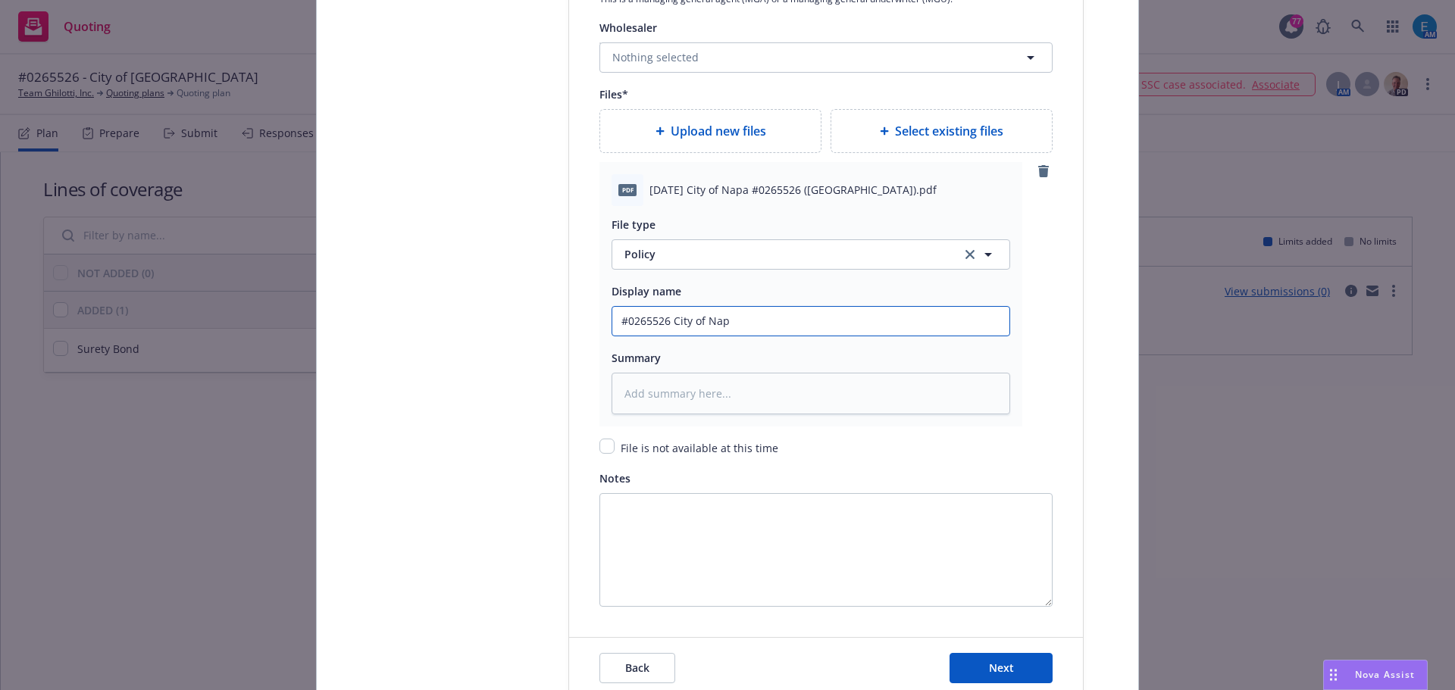
type input "#0265526 City of Napa"
type textarea "x"
type input "#0265526 City of Napa"
type textarea "x"
type input "#0265526 City of Napa ("
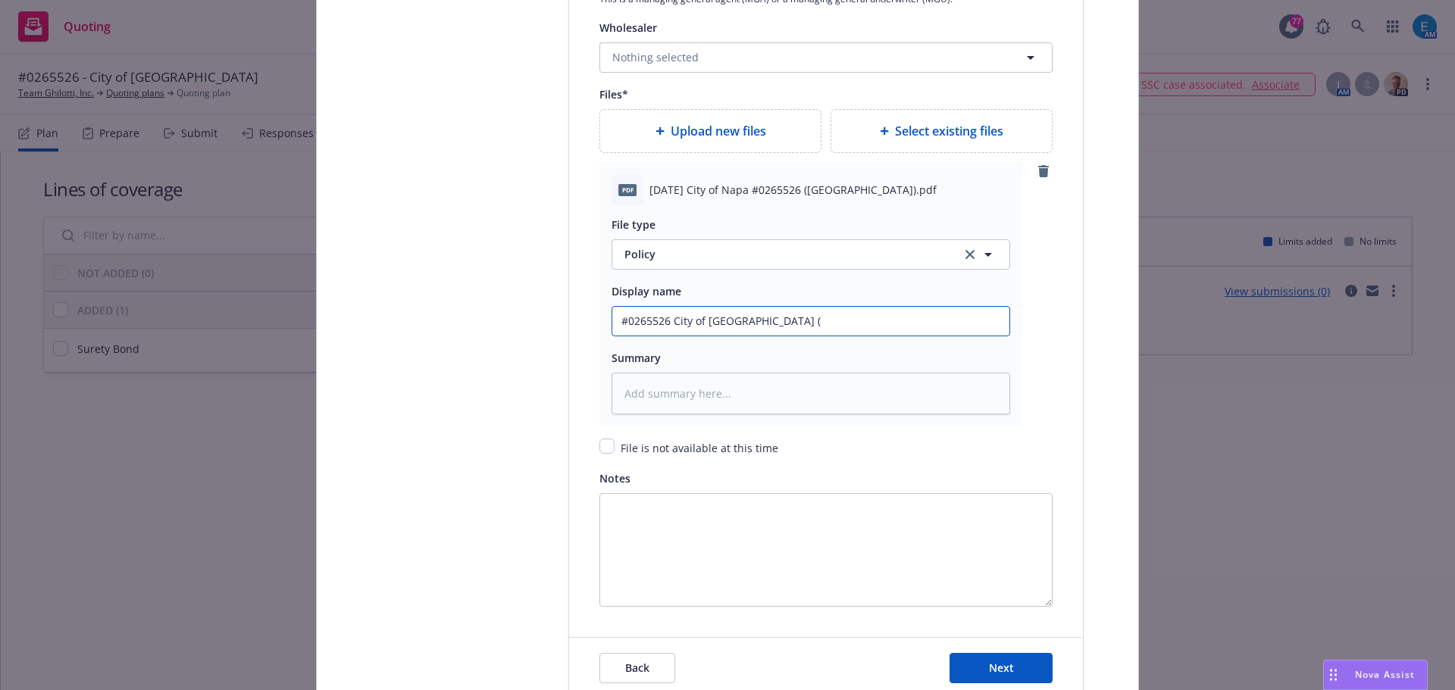
type textarea "x"
type input "#0265526 City of Napa (W"
type textarea "x"
type input "#0265526 City of Napa (We"
type textarea "x"
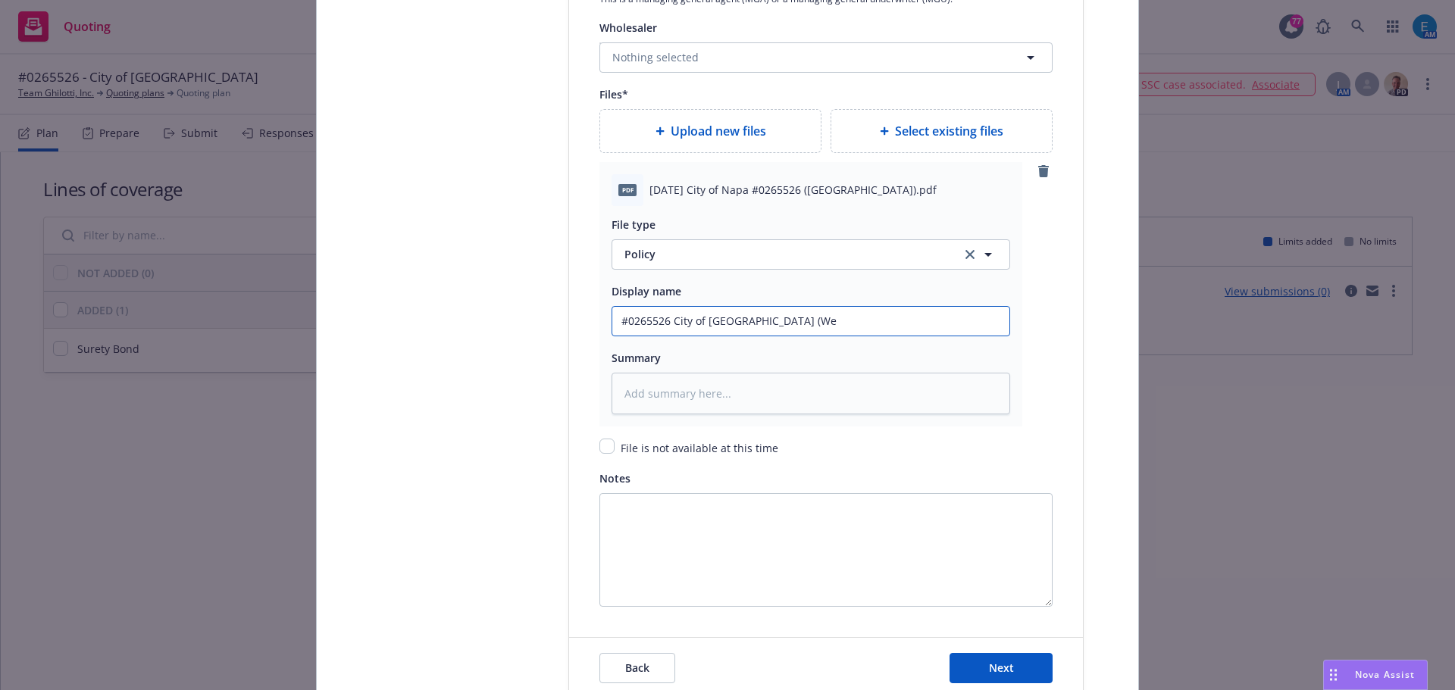
type input "#0265526 City of Napa (Wes"
type textarea "x"
type input "#0265526 City of Napa (West"
type textarea "x"
type input "#0265526 City of Napa (Westw"
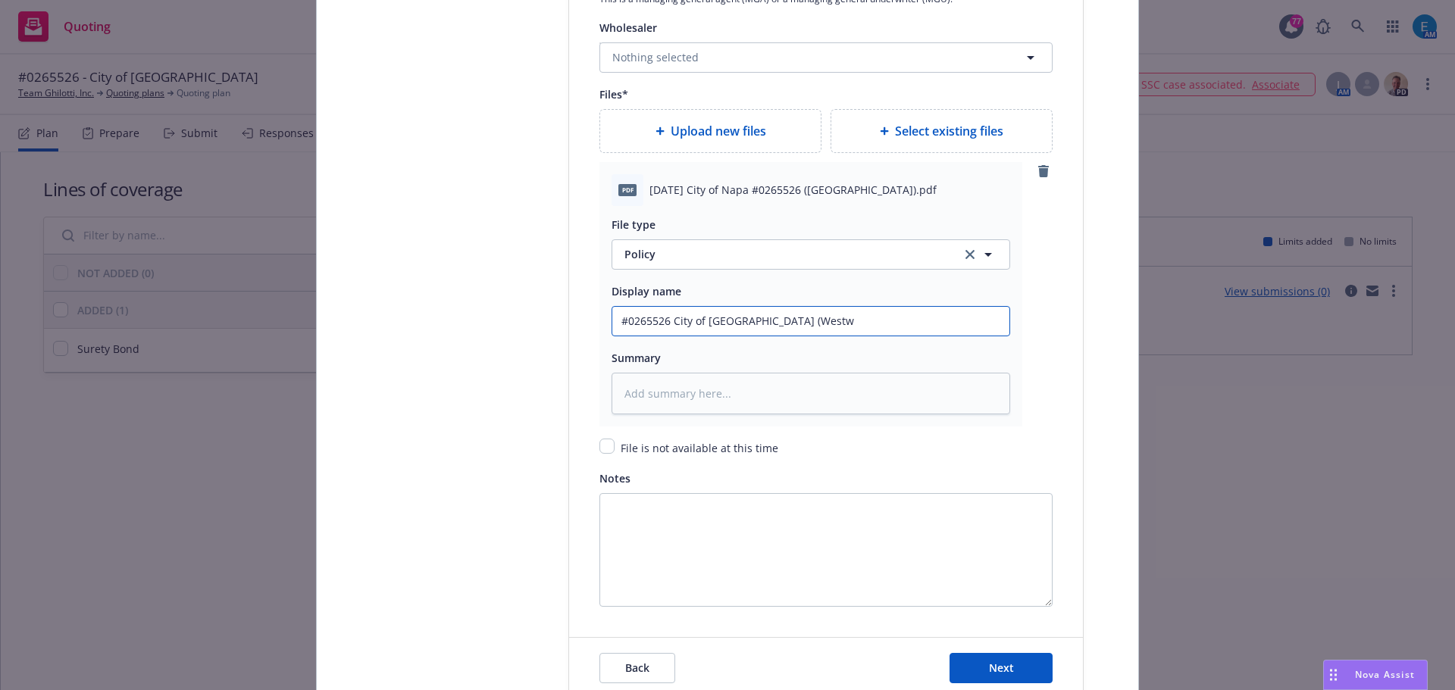
type textarea "x"
type input "#0265526 City of Napa (Westwo"
type textarea "x"
type input "#0265526 City of Napa (Westwood"
type textarea "x"
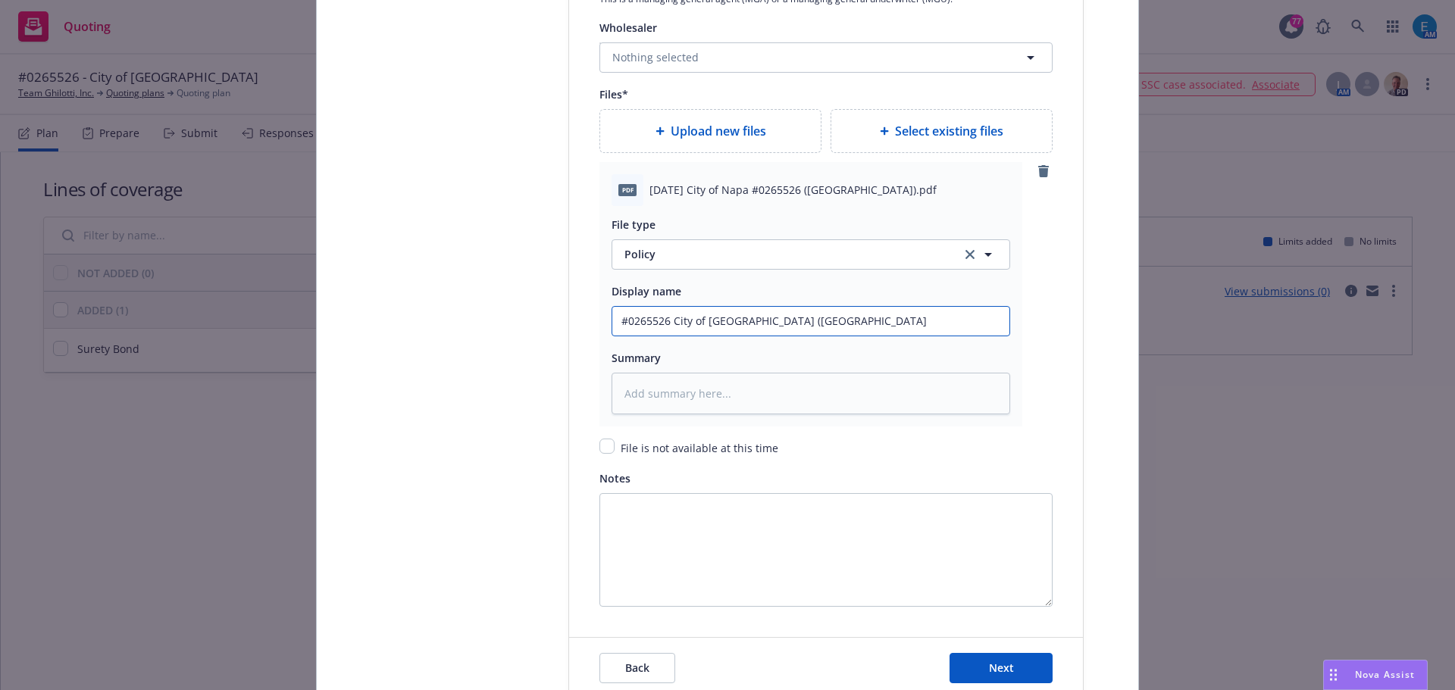
type input "#0265526 City of Napa (Westwood"
type textarea "x"
type input "#0265526 City of Napa (Westwood I"
type textarea "x"
type input "#0265526 City of Napa (Westwood Int"
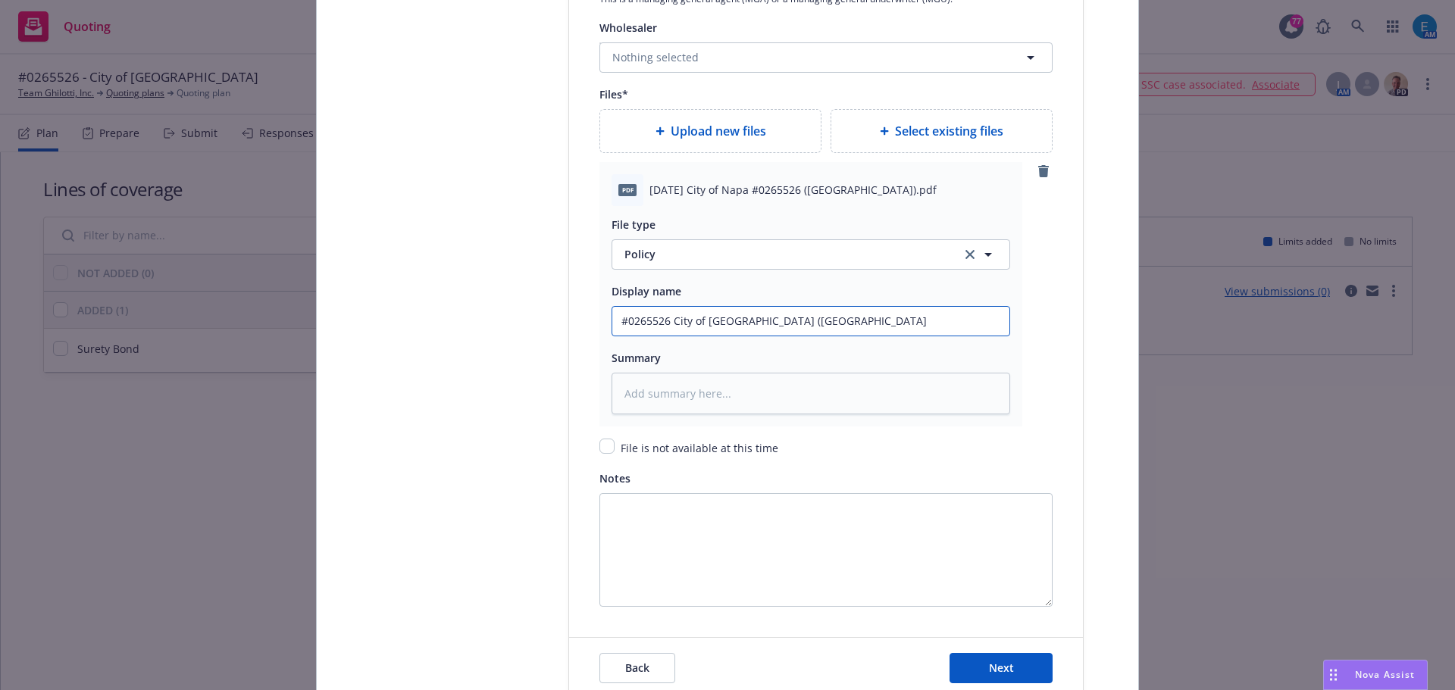
type textarea "x"
type input "#0265526 City of Napa (Westwood Inte"
type textarea "x"
type input "#0265526 City of Napa (Westwood Interi"
type textarea "x"
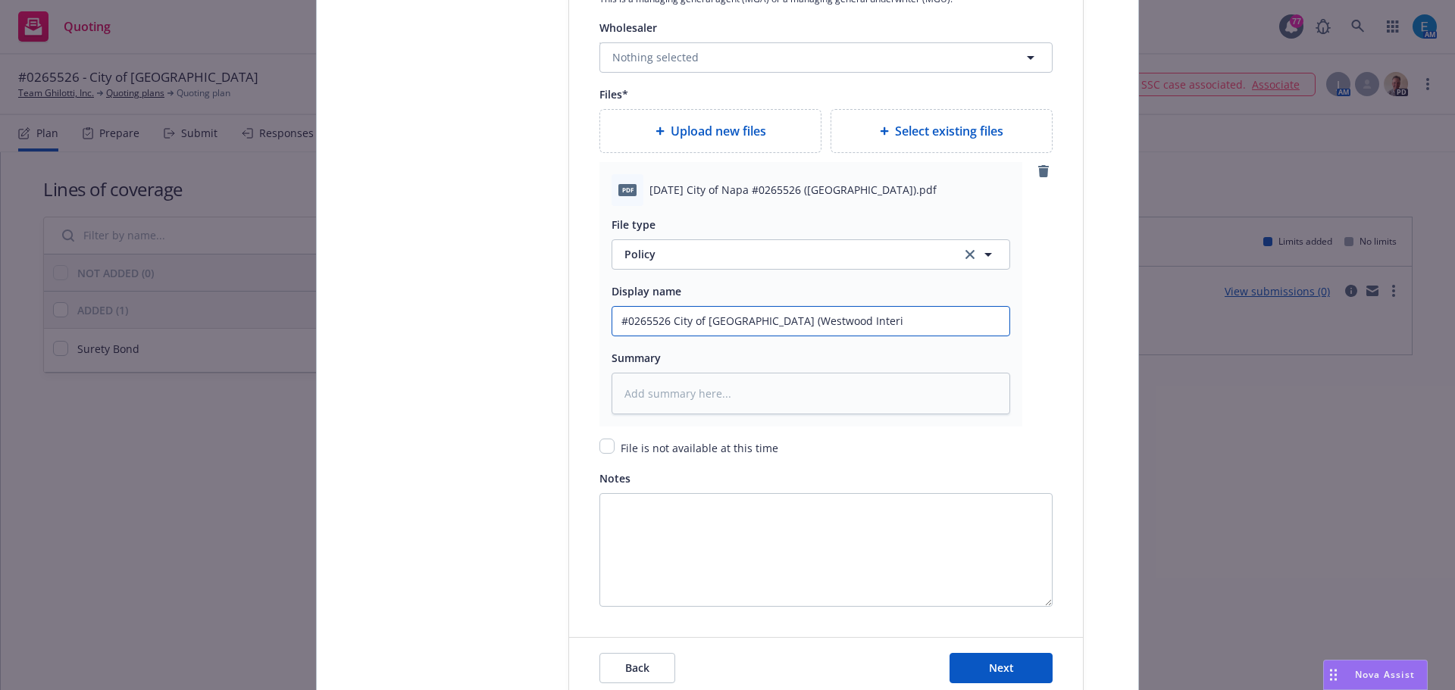
type input "#0265526 City of Napa (Westwood Interio"
type textarea "x"
type input "#0265526 City of Napa (Westwood Interior"
type textarea "x"
type input "#0265526 City of Napa (Westwood Interior"
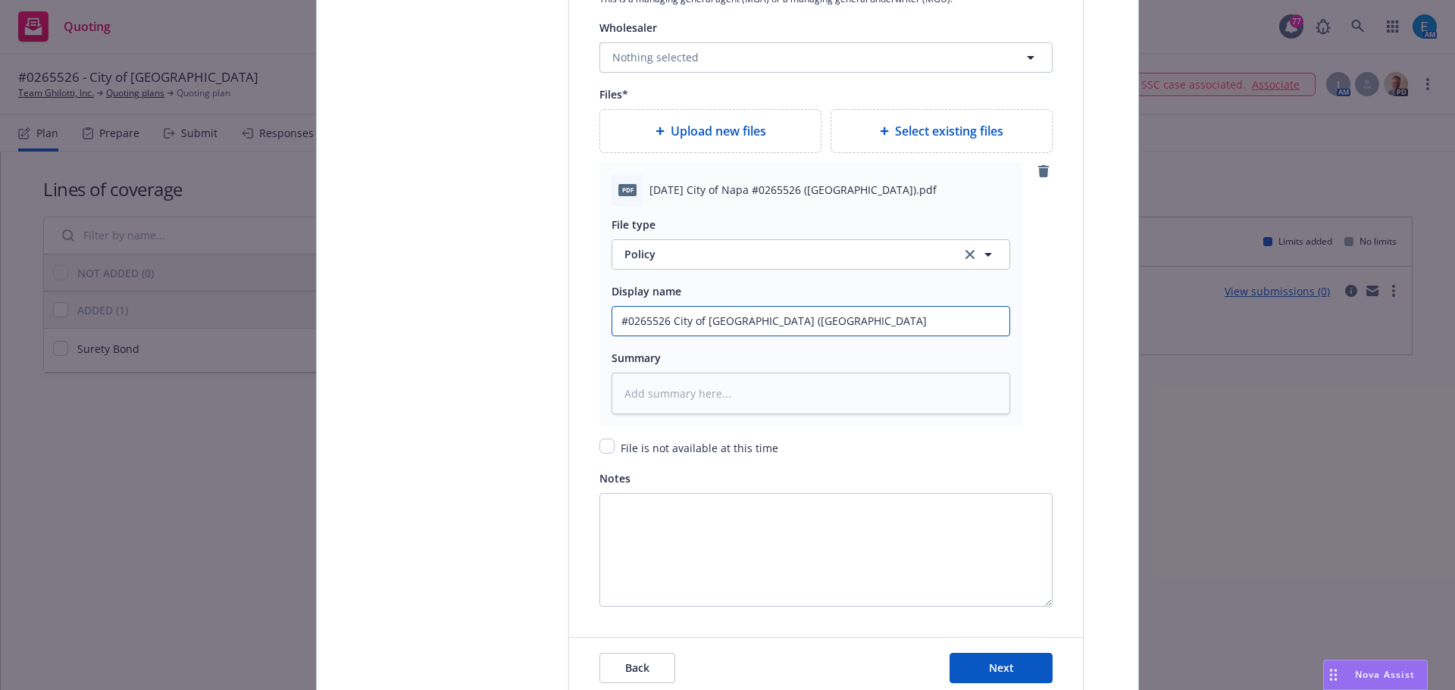
type textarea "x"
type input "#0265526 City of Napa (Westwood Interior S"
type textarea "x"
type input "#0265526 City of Napa (Westwood Interior St"
type textarea "x"
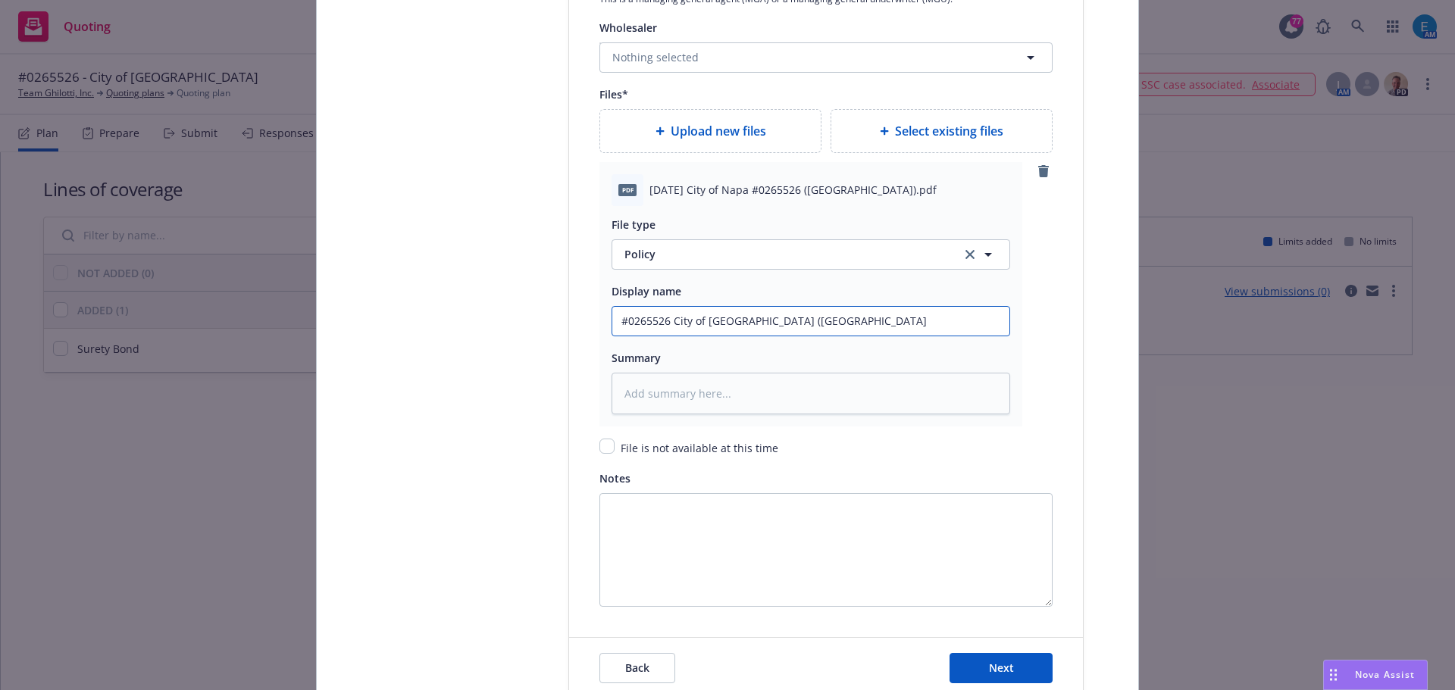
type input "#0265526 City of Napa (Westwood Interior Str"
type textarea "x"
type input "#0265526 City of Napa (Westwood Interior Stre"
type textarea "x"
type input "#0265526 City of Napa (Westwood Interior Stree"
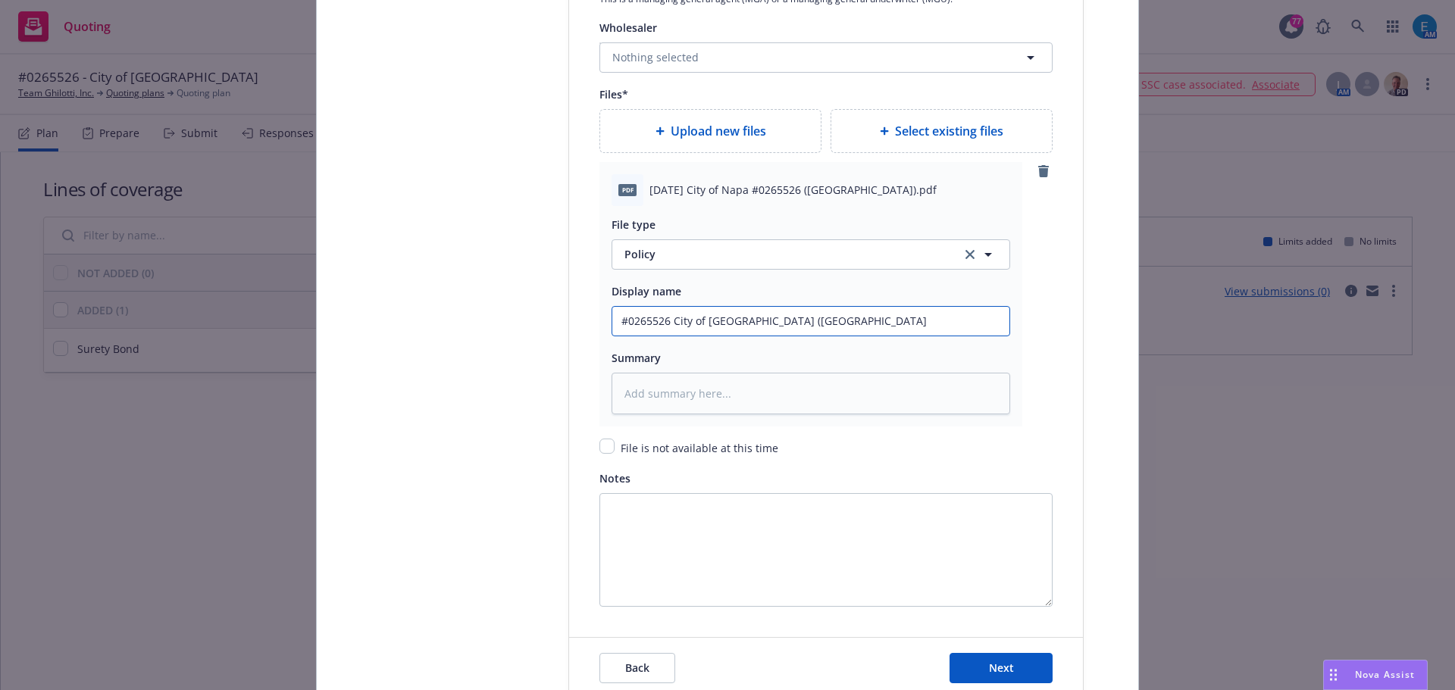
type textarea "x"
type input "#0265526 City of Napa (Westwood Interior Street"
type textarea "x"
type input "#0265526 City of Napa (Westwood Interior Streets"
type textarea "x"
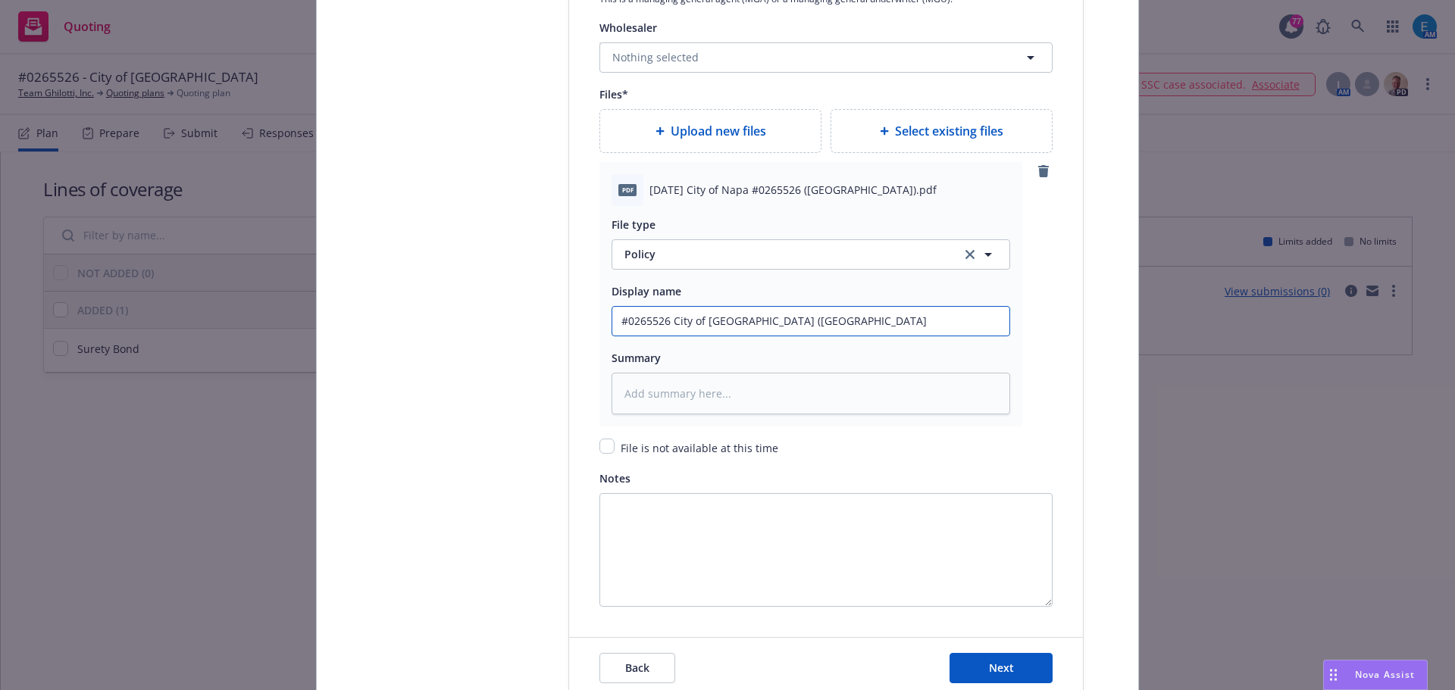
type input "#0265526 City of Napa (Westwood Interior Streets)"
type textarea "x"
type input "#0265526 City of Napa (Westwood Interior Streets)"
type textarea "x"
type input "#0265526 City of Napa (Westwood Interior Streets) B"
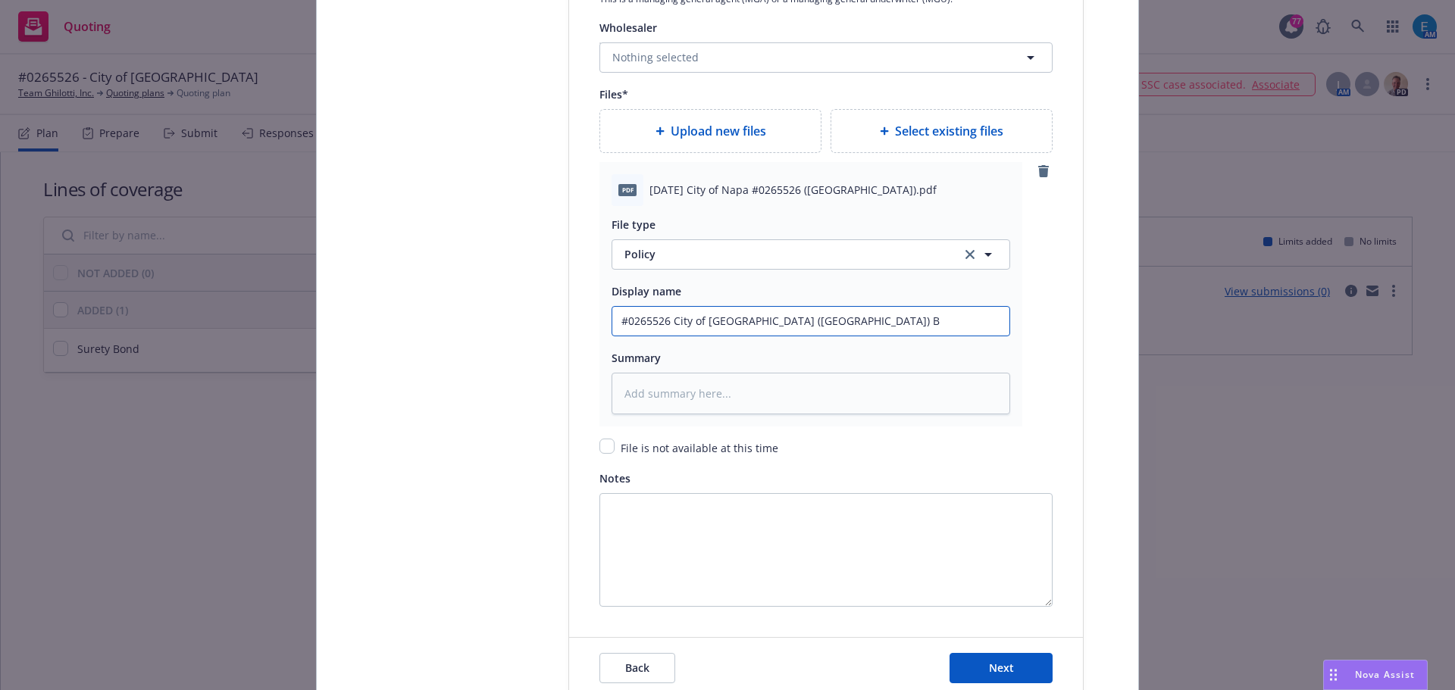
type textarea "x"
type input "#0265526 City of Napa (Westwood Interior Streets) Bo"
type textarea "x"
type input "#0265526 City of Napa (Westwood Interior Streets) Bon"
type textarea "x"
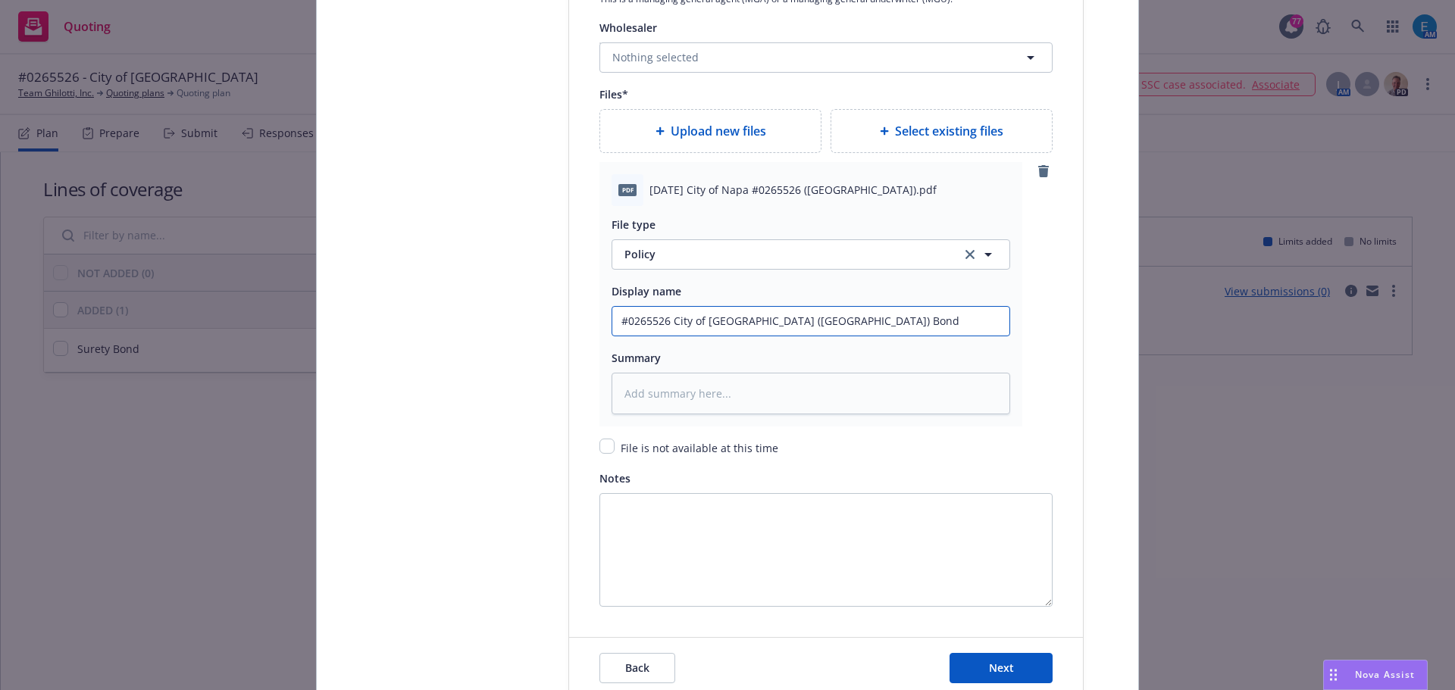
drag, startPoint x: 895, startPoint y: 322, endPoint x: 549, endPoint y: 322, distance: 346.3
type input "#0265526 City of Napa (Westwood Interior Streets) Bond"
click at [634, 386] on textarea at bounding box center [811, 394] width 399 height 42
paste textarea "#0265526 City of Napa (Westwood Interior Streets) Bond"
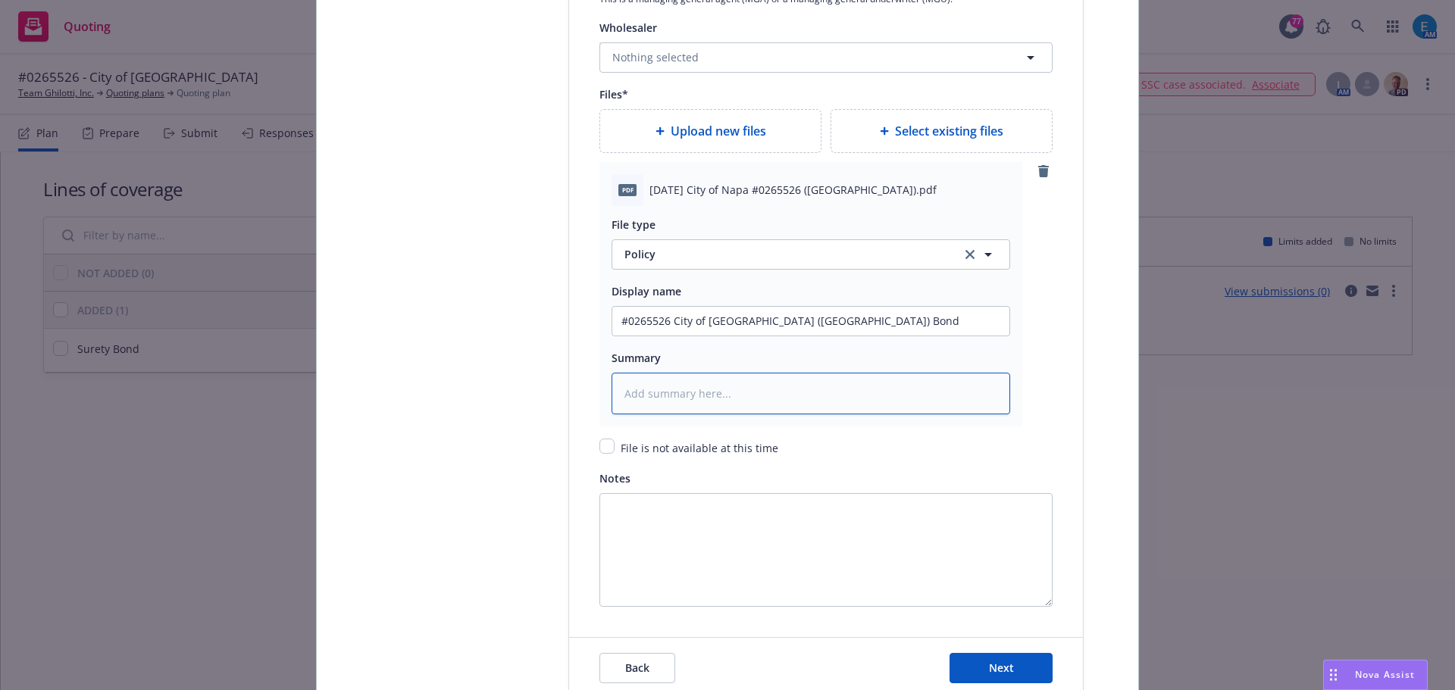
type textarea "x"
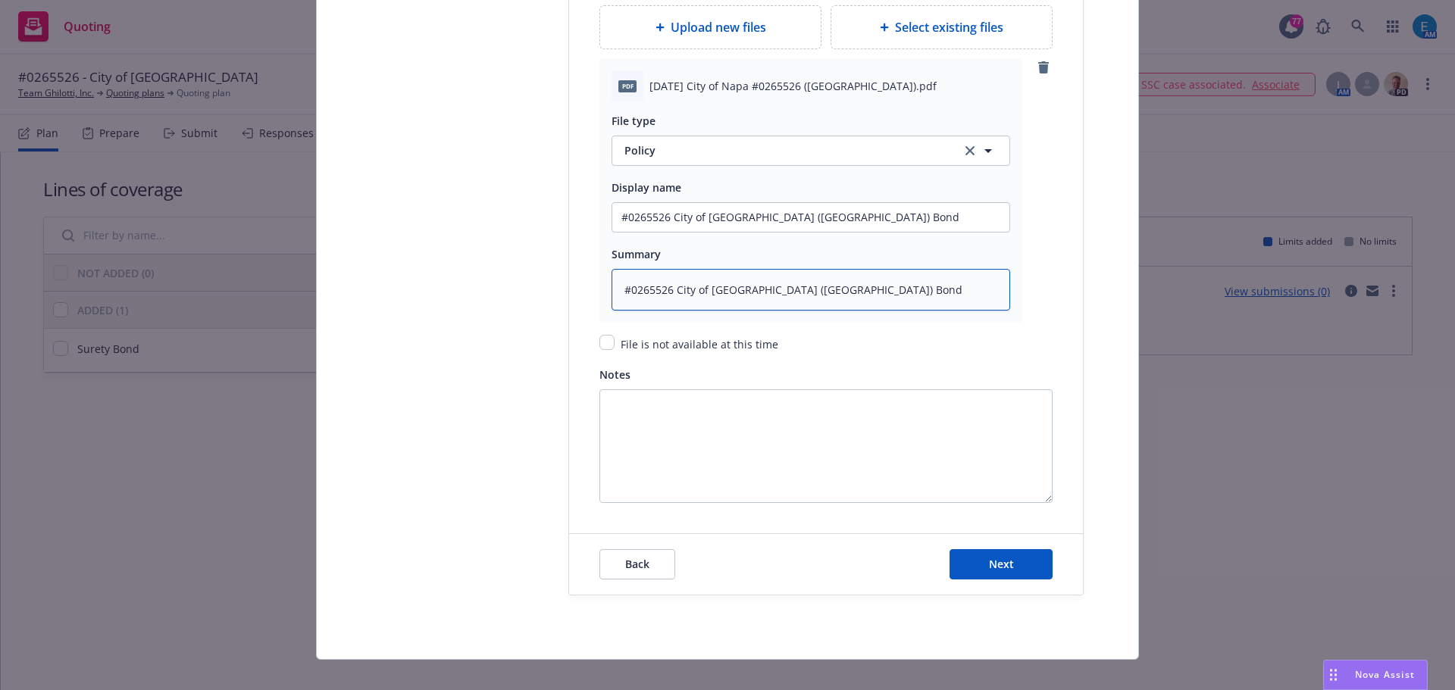
scroll to position [2082, 0]
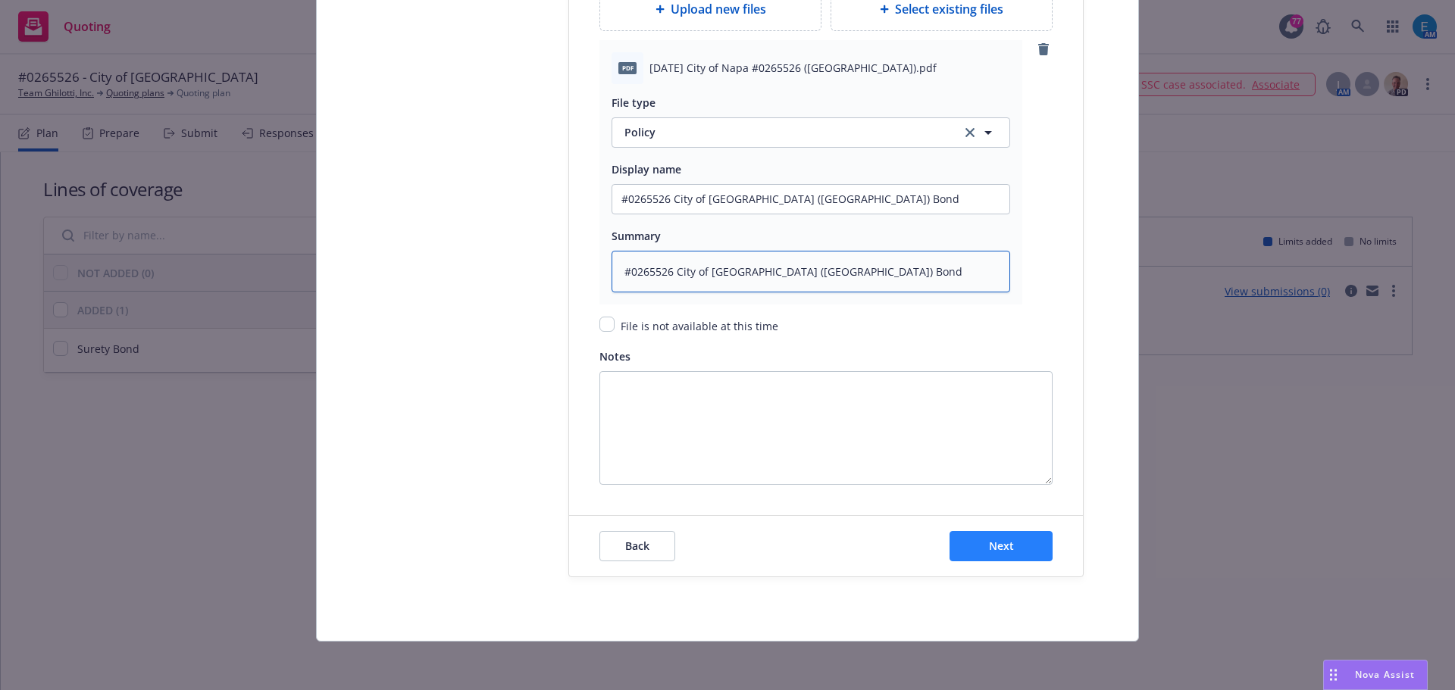
type textarea "#0265526 City of Napa (Westwood Interior Streets) Bond"
click at [973, 542] on button "Next" at bounding box center [1001, 546] width 103 height 30
type textarea "x"
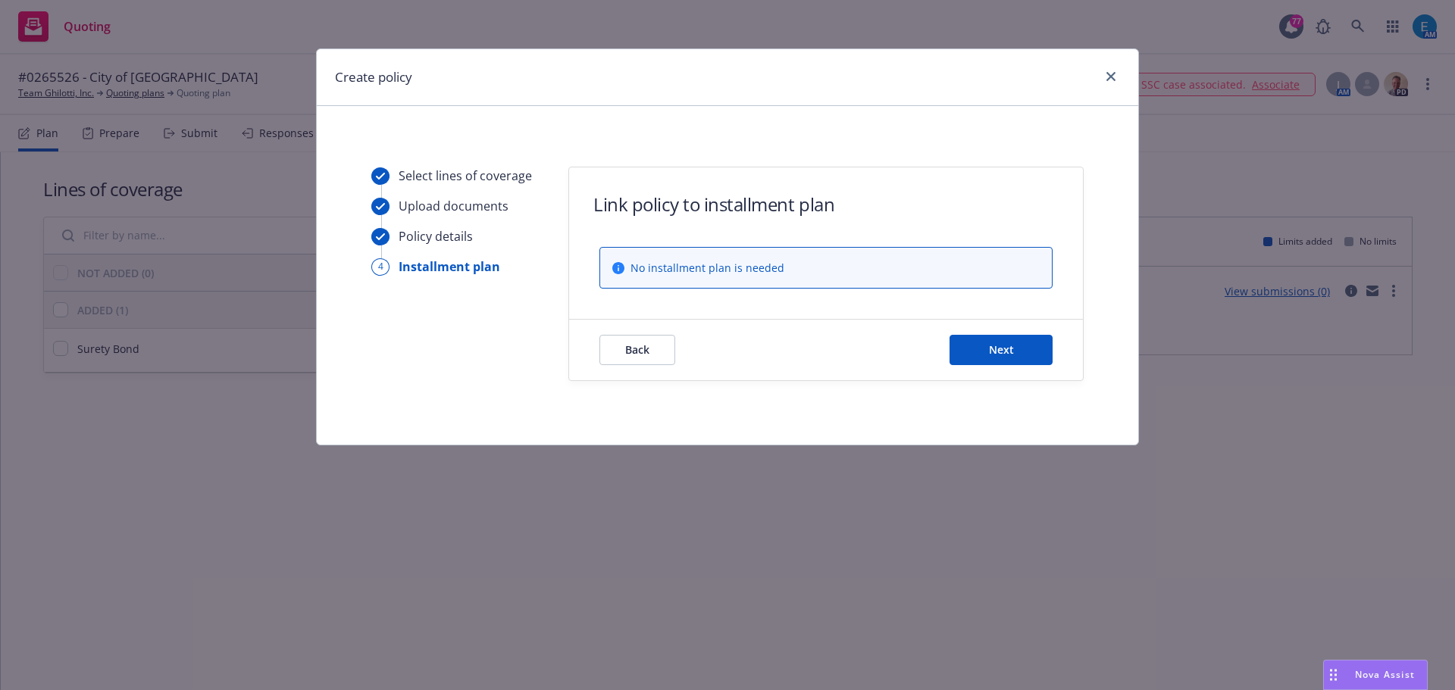
scroll to position [0, 0]
click at [987, 351] on button "Next" at bounding box center [1001, 350] width 103 height 30
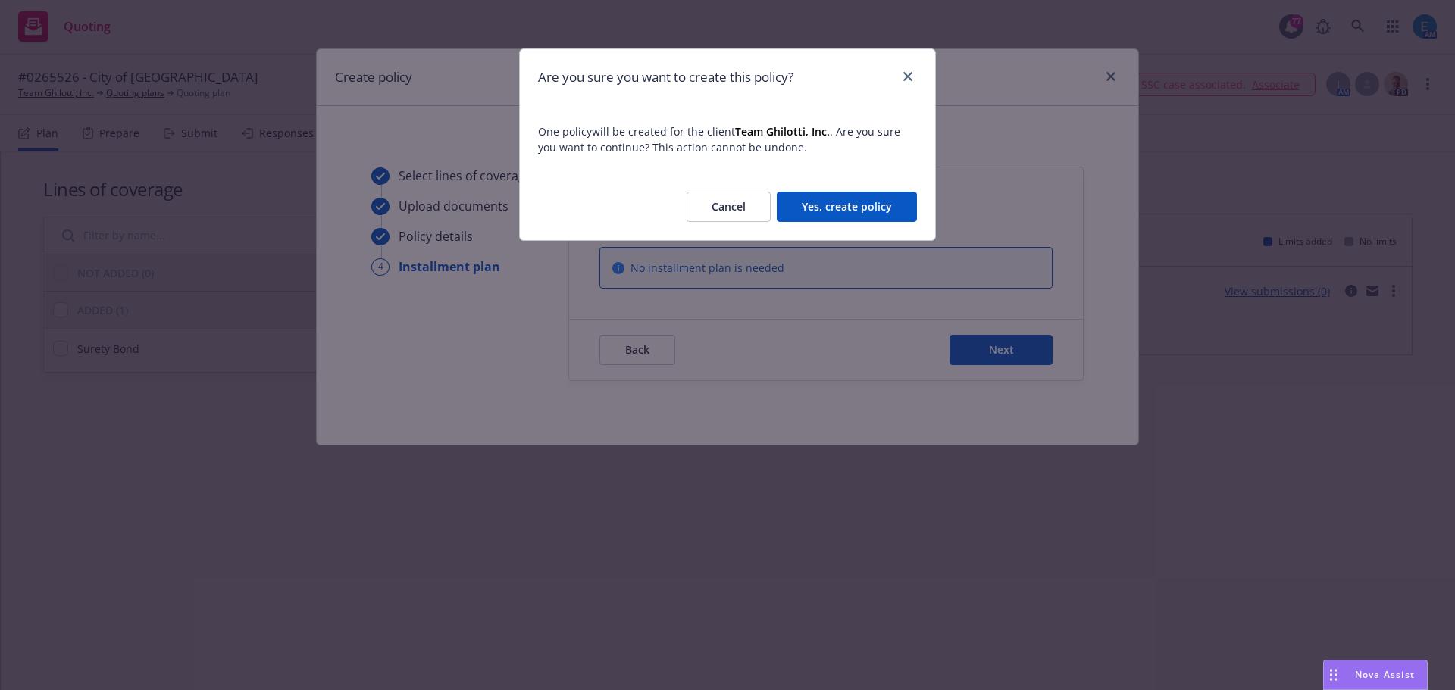
click at [804, 211] on button "Yes, create policy" at bounding box center [847, 207] width 140 height 30
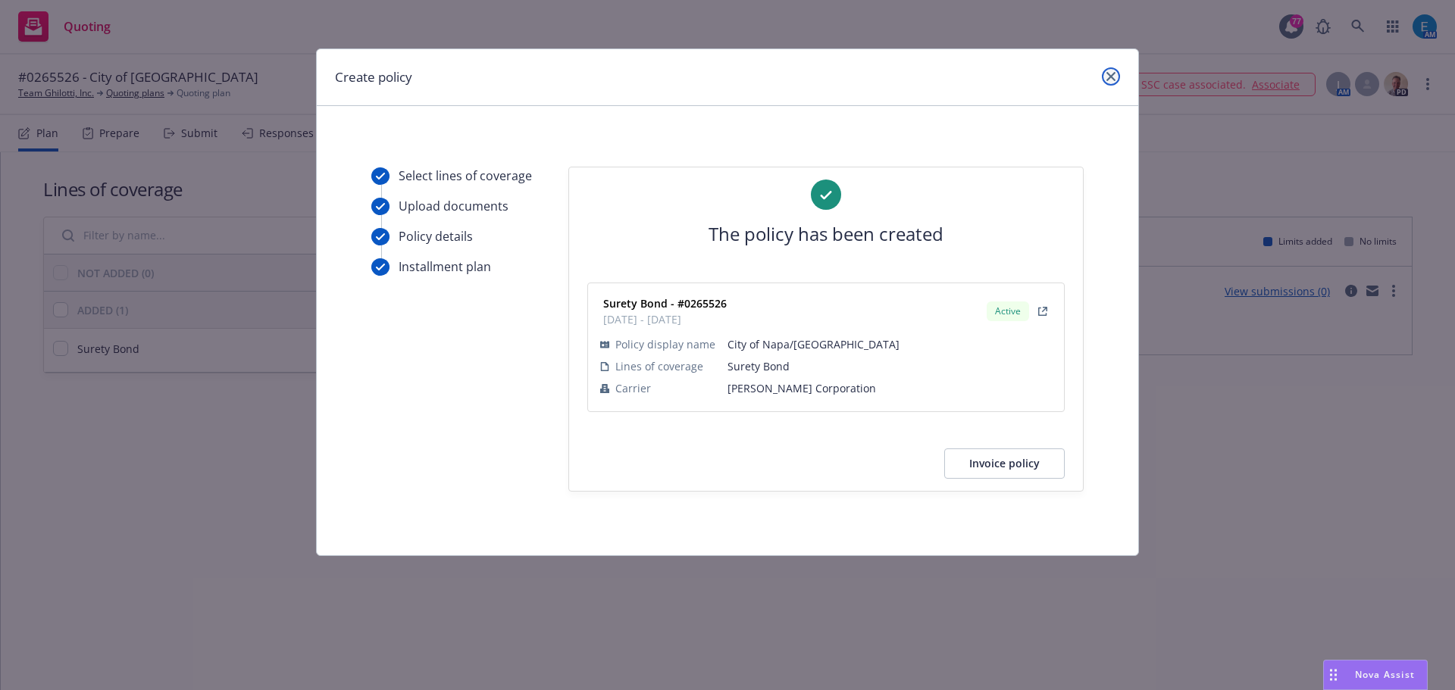
click at [1114, 76] on icon "close" at bounding box center [1110, 76] width 9 height 9
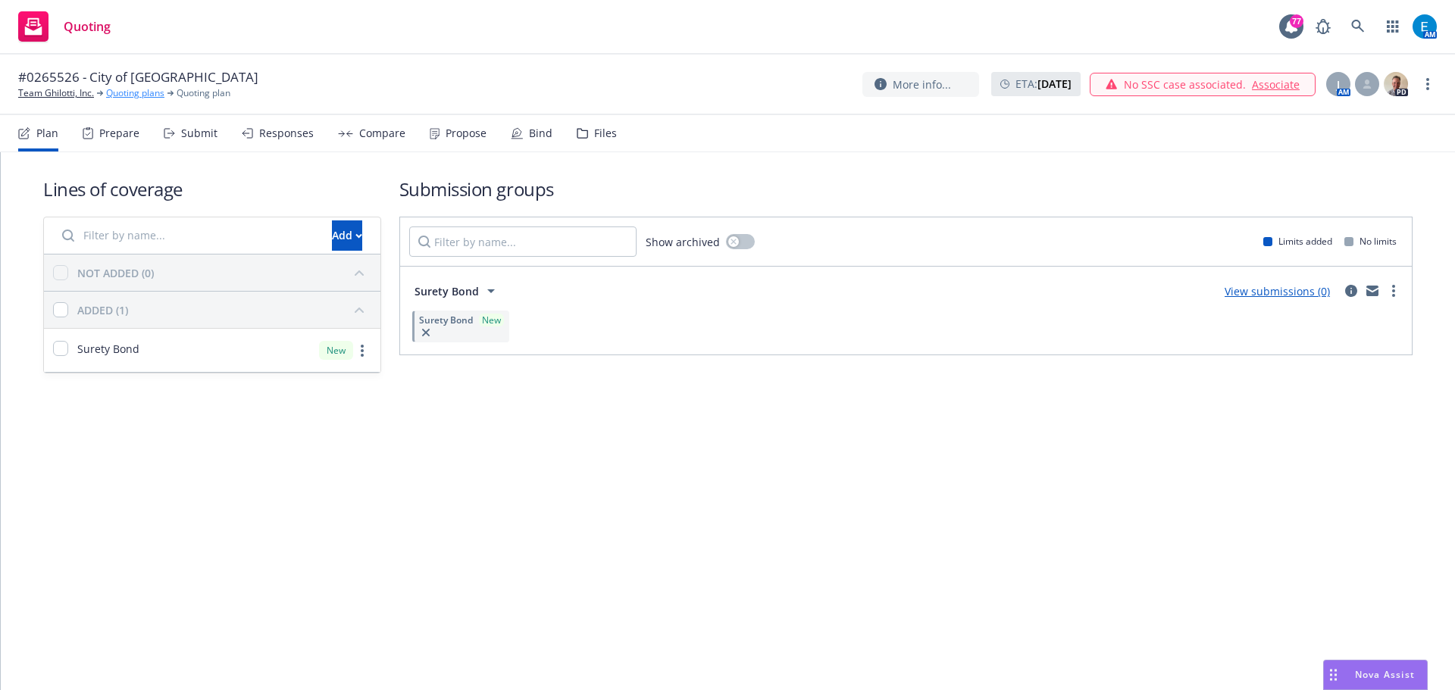
click at [114, 94] on link "Quoting plans" at bounding box center [135, 93] width 58 height 14
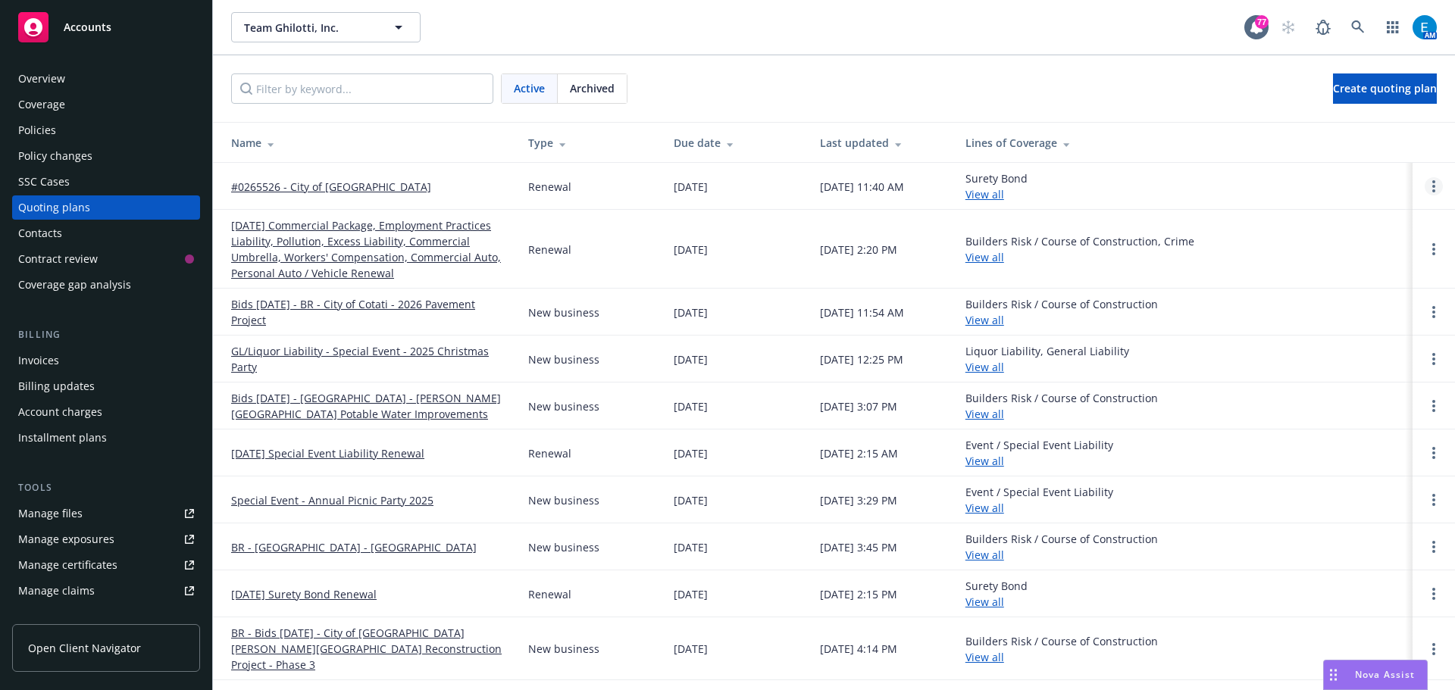
click at [1425, 187] on link "Open options" at bounding box center [1434, 186] width 18 height 18
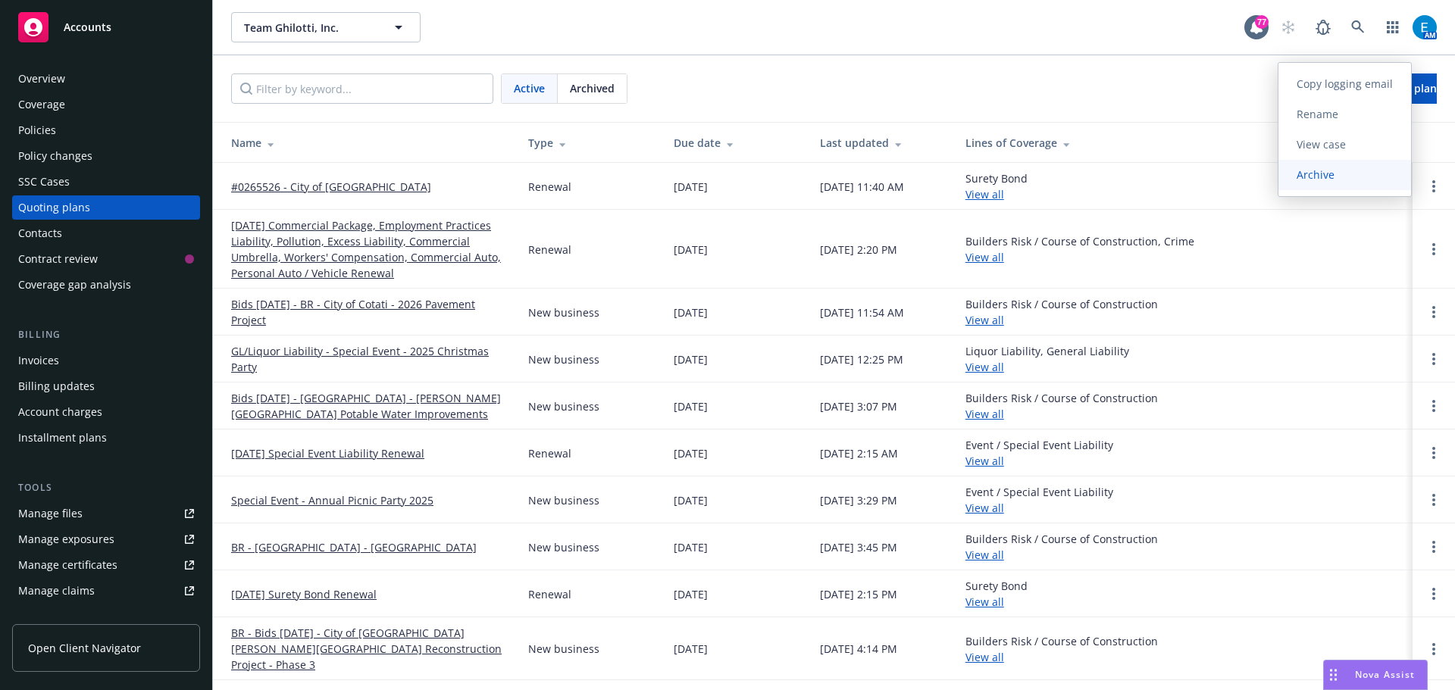
click at [1319, 174] on span "Archive" at bounding box center [1315, 174] width 74 height 14
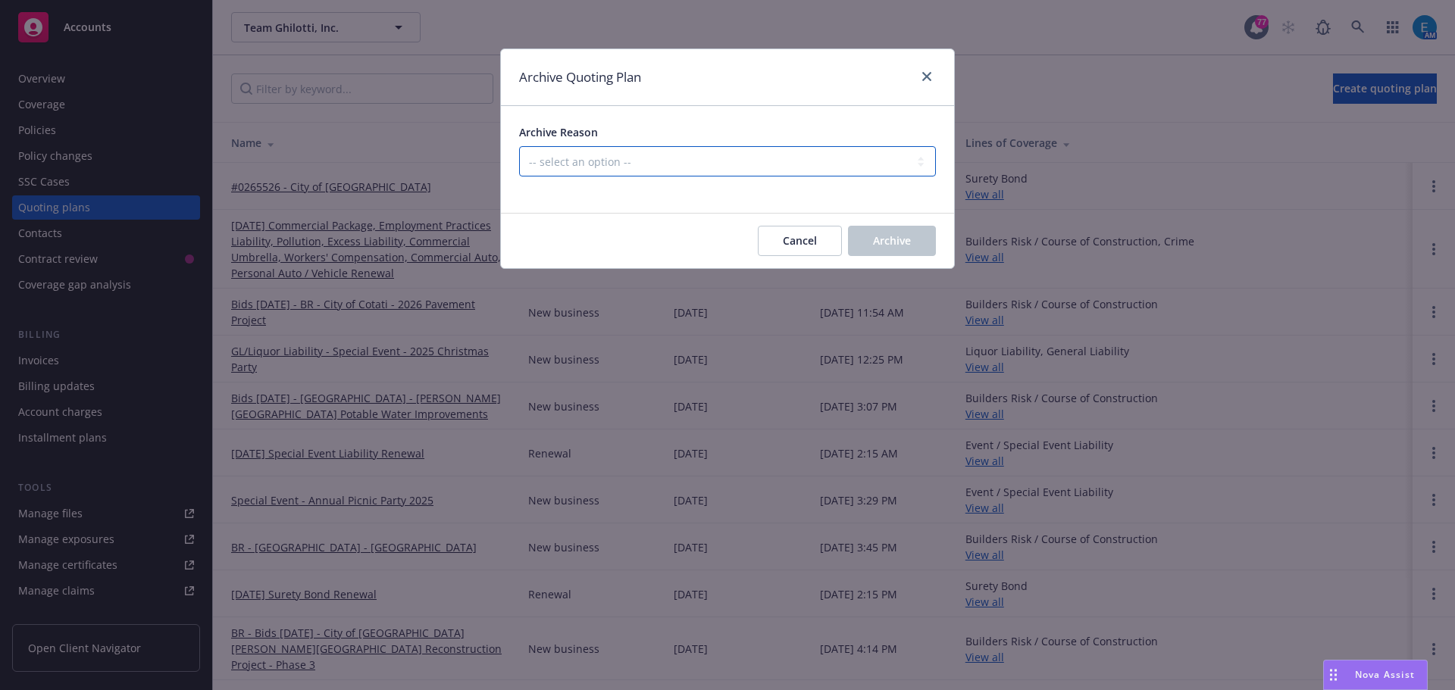
click at [666, 166] on select "-- select an option -- All policies in this renewal plan are auto-renewed Creat…" at bounding box center [727, 161] width 417 height 30
select select "ARCHIVED_RENEWAL_COMPLETED"
click at [519, 146] on select "-- select an option -- All policies in this renewal plan are auto-renewed Creat…" at bounding box center [727, 161] width 417 height 30
click at [886, 239] on span "Archive" at bounding box center [892, 240] width 38 height 14
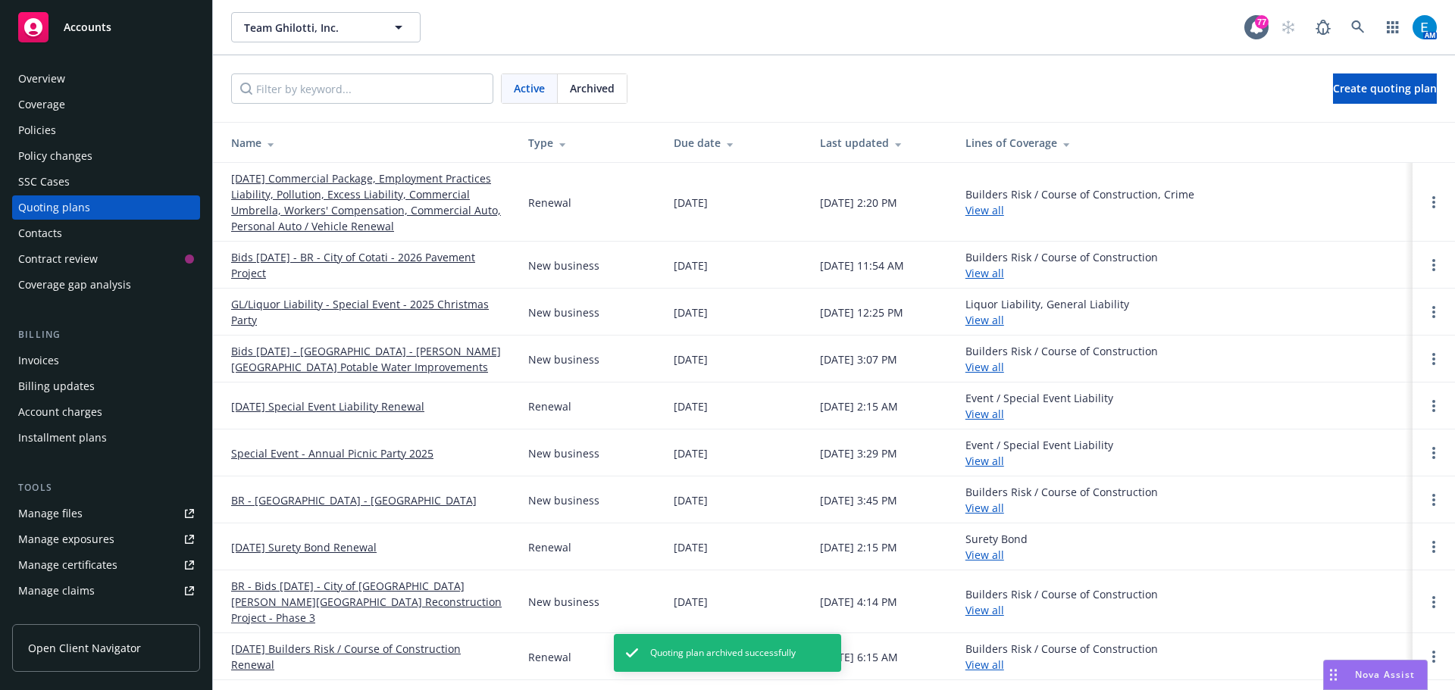
click at [34, 360] on div "Invoices" at bounding box center [38, 361] width 41 height 24
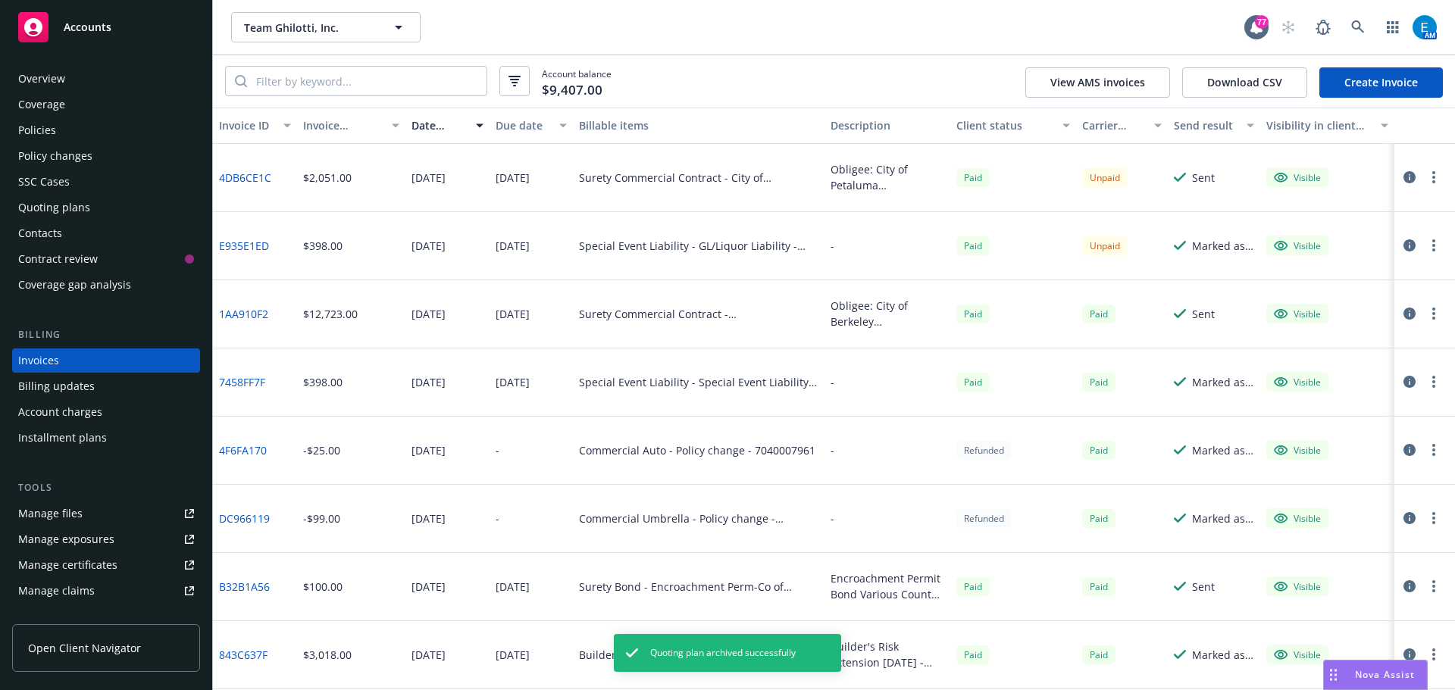
click at [1360, 78] on link "Create Invoice" at bounding box center [1381, 82] width 124 height 30
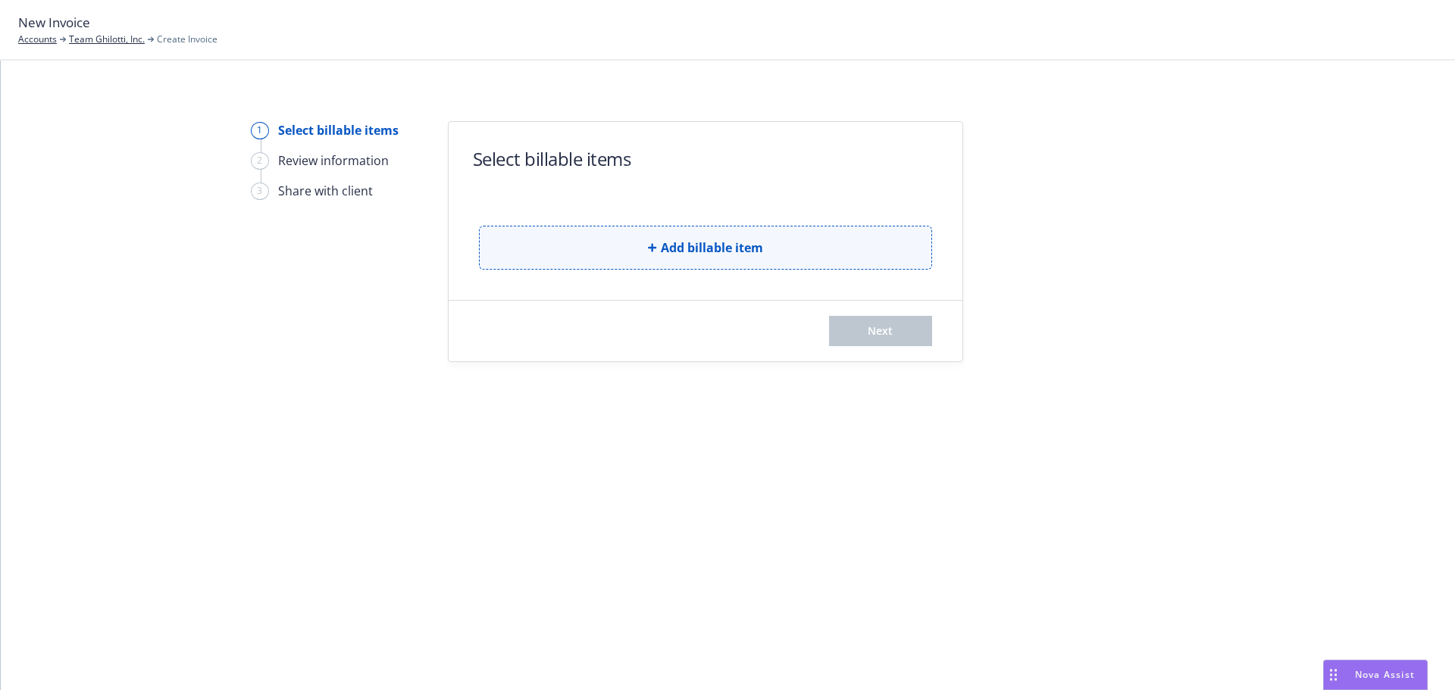
click at [641, 246] on button "Add billable item" at bounding box center [705, 248] width 453 height 44
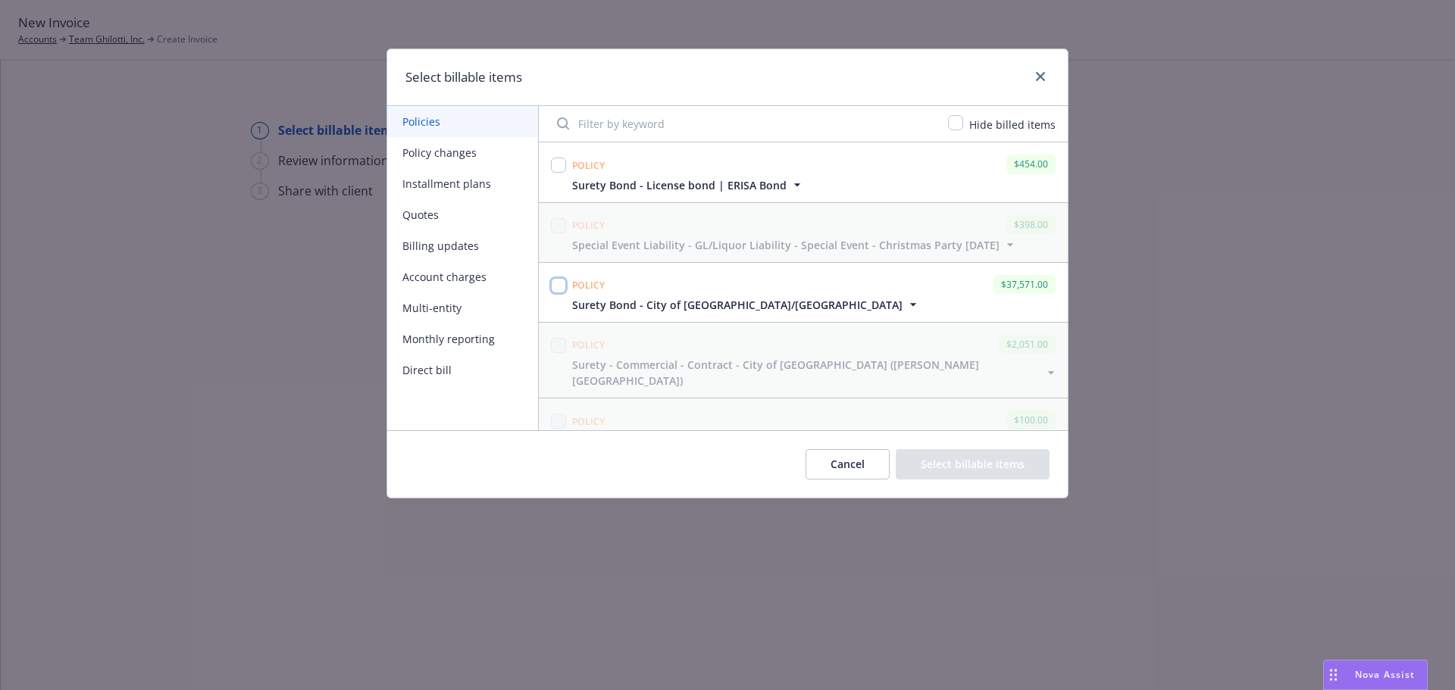
drag, startPoint x: 557, startPoint y: 285, endPoint x: 830, endPoint y: 426, distance: 307.1
click at [557, 285] on input "checkbox" at bounding box center [558, 285] width 15 height 15
checkbox input "true"
click at [972, 467] on button "Select billable items" at bounding box center [973, 464] width 154 height 30
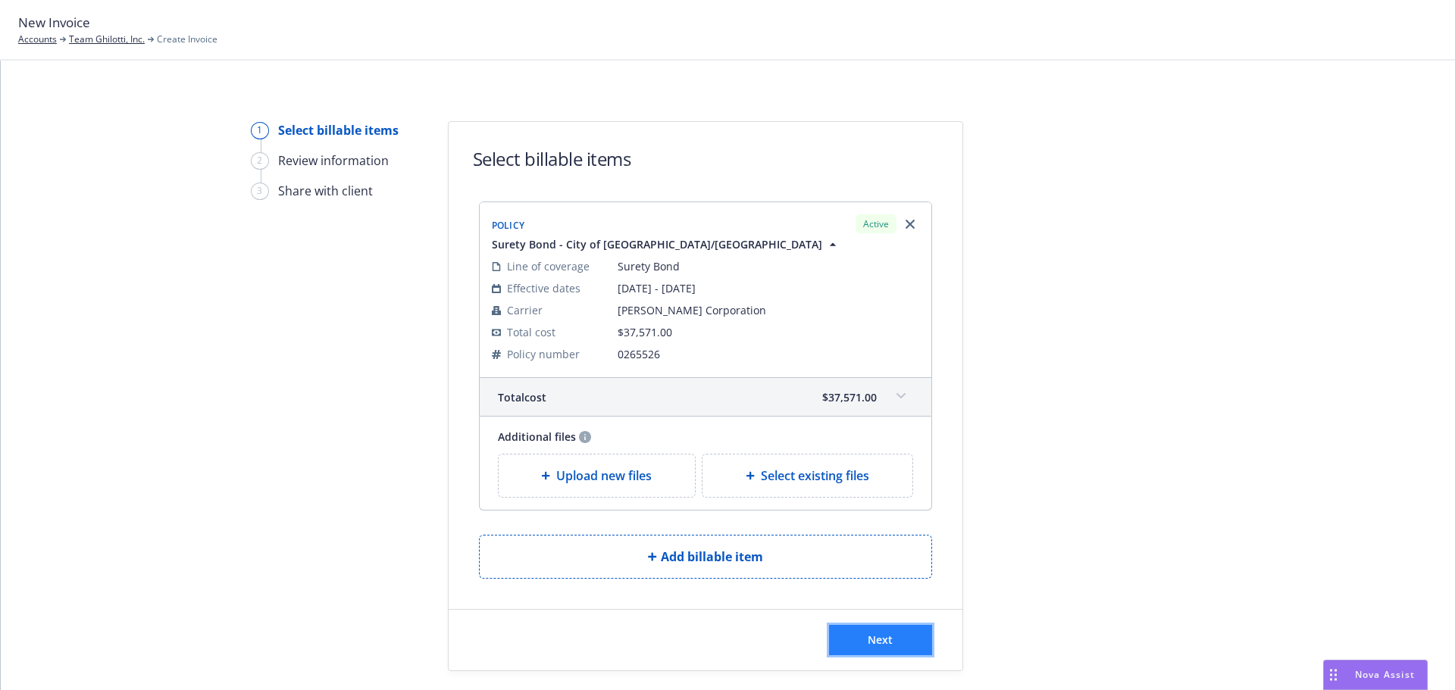
click at [879, 639] on span "Next" at bounding box center [880, 640] width 25 height 14
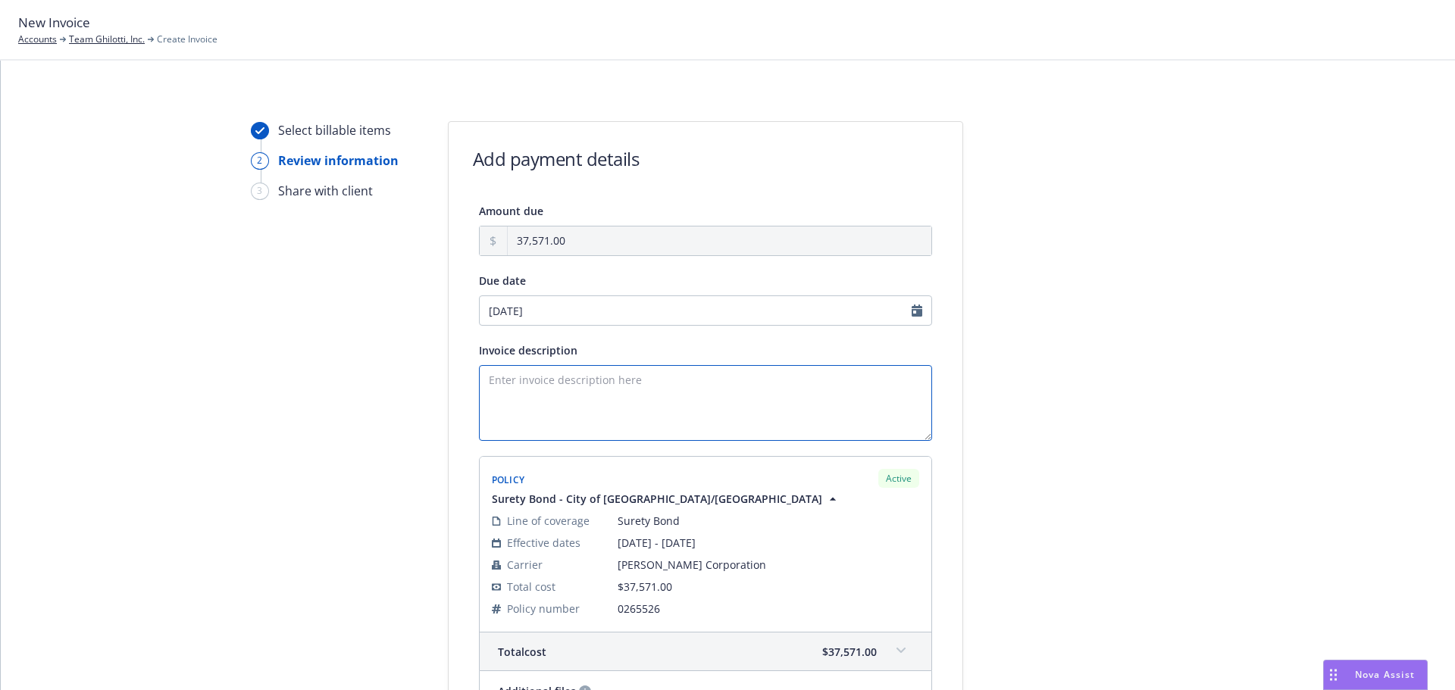
click at [545, 381] on textarea "Invoice description" at bounding box center [705, 403] width 453 height 76
click at [519, 413] on textarea "Obligee: City of Napa Contract/Bond Amount: $5,874,141.00 Desc:" at bounding box center [705, 403] width 453 height 76
paste textarea "Westwood Interior Streets Project; City of Napa Purchase No. ST22PW05"
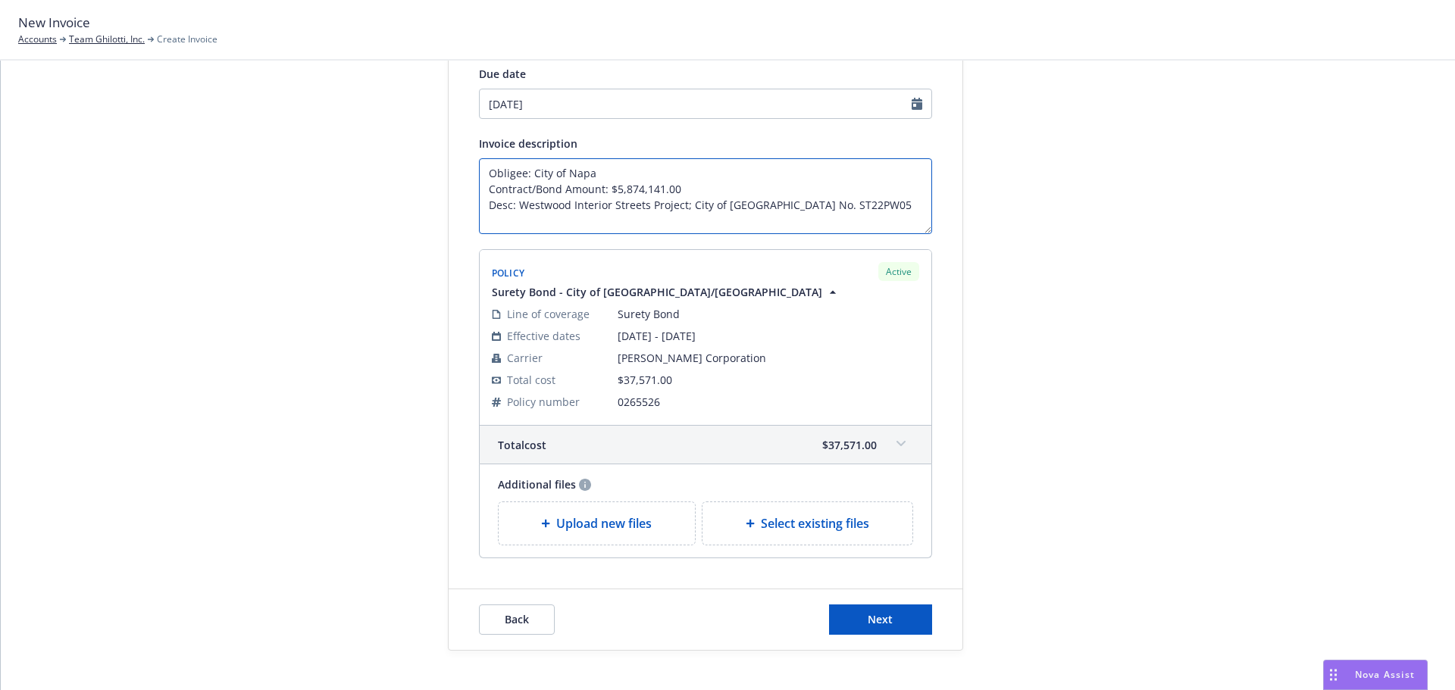
scroll to position [228, 0]
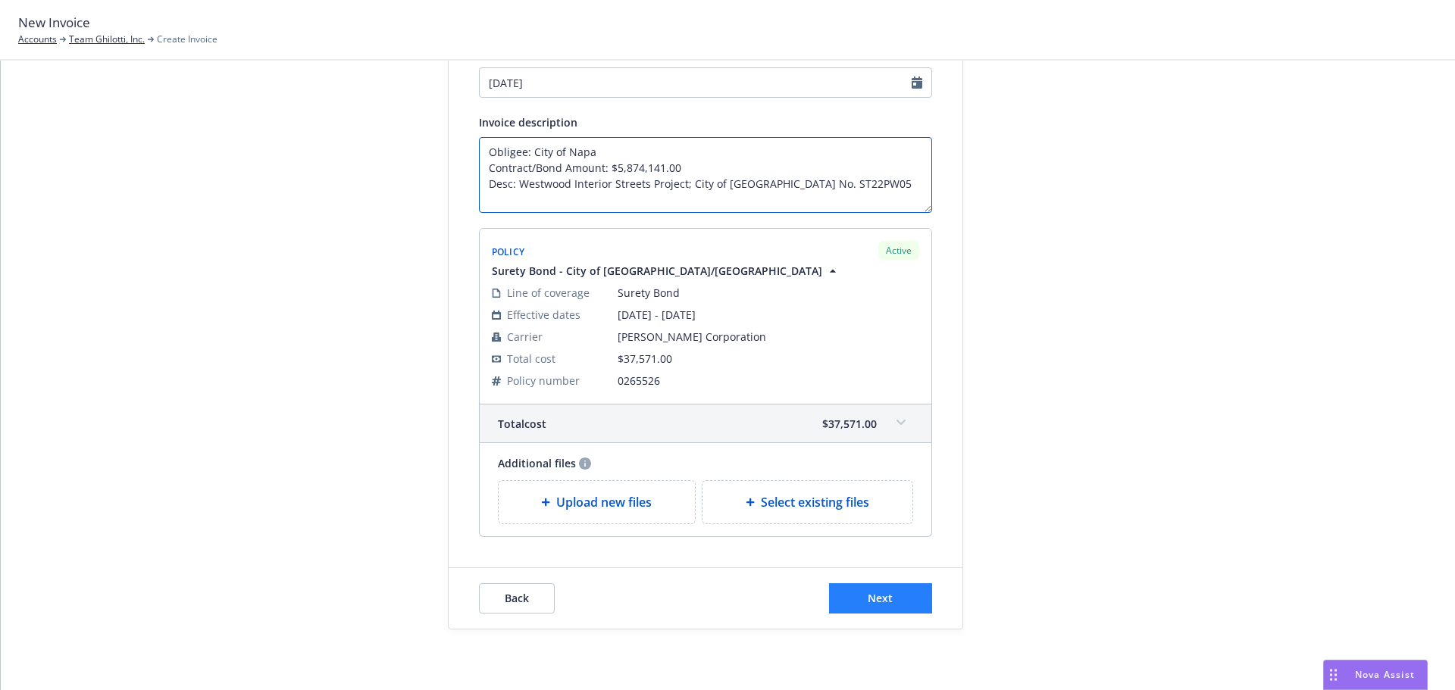
type textarea "Obligee: City of Napa Contract/Bond Amount: $5,874,141.00 Desc: Westwood Interi…"
click at [874, 599] on span "Next" at bounding box center [880, 598] width 25 height 14
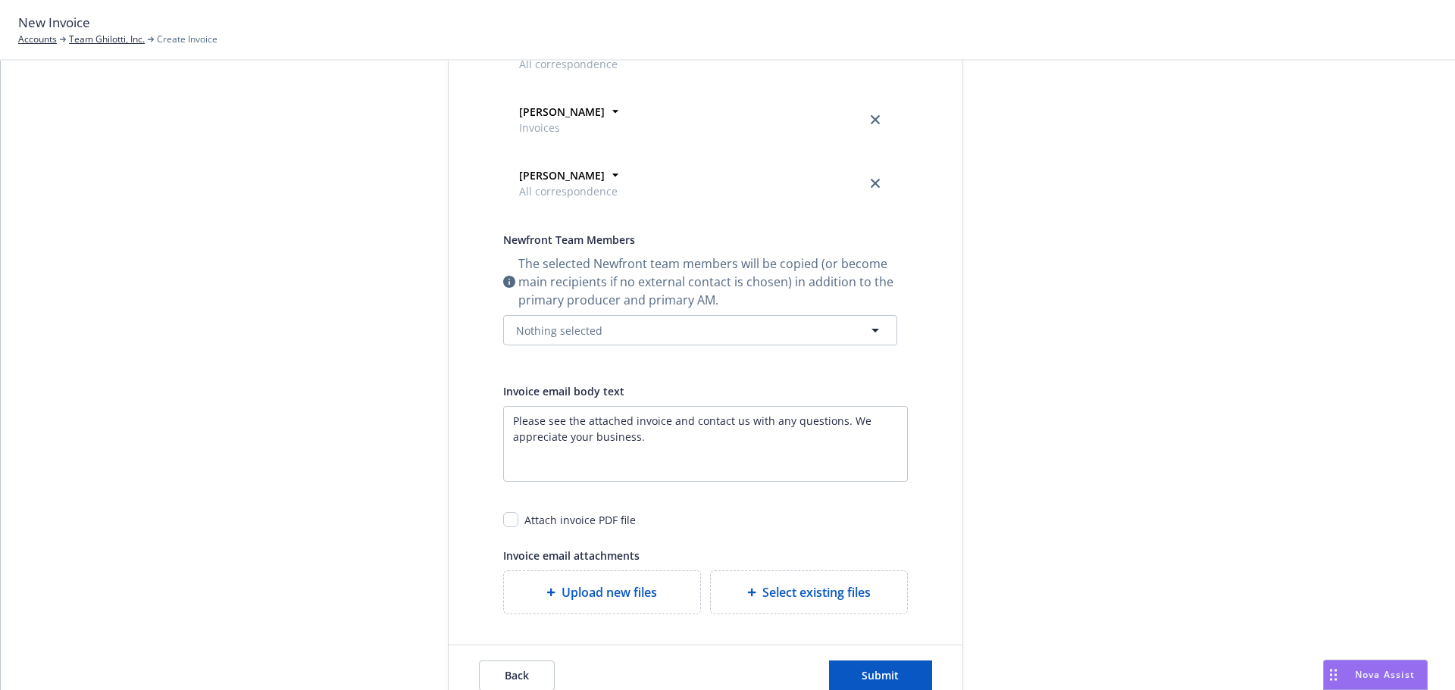
scroll to position [455, 0]
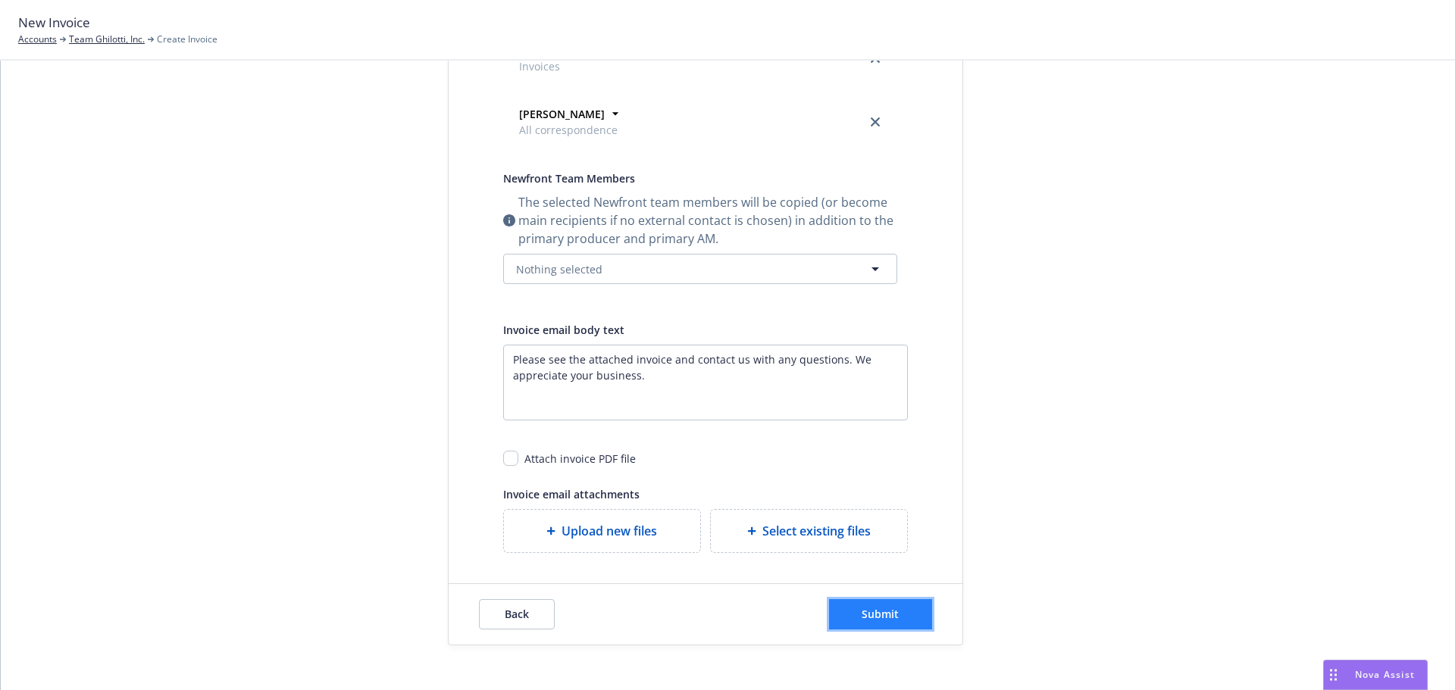
click at [847, 611] on button "Submit" at bounding box center [880, 614] width 103 height 30
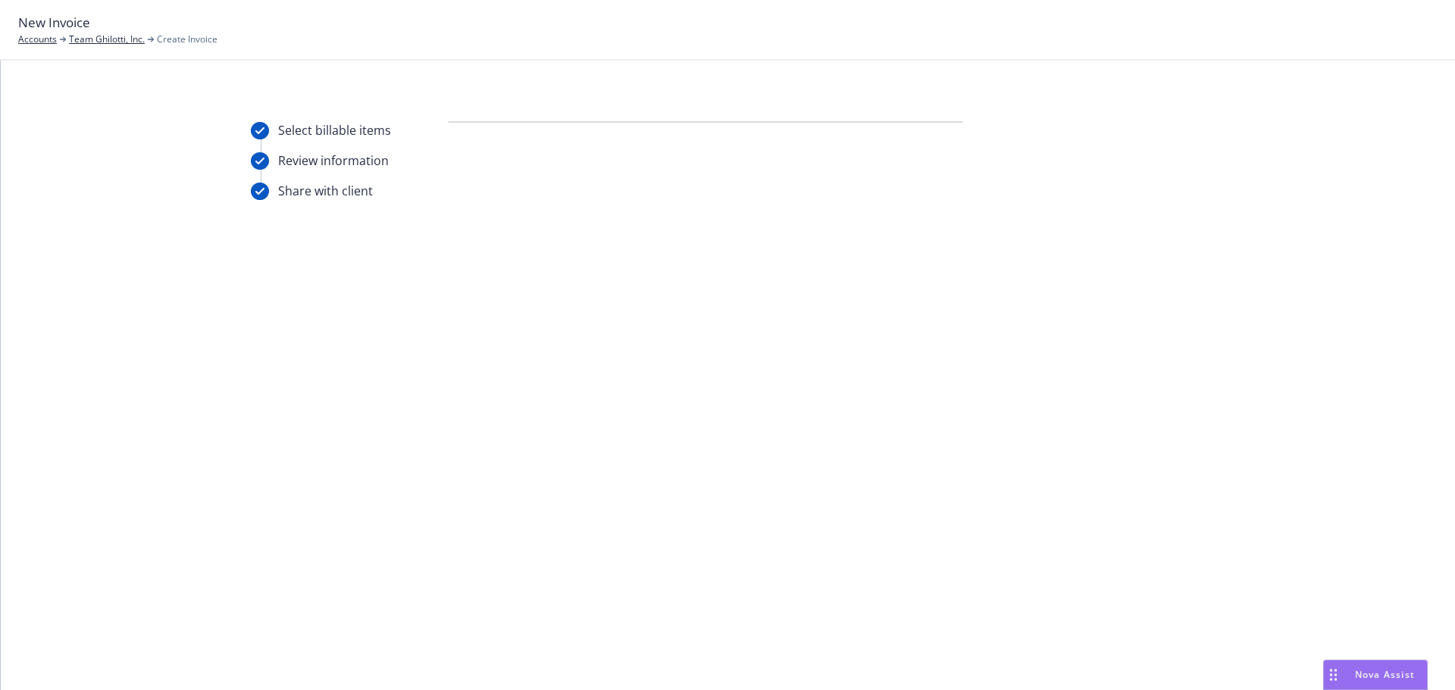
scroll to position [0, 0]
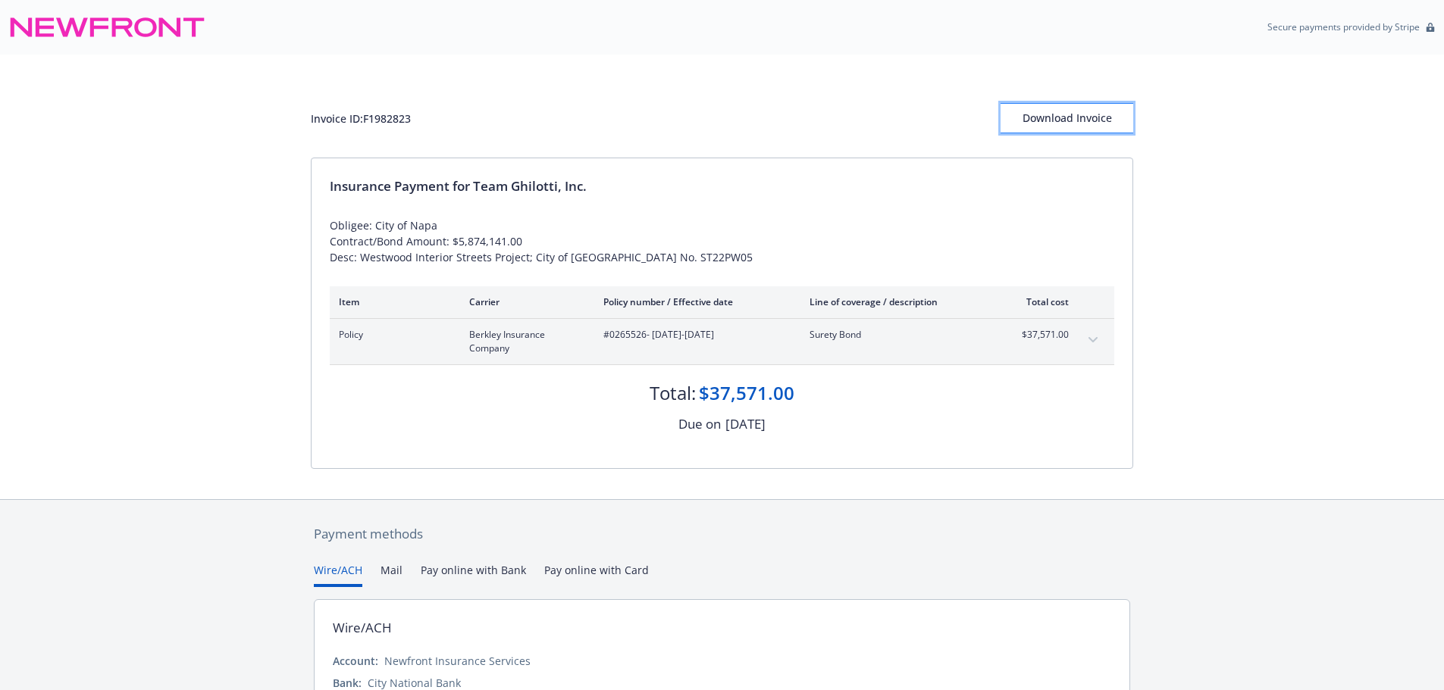
click at [1058, 117] on div "Download Invoice" at bounding box center [1066, 118] width 133 height 29
